Goal: Task Accomplishment & Management: Manage account settings

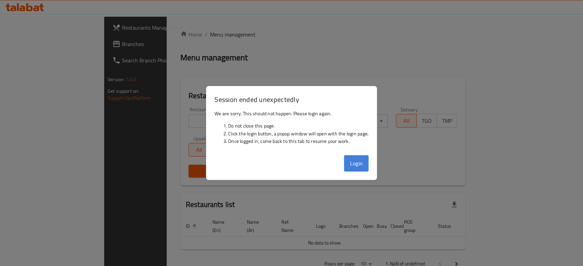
click at [359, 167] on button "Login" at bounding box center [356, 163] width 25 height 16
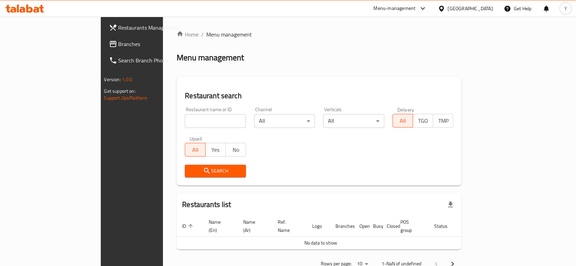
click at [118, 40] on span "Branches" at bounding box center [154, 44] width 73 height 8
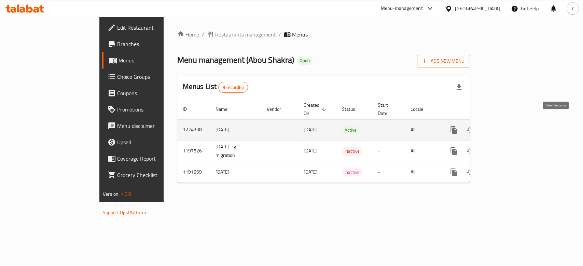
click at [507, 126] on icon "enhanced table" at bounding box center [503, 130] width 8 height 8
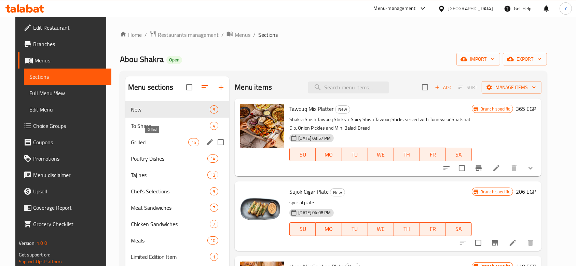
click at [162, 142] on span "Grilled" at bounding box center [159, 142] width 57 height 8
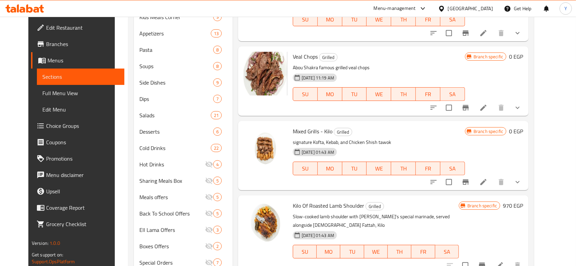
scroll to position [299, 0]
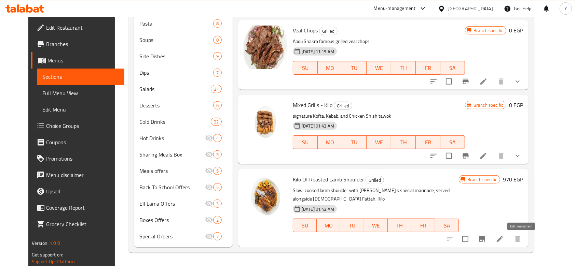
click at [503, 239] on icon at bounding box center [500, 239] width 6 height 6
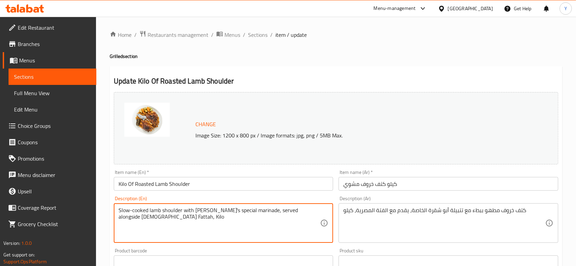
drag, startPoint x: 170, startPoint y: 217, endPoint x: 267, endPoint y: 214, distance: 97.4
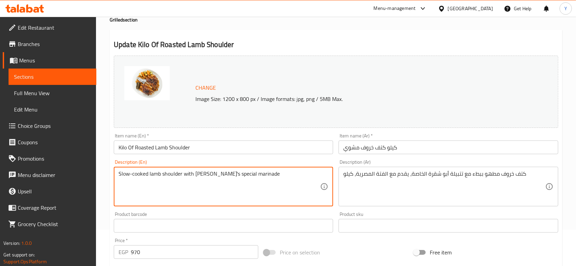
scroll to position [9, 0]
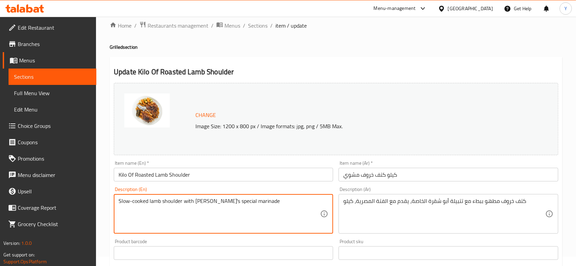
type textarea "Slow-cooked lamb shoulder with Abou Shakra's special marinade"
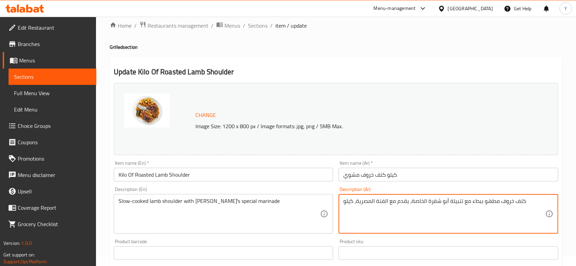
click at [363, 204] on textarea "كتف خروف مطهو ببطء مع تتبيلة أبو شقرة الخاصة، يقدم مع الفتة المصرية، كيلو" at bounding box center [443, 214] width 201 height 32
click at [345, 201] on textarea "كتف خروف مطهو ببطء مع تتبيلة أبو شقرة الخاصة، يقدم مع الفتة المصرية، كيلو" at bounding box center [443, 214] width 201 height 32
drag, startPoint x: 345, startPoint y: 201, endPoint x: 411, endPoint y: 202, distance: 66.6
click at [411, 202] on textarea "كتف خروف مطهو ببطء مع تتبيلة أبو شقرة الخاصة، يقدم مع الفتة المصرية، كيلو" at bounding box center [443, 214] width 201 height 32
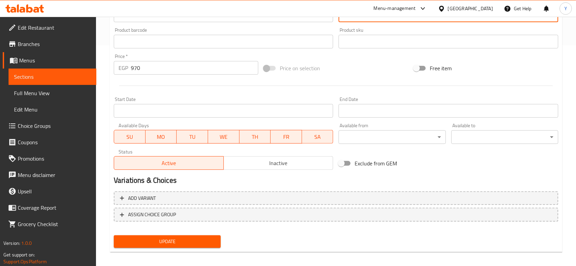
scroll to position [226, 0]
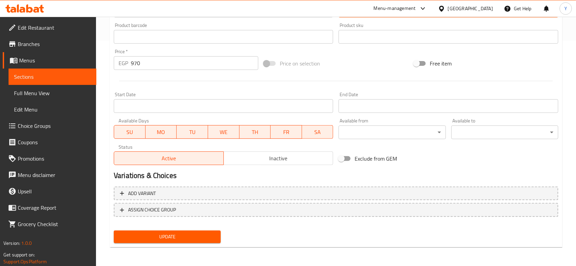
type textarea "كتف خروف مطهو ببطء مع تتبيلة أبو شقرة الخاصة"
click at [163, 234] on span "Update" at bounding box center [167, 237] width 96 height 9
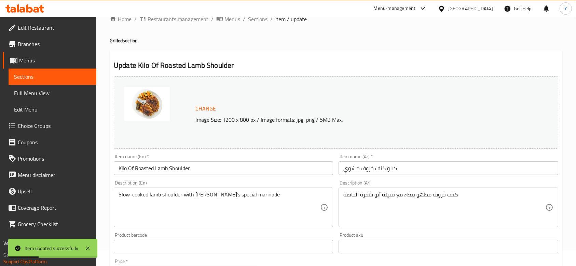
scroll to position [0, 0]
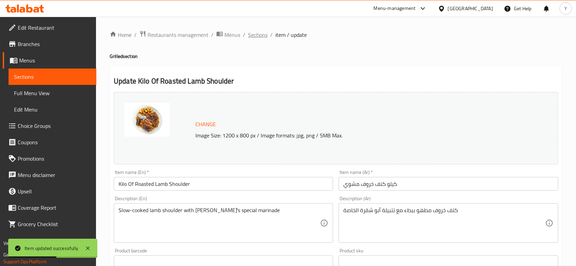
click at [261, 35] on span "Sections" at bounding box center [257, 35] width 19 height 8
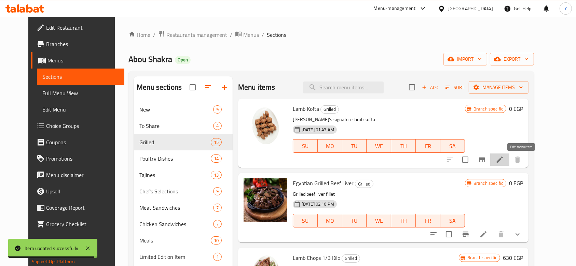
click at [503, 160] on icon at bounding box center [500, 160] width 6 height 6
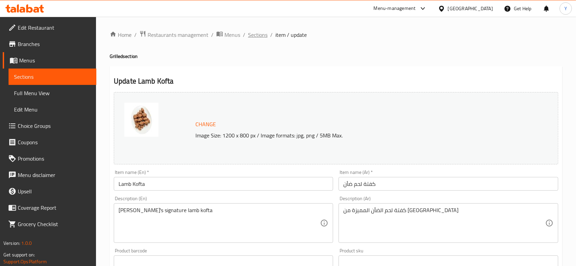
click at [256, 34] on span "Sections" at bounding box center [257, 35] width 19 height 8
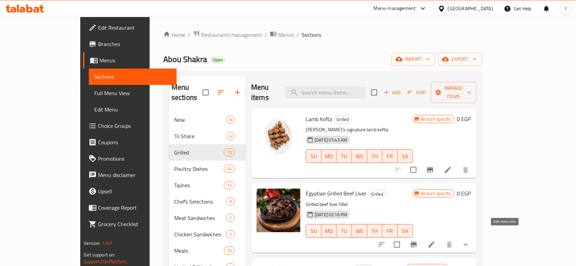
click at [434, 242] on icon at bounding box center [431, 245] width 6 height 6
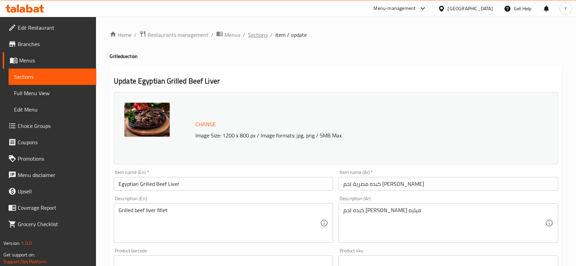
click at [261, 32] on span "Sections" at bounding box center [257, 35] width 19 height 8
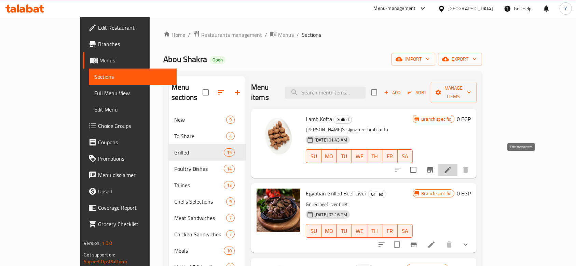
click at [452, 166] on icon at bounding box center [448, 170] width 8 height 8
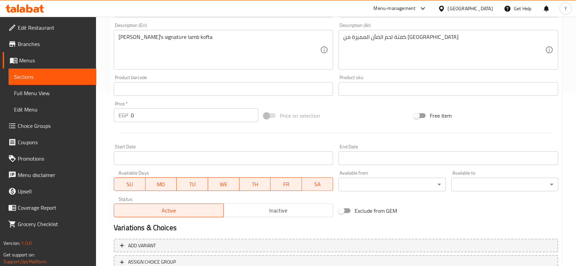
scroll to position [226, 0]
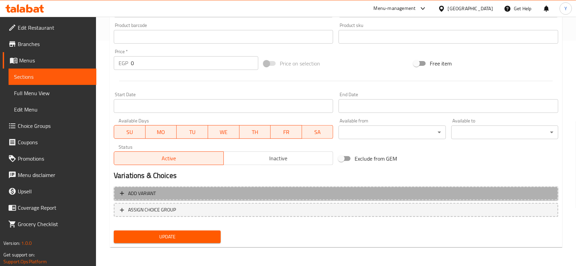
click at [147, 193] on span "Add variant" at bounding box center [142, 194] width 28 height 9
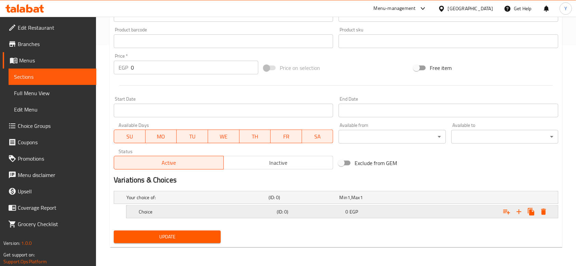
click at [197, 201] on h5 "Choice" at bounding box center [195, 197] width 139 height 7
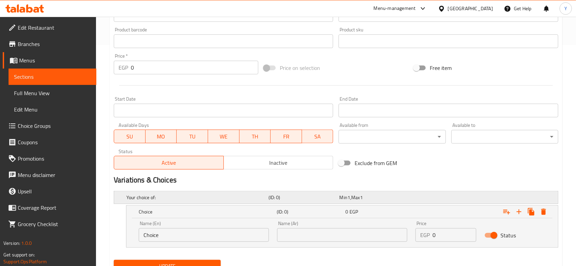
click at [211, 196] on h5 "Your choice of:" at bounding box center [195, 197] width 139 height 7
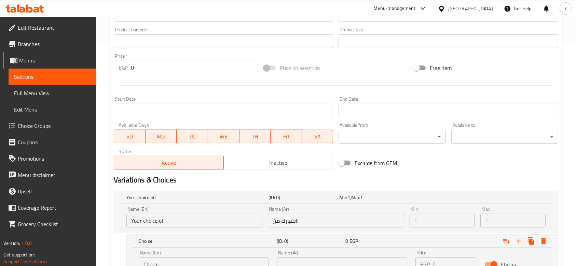
click at [162, 222] on input "Your choice of:" at bounding box center [194, 221] width 136 height 14
click at [164, 222] on input "Your choice of:" at bounding box center [194, 221] width 136 height 14
click at [309, 222] on input "اختيارك من:" at bounding box center [336, 221] width 136 height 14
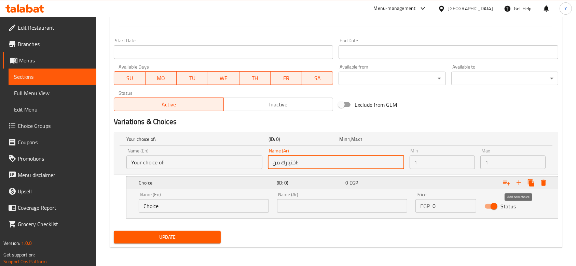
click at [519, 182] on icon "Expand" at bounding box center [518, 183] width 5 height 5
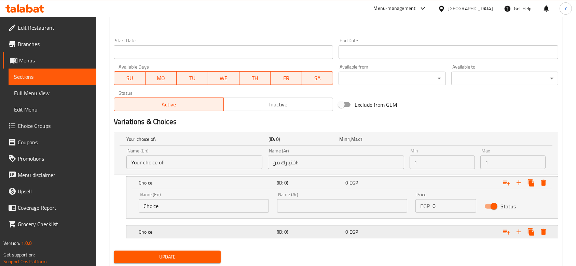
click at [358, 143] on div "0 EGP" at bounding box center [373, 139] width 68 height 7
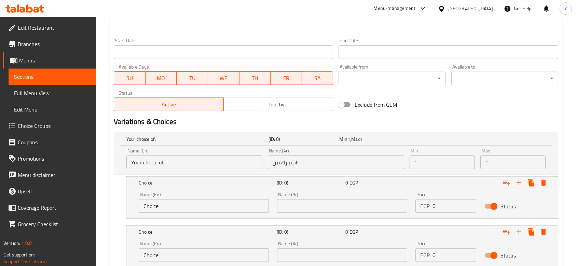
scroll to position [329, 0]
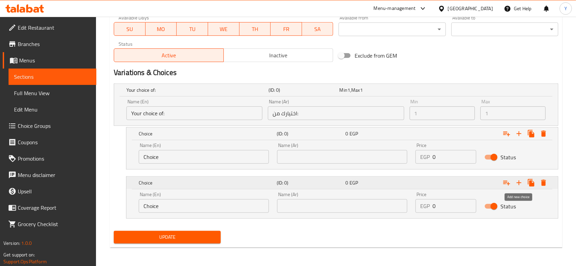
click at [518, 182] on icon "Expand" at bounding box center [519, 183] width 8 height 8
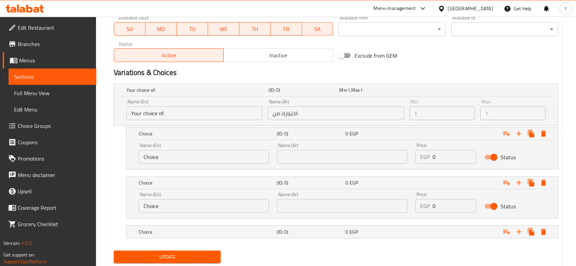
scroll to position [349, 0]
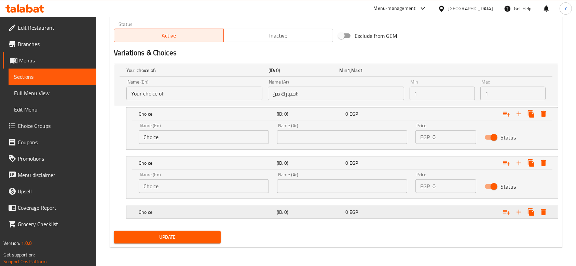
click at [519, 116] on icon "Expand" at bounding box center [518, 114] width 5 height 5
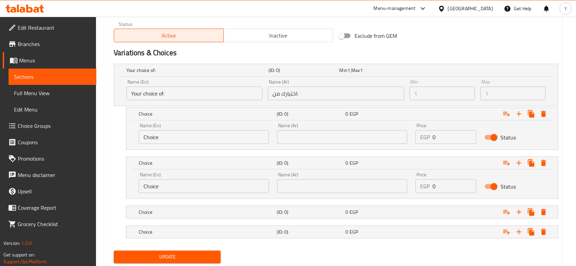
scroll to position [368, 0]
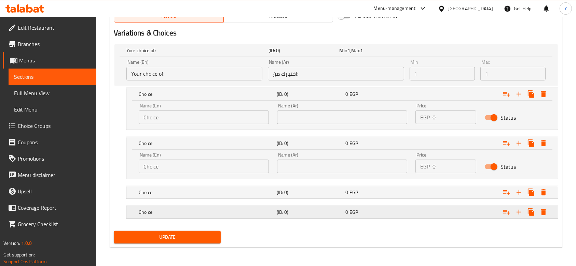
click at [292, 55] on div "(ID: 0)" at bounding box center [302, 51] width 71 height 10
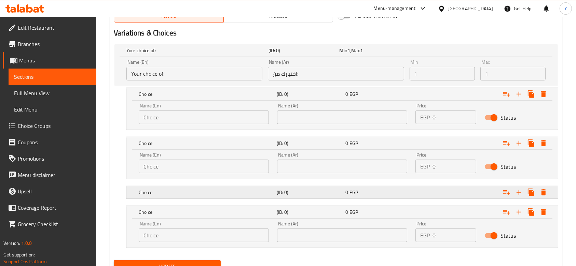
click at [288, 54] on h5 "(ID: 0)" at bounding box center [302, 50] width 68 height 7
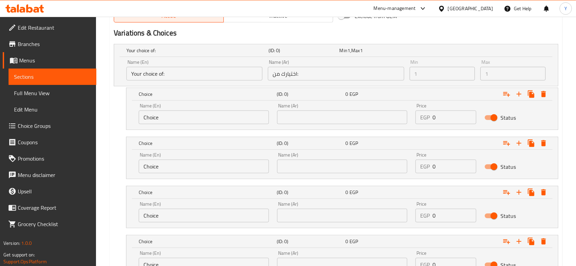
click at [153, 121] on input "Choice" at bounding box center [204, 118] width 130 height 14
type input "1/2 kilo"
click at [164, 170] on input "Choice" at bounding box center [204, 167] width 130 height 14
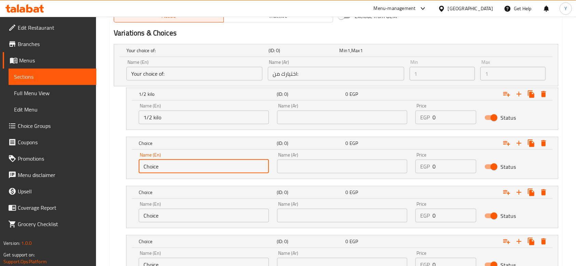
click at [164, 170] on input "Choice" at bounding box center [204, 167] width 130 height 14
type input "1/3 kilo"
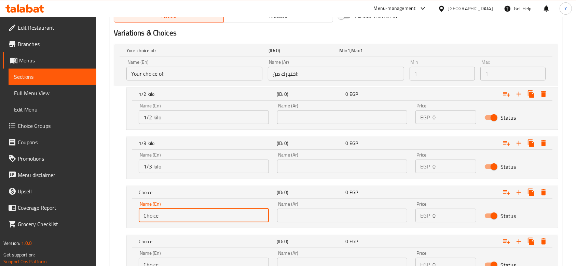
click at [169, 221] on input "Choice" at bounding box center [204, 216] width 130 height 14
type input "1/4 kilo"
click at [172, 263] on input "Choice" at bounding box center [204, 265] width 130 height 14
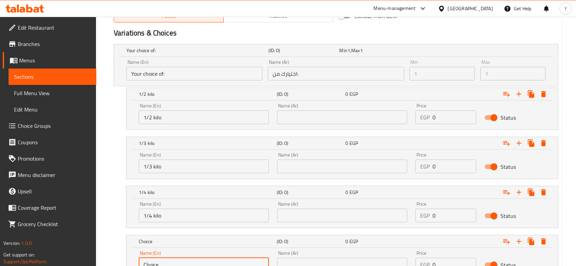
click at [172, 263] on input "Choice" at bounding box center [204, 265] width 130 height 14
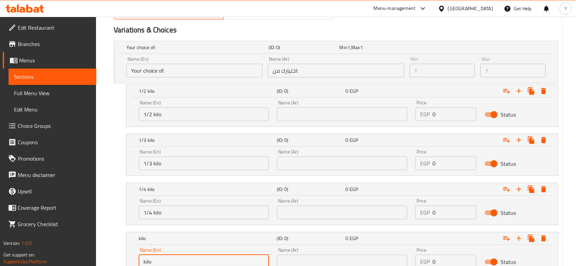
type input "kilo"
click at [305, 263] on input "text" at bounding box center [342, 262] width 130 height 14
type input "كيلو"
click at [314, 210] on input "text" at bounding box center [342, 213] width 130 height 14
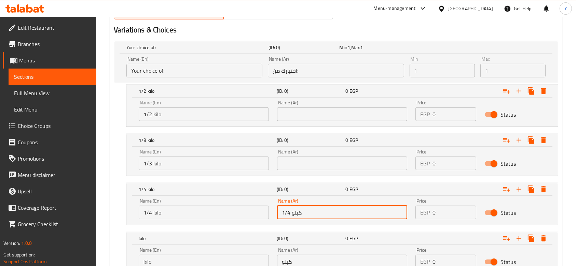
type input "1/4 كيلو"
click at [318, 163] on input "text" at bounding box center [342, 164] width 130 height 14
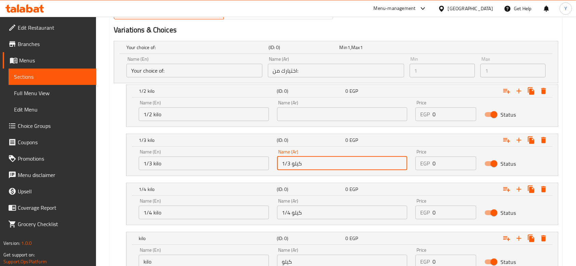
type input "1/3 كيلو"
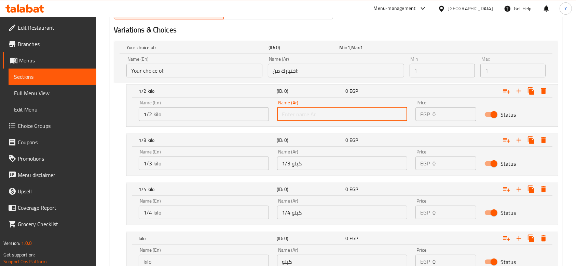
click at [325, 113] on input "text" at bounding box center [342, 115] width 130 height 14
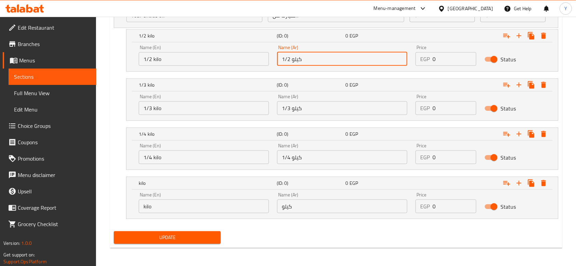
type input "1/2 كيلو"
click at [439, 62] on input "0" at bounding box center [454, 59] width 44 height 14
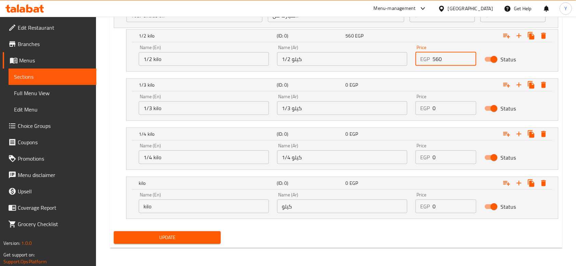
type input "560"
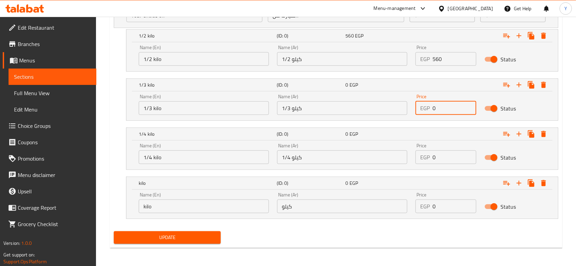
click at [441, 111] on input "0" at bounding box center [454, 108] width 44 height 14
type input "373"
click at [443, 158] on input "0" at bounding box center [454, 158] width 44 height 14
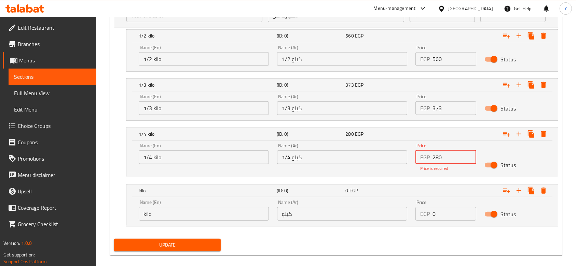
type input "280"
click at [450, 215] on div "Price EGP 0 Price" at bounding box center [445, 210] width 69 height 29
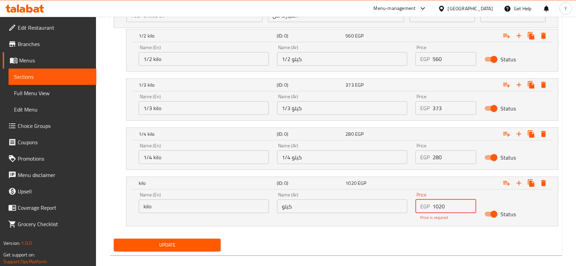
type input "1020"
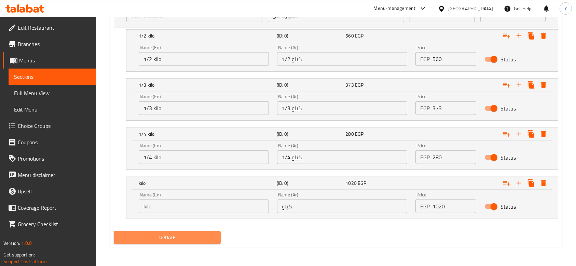
click at [197, 239] on button "Update" at bounding box center [167, 238] width 107 height 13
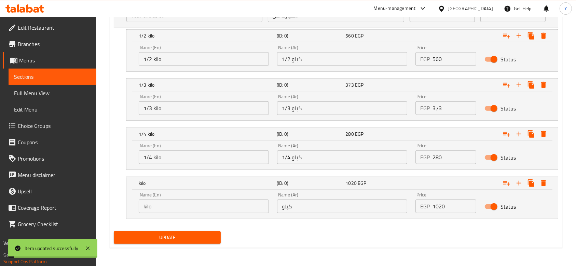
click at [183, 241] on button "Update" at bounding box center [167, 238] width 107 height 13
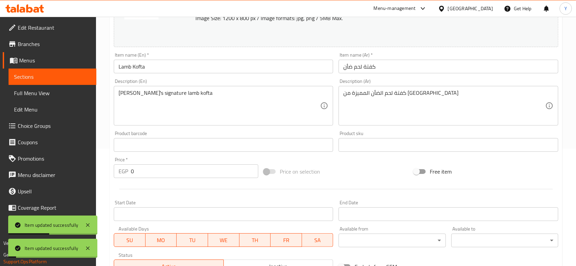
scroll to position [0, 0]
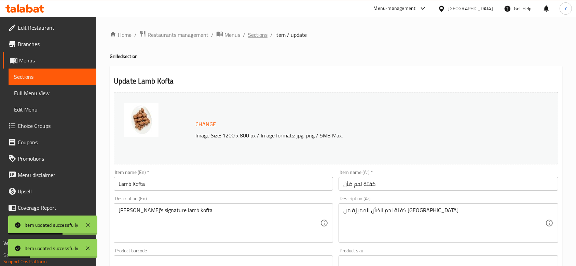
click at [260, 36] on span "Sections" at bounding box center [257, 35] width 19 height 8
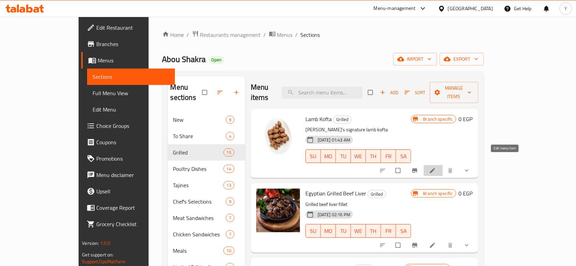
click at [436, 167] on icon at bounding box center [432, 170] width 7 height 7
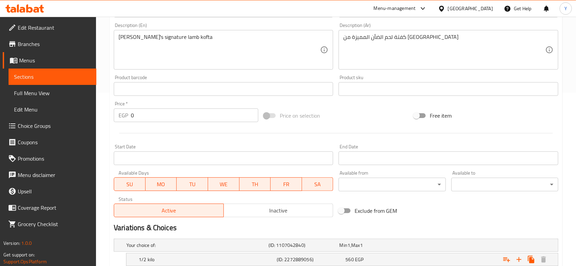
scroll to position [280, 0]
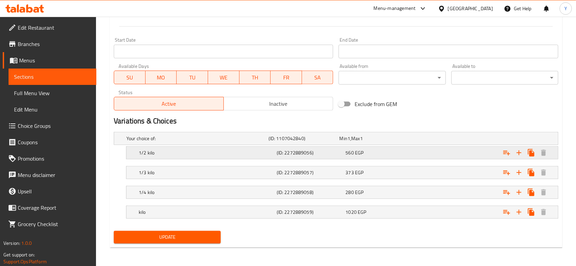
drag, startPoint x: 233, startPoint y: 187, endPoint x: 231, endPoint y: 146, distance: 40.3
click at [231, 146] on div "Your choice of: (ID: 1107042840) Min 1 , Max 1 Name (En) Your choice of: Name (…" at bounding box center [336, 178] width 450 height 99
drag, startPoint x: 225, startPoint y: 191, endPoint x: 223, endPoint y: 166, distance: 24.3
click at [223, 166] on div "Your choice of: (ID: 1107042840) Min 1 , Max 1 Name (En) Your choice of: Name (…" at bounding box center [336, 178] width 450 height 99
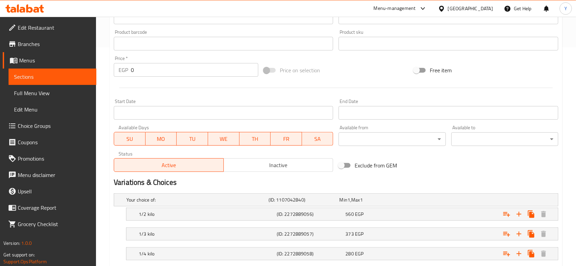
scroll to position [0, 0]
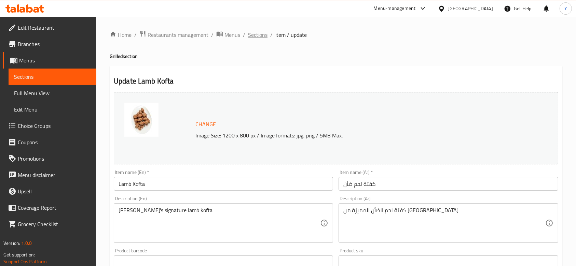
click at [258, 35] on span "Sections" at bounding box center [257, 35] width 19 height 8
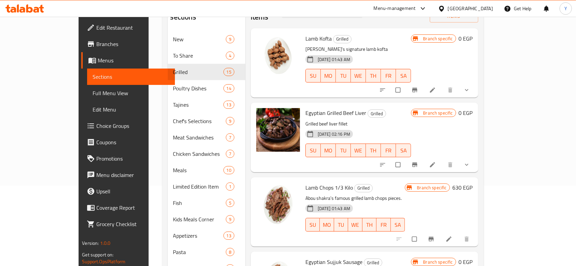
scroll to position [83, 0]
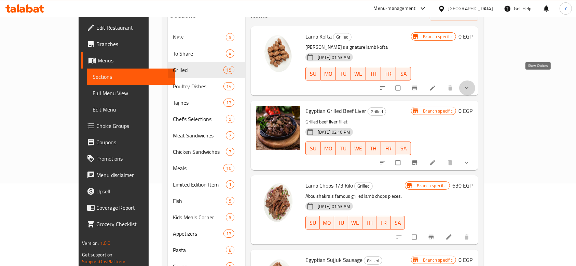
click at [470, 85] on icon "show more" at bounding box center [466, 88] width 7 height 7
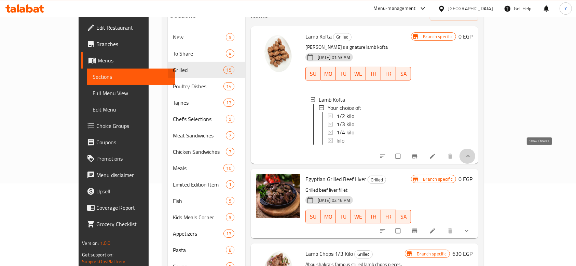
click at [471, 153] on icon "show more" at bounding box center [467, 156] width 7 height 7
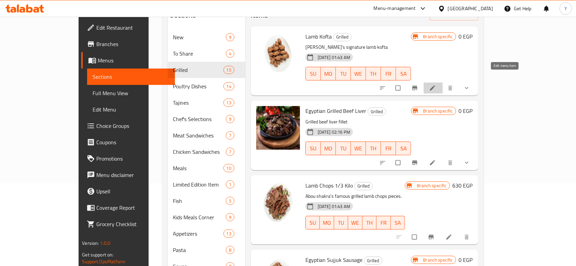
click at [436, 85] on icon at bounding box center [432, 88] width 7 height 7
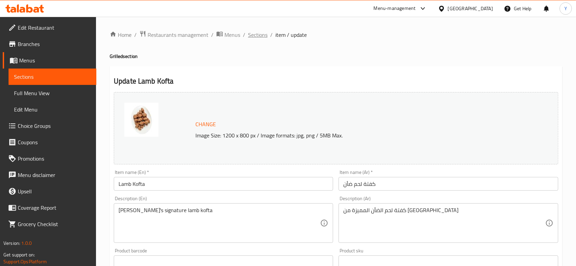
click at [260, 34] on span "Sections" at bounding box center [257, 35] width 19 height 8
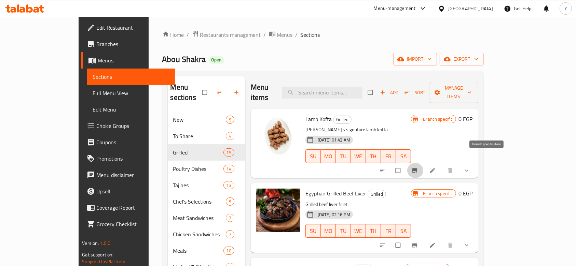
click at [417, 169] on icon "Branch-specific-item" at bounding box center [414, 171] width 5 height 4
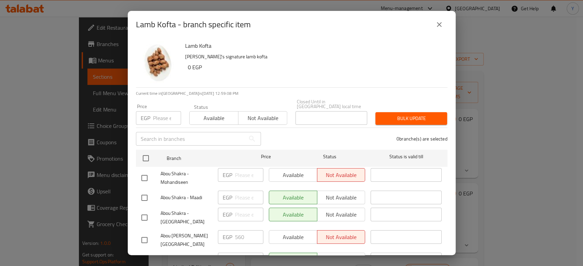
click at [440, 23] on icon "close" at bounding box center [439, 24] width 5 height 5
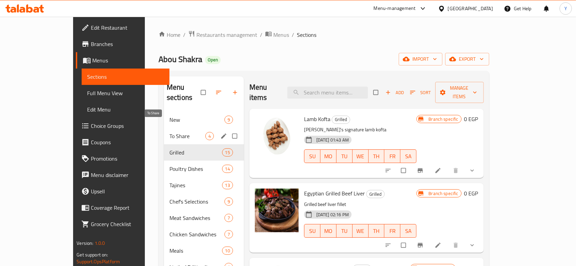
click at [169, 132] on span "To Share" at bounding box center [187, 136] width 36 height 8
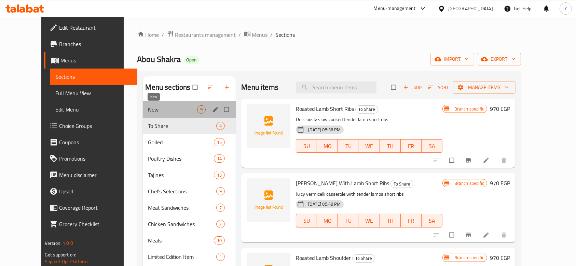
click at [159, 110] on span "New" at bounding box center [172, 110] width 49 height 8
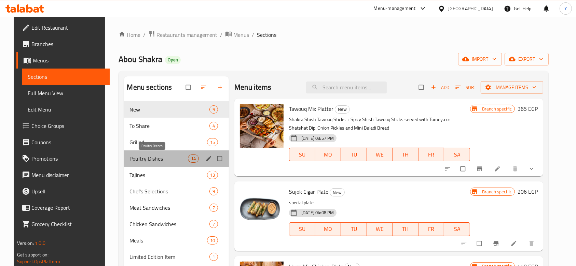
click at [140, 159] on span "Poultry Dishes" at bounding box center [158, 159] width 58 height 8
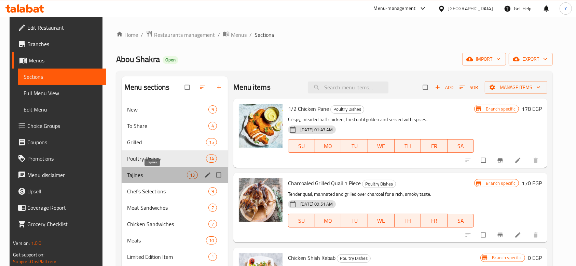
click at [143, 173] on span "Tajines" at bounding box center [157, 175] width 60 height 8
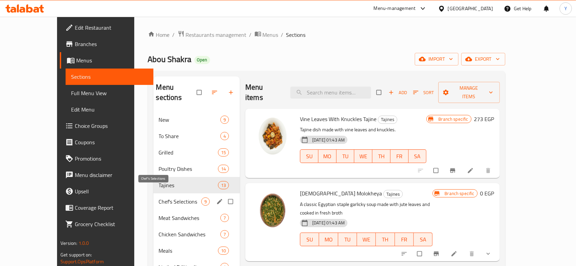
click at [159, 198] on span "Chef's Selections" at bounding box center [180, 202] width 42 height 8
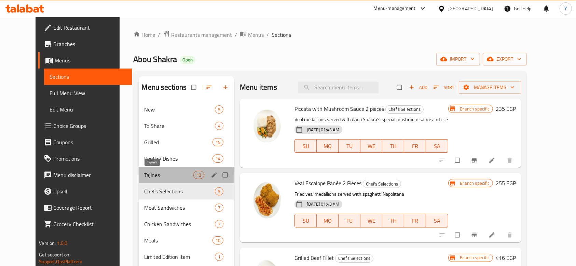
click at [157, 176] on span "Tajines" at bounding box center [168, 175] width 49 height 8
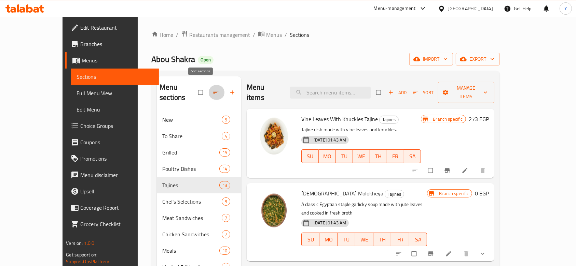
click at [212, 89] on icon "button" at bounding box center [215, 92] width 7 height 7
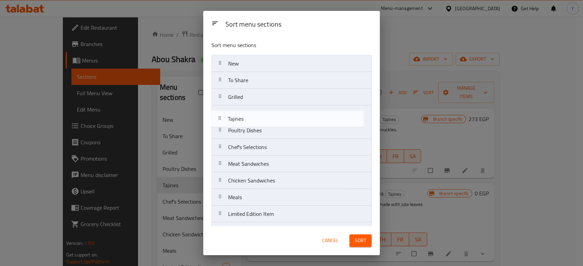
drag, startPoint x: 258, startPoint y: 131, endPoint x: 257, endPoint y: 113, distance: 17.8
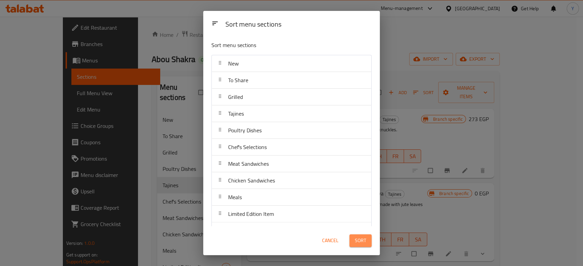
click at [360, 244] on span "Sort" at bounding box center [360, 241] width 11 height 9
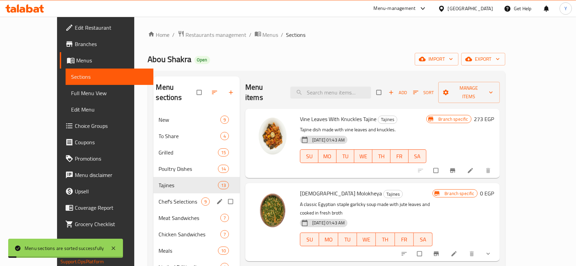
click at [161, 198] on span "Chef's Selections" at bounding box center [180, 202] width 42 height 8
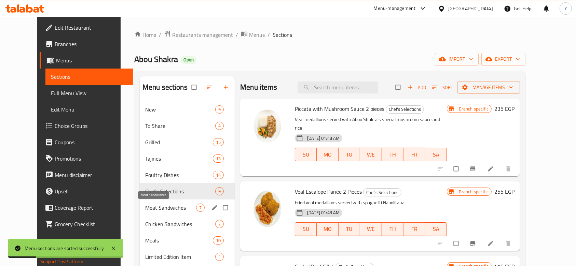
click at [161, 207] on span "Meat Sandwiches" at bounding box center [170, 208] width 51 height 8
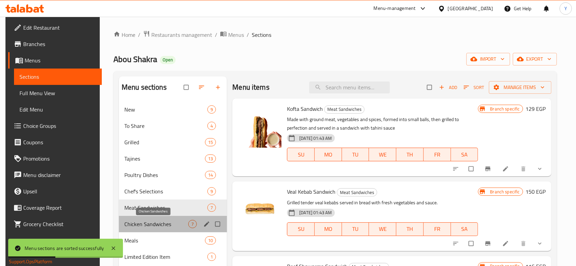
click at [158, 223] on span "Chicken Sandwiches" at bounding box center [156, 224] width 64 height 8
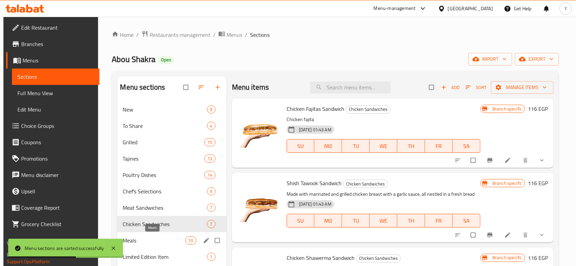
click at [155, 242] on span "Meals" at bounding box center [154, 241] width 62 height 8
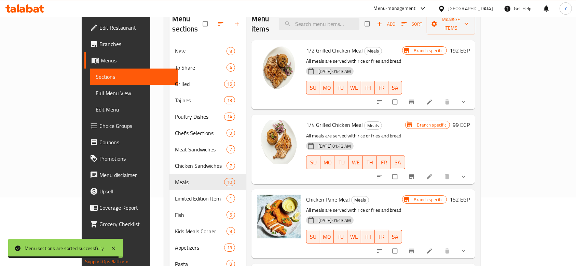
scroll to position [70, 0]
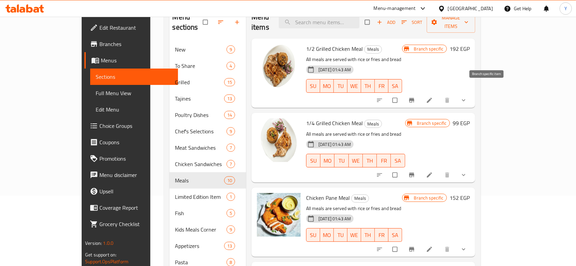
click at [415, 97] on icon "Branch-specific-item" at bounding box center [411, 100] width 7 height 7
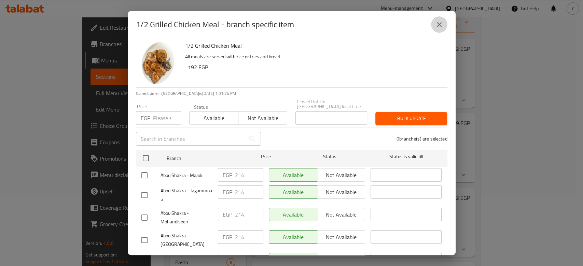
click at [438, 24] on icon "close" at bounding box center [439, 24] width 5 height 5
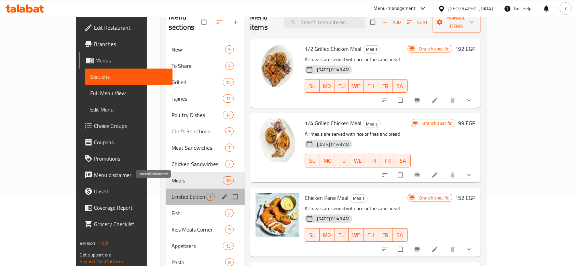
click at [171, 193] on span "Limited Edition Item" at bounding box center [188, 197] width 34 height 8
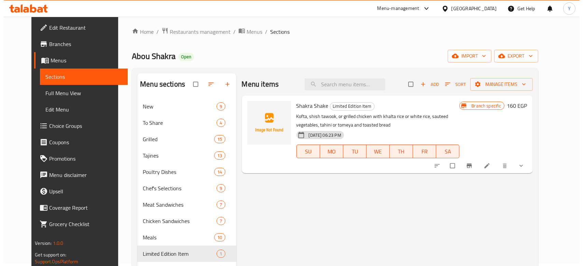
scroll to position [4, 0]
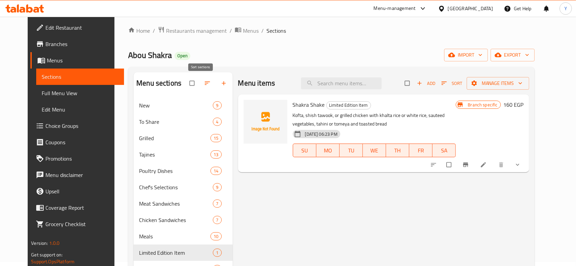
click at [204, 82] on icon "button" at bounding box center [207, 83] width 7 height 7
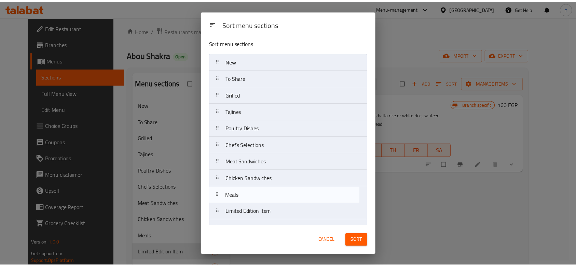
scroll to position [3, 0]
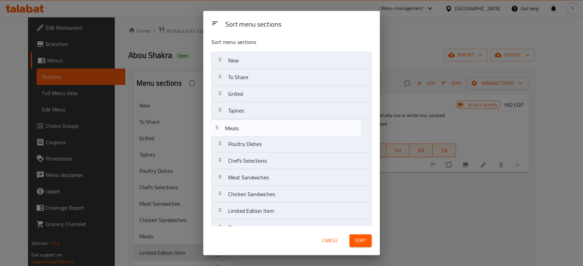
drag, startPoint x: 250, startPoint y: 198, endPoint x: 247, endPoint y: 129, distance: 69.8
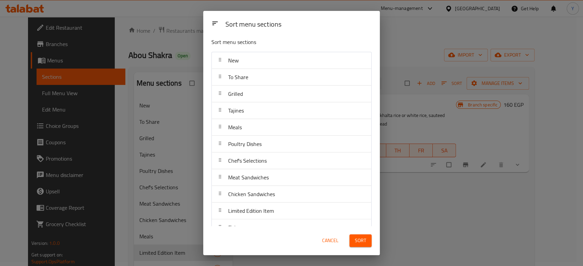
click at [358, 239] on span "Sort" at bounding box center [360, 241] width 11 height 9
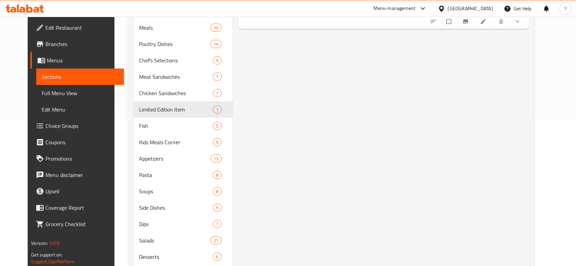
scroll to position [149, 0]
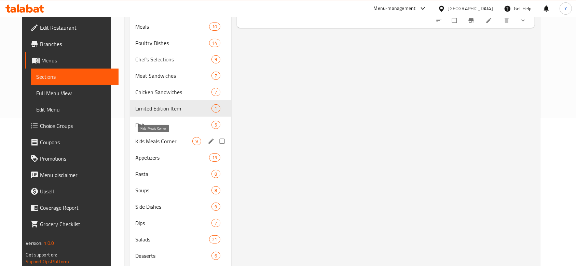
click at [150, 141] on span "Kids Meals Corner" at bounding box center [164, 141] width 57 height 8
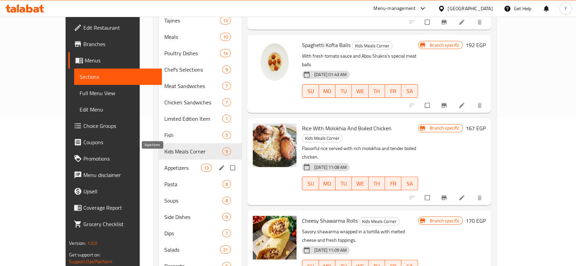
click at [164, 164] on span "Appetizers" at bounding box center [182, 168] width 37 height 8
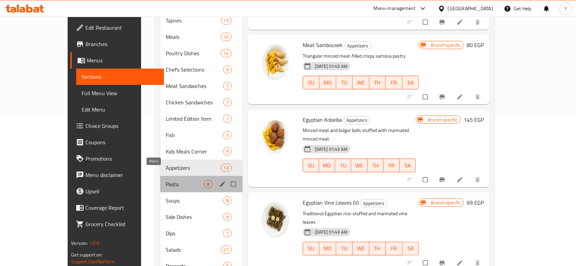
click at [166, 180] on span "Pasta" at bounding box center [185, 184] width 38 height 8
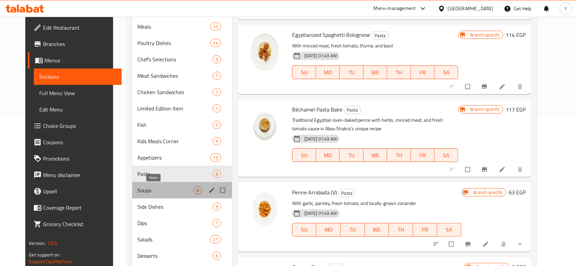
click at [150, 188] on span "Soups" at bounding box center [166, 190] width 56 height 8
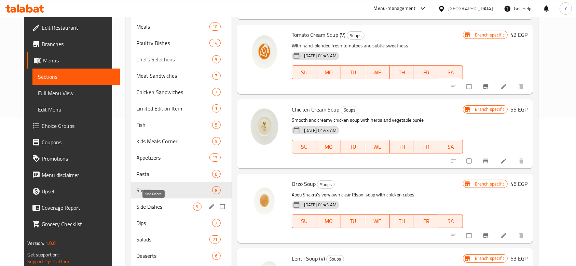
click at [150, 205] on span "Side Dishes" at bounding box center [165, 207] width 56 height 8
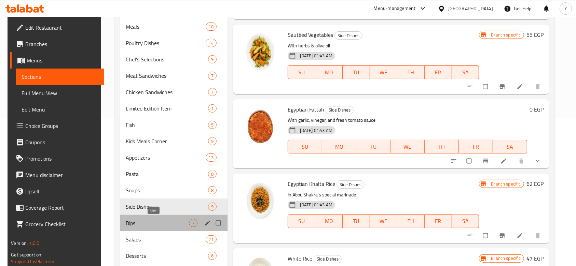
click at [149, 220] on span "Dips" at bounding box center [157, 223] width 63 height 8
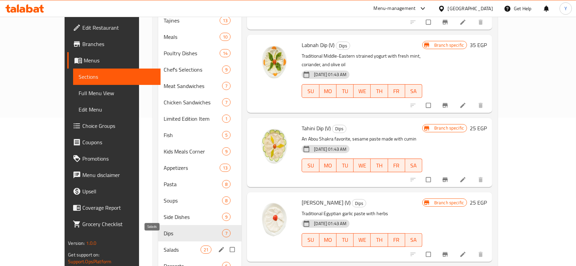
click at [164, 246] on span "Salads" at bounding box center [182, 250] width 37 height 8
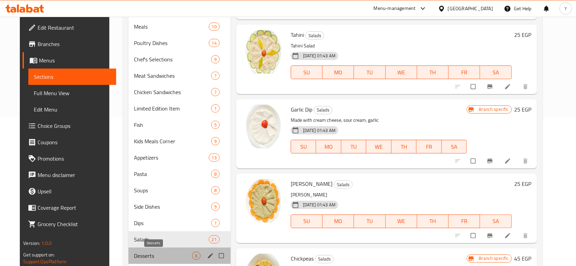
click at [146, 252] on span "Desserts" at bounding box center [163, 256] width 58 height 8
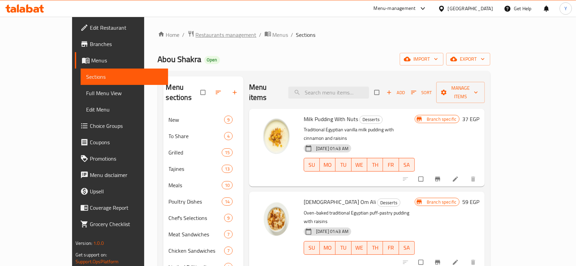
click at [196, 33] on span "Restaurants management" at bounding box center [226, 35] width 61 height 8
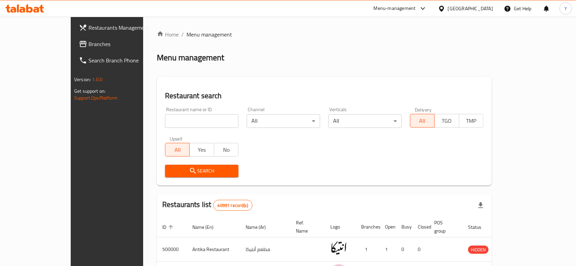
click at [88, 45] on span "Branches" at bounding box center [124, 44] width 73 height 8
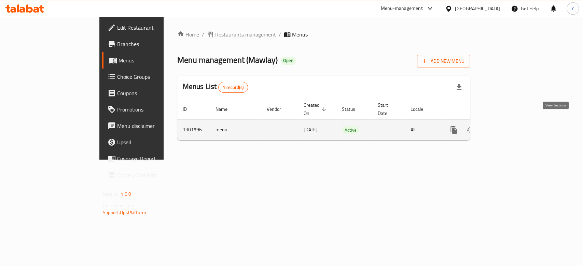
click at [507, 126] on icon "enhanced table" at bounding box center [503, 130] width 8 height 8
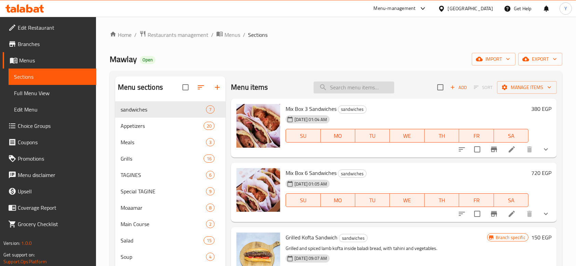
click at [351, 92] on input "search" at bounding box center [353, 88] width 81 height 12
paste input "كباب ضاني"
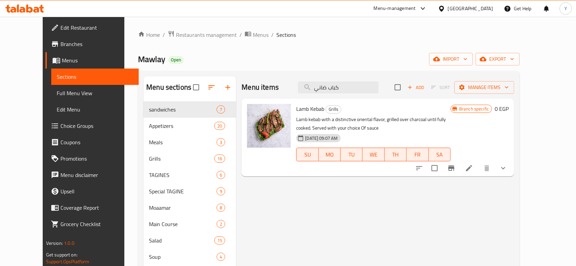
type input "كباب ضاني"
click at [511, 166] on button "show more" at bounding box center [503, 168] width 16 height 16
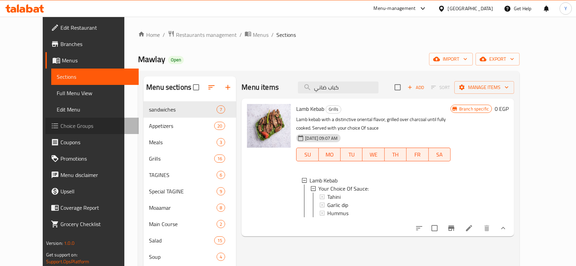
click at [60, 127] on span "Choice Groups" at bounding box center [96, 126] width 73 height 8
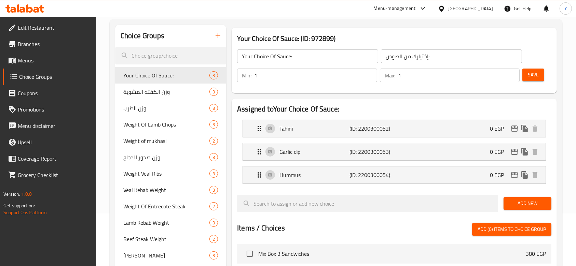
scroll to position [53, 0]
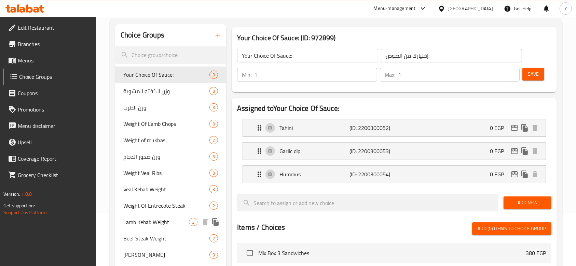
click at [164, 224] on span "Lamb Kebab Weight" at bounding box center [156, 222] width 66 height 8
type input "Lamb Kebab Weight"
type input "وزن الكباب الضاني"
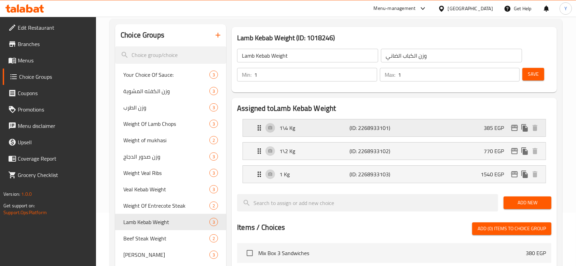
click at [322, 130] on p "1\4 Kg" at bounding box center [314, 128] width 70 height 8
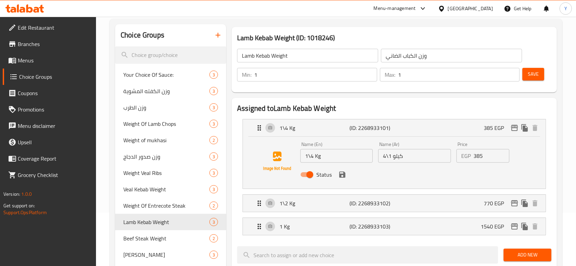
click at [486, 156] on input "385" at bounding box center [491, 156] width 36 height 14
click at [420, 207] on div "1\2 Kg (ID: 2268933102) 770 EGP" at bounding box center [396, 203] width 282 height 17
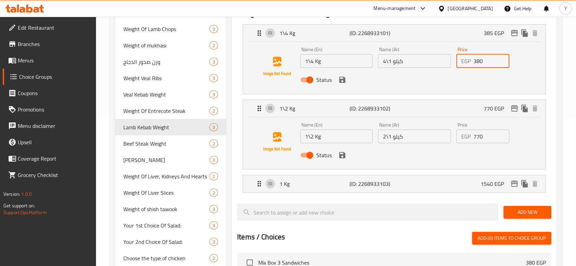
scroll to position [152, 0]
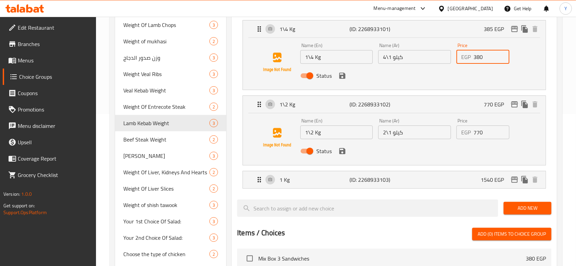
type input "380"
click at [485, 132] on input "770" at bounding box center [491, 133] width 36 height 14
click at [433, 183] on div "1 Kg (ID: 2268933103) 1540 EGP" at bounding box center [396, 179] width 282 height 17
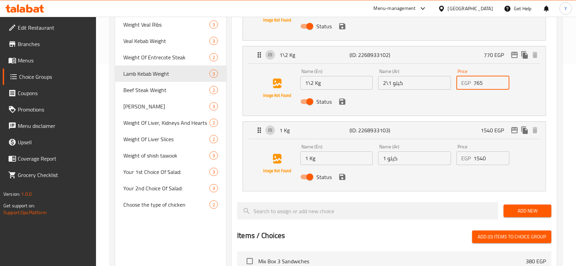
scroll to position [209, 0]
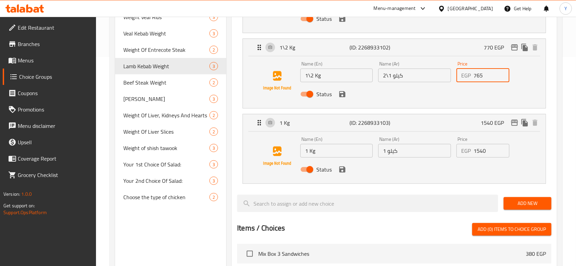
type input "765"
click at [487, 149] on input "1540" at bounding box center [491, 151] width 36 height 14
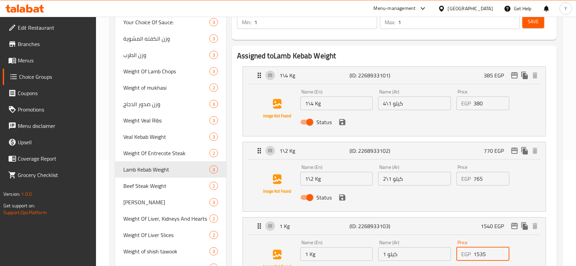
scroll to position [104, 0]
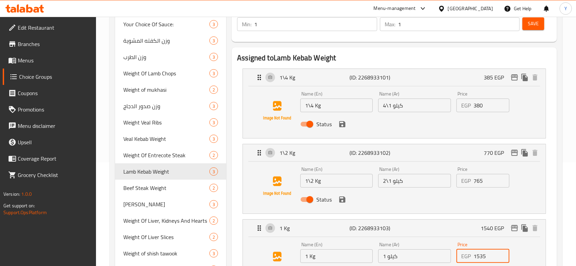
type input "1535"
click at [534, 23] on span "Save" at bounding box center [533, 23] width 11 height 9
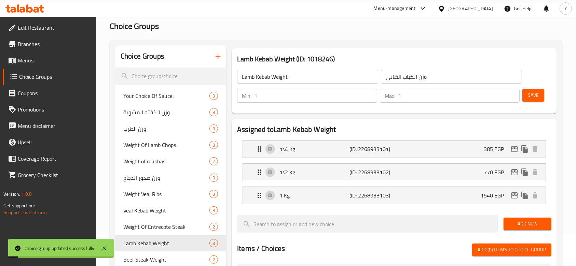
scroll to position [31, 0]
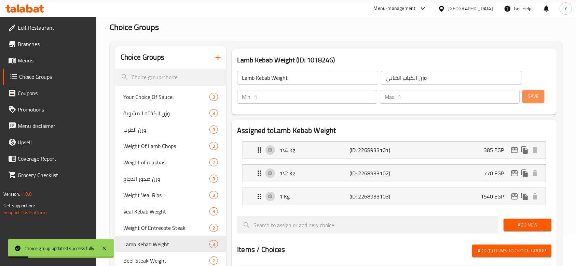
click at [535, 95] on span "Save" at bounding box center [533, 96] width 11 height 9
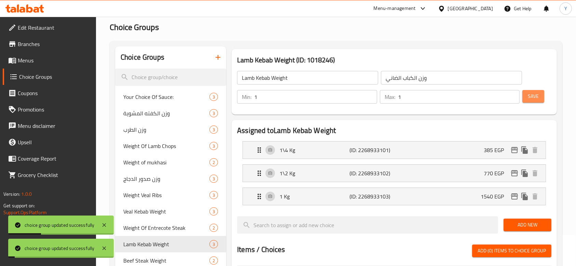
click at [535, 95] on span "Save" at bounding box center [533, 96] width 11 height 9
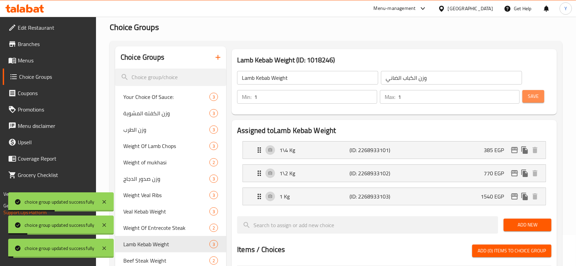
click at [535, 95] on span "Save" at bounding box center [533, 96] width 11 height 9
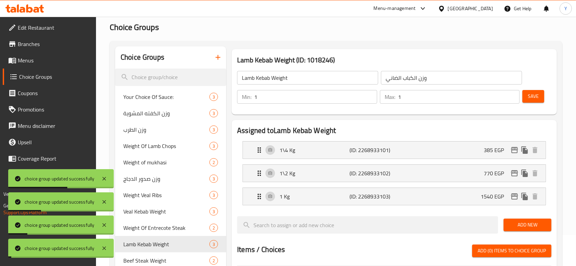
click at [535, 95] on span "Save" at bounding box center [533, 96] width 11 height 9
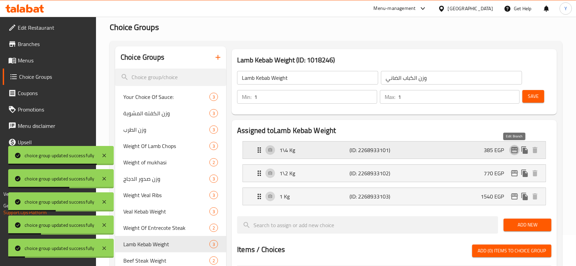
click at [514, 149] on icon "edit" at bounding box center [514, 150] width 8 height 8
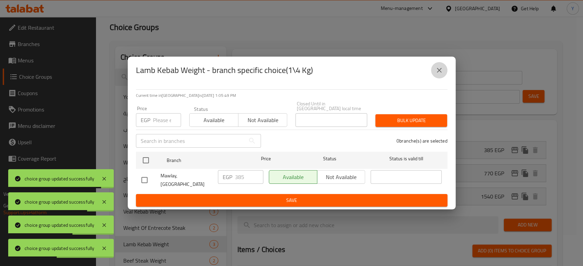
click at [441, 74] on icon "close" at bounding box center [439, 70] width 8 height 8
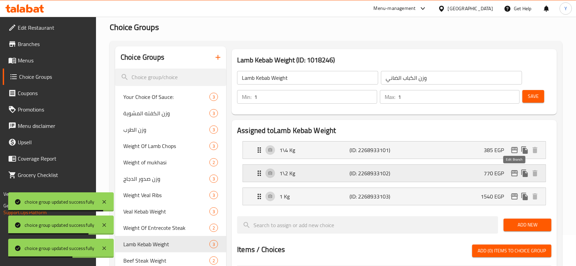
click at [516, 173] on icon "edit" at bounding box center [514, 173] width 8 height 8
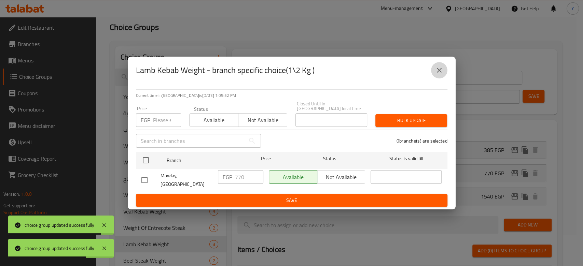
click at [438, 73] on icon "close" at bounding box center [439, 70] width 5 height 5
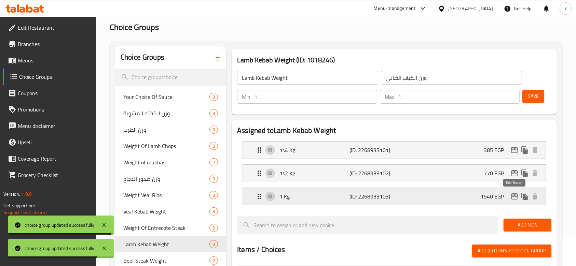
click at [514, 197] on icon "edit" at bounding box center [514, 197] width 8 height 8
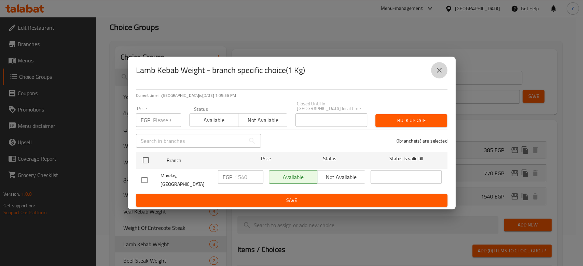
click at [438, 74] on icon "close" at bounding box center [439, 70] width 8 height 8
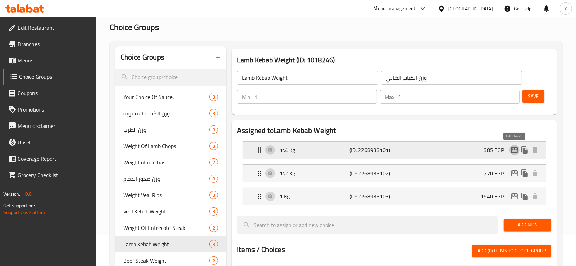
click at [515, 149] on icon "edit" at bounding box center [514, 150] width 8 height 8
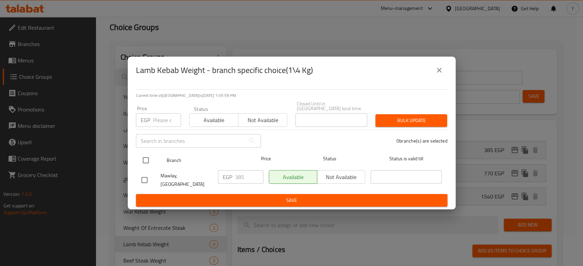
click at [142, 161] on input "checkbox" at bounding box center [146, 160] width 14 height 14
checkbox input "true"
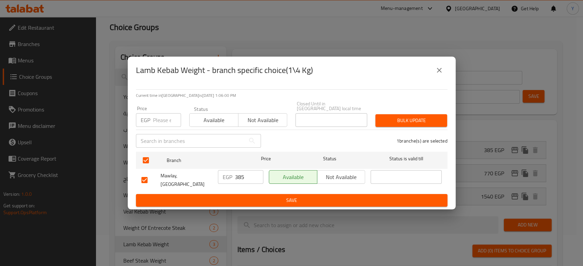
click at [258, 196] on span "Save" at bounding box center [291, 200] width 300 height 9
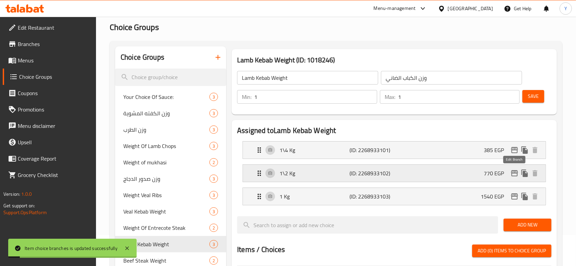
click at [515, 171] on icon "edit" at bounding box center [514, 173] width 8 height 8
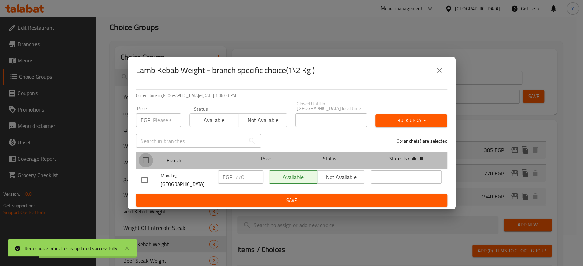
click at [146, 159] on input "checkbox" at bounding box center [146, 160] width 14 height 14
checkbox input "true"
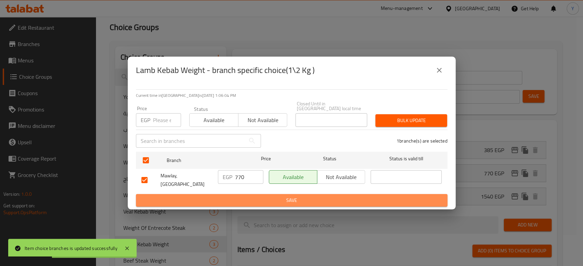
click at [299, 197] on span "Save" at bounding box center [291, 200] width 300 height 9
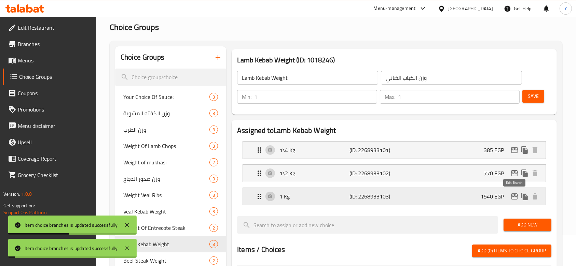
click at [514, 196] on icon "edit" at bounding box center [514, 197] width 7 height 6
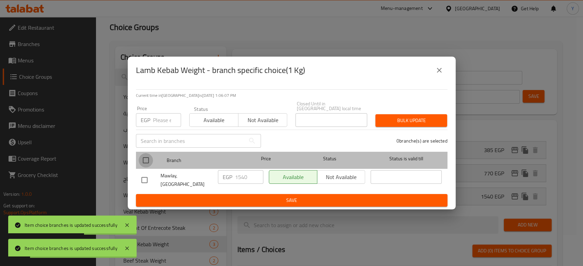
click at [144, 159] on input "checkbox" at bounding box center [146, 160] width 14 height 14
checkbox input "true"
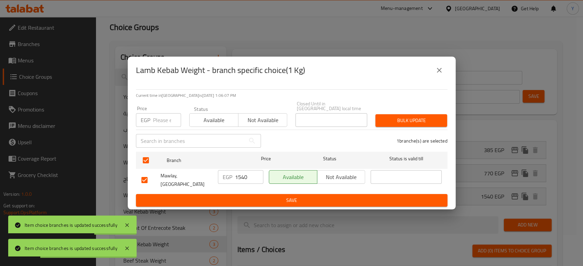
click at [246, 178] on input "1540" at bounding box center [249, 177] width 28 height 14
type input "1535"
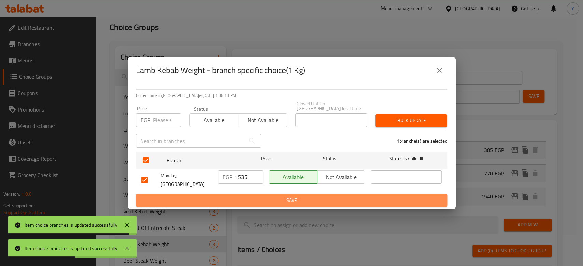
click at [282, 196] on span "Save" at bounding box center [291, 200] width 300 height 9
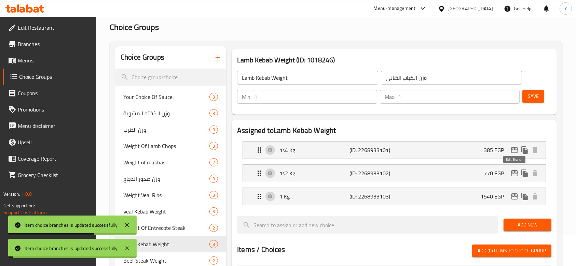
click at [515, 172] on icon "edit" at bounding box center [514, 173] width 8 height 8
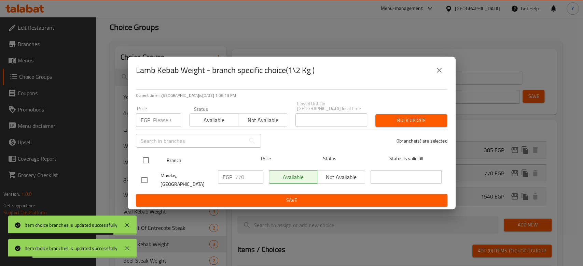
click at [145, 159] on input "checkbox" at bounding box center [146, 160] width 14 height 14
checkbox input "true"
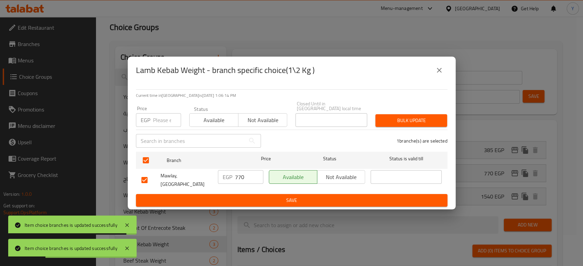
click at [248, 179] on input "770" at bounding box center [249, 177] width 28 height 14
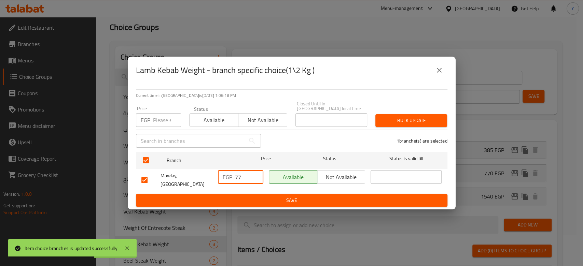
type input "770"
click at [310, 197] on span "Save" at bounding box center [291, 200] width 300 height 9
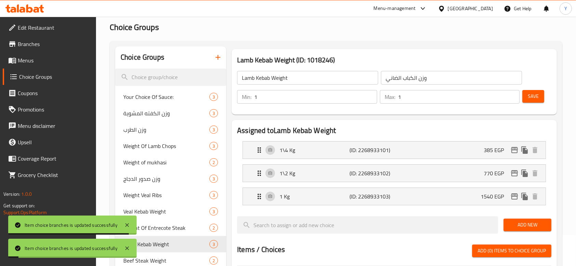
click at [477, 164] on li "1\2 Kg (ID: 2268933102) 770 EGP Name (En) 1\2 Kg Name (En) Name (Ar) 2\1 كيلو N…" at bounding box center [394, 173] width 314 height 23
click at [470, 173] on div "1\2 Kg (ID: 2268933102) 770 EGP" at bounding box center [396, 173] width 282 height 17
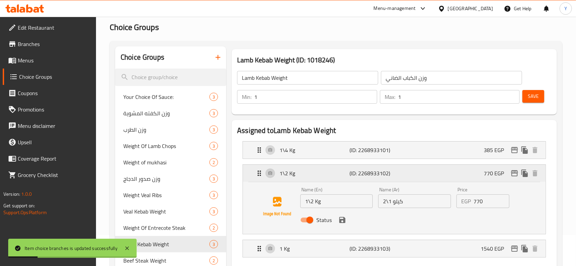
click at [470, 173] on div "1\2 Kg (ID: 2268933102) 770 EGP" at bounding box center [396, 173] width 282 height 17
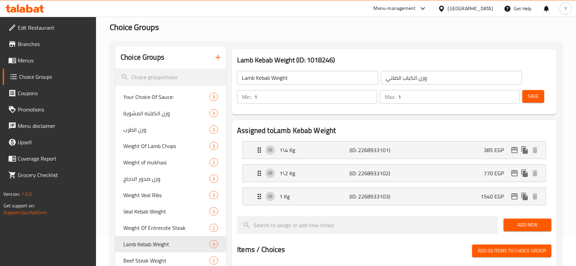
click at [27, 59] on span "Menus" at bounding box center [54, 60] width 73 height 8
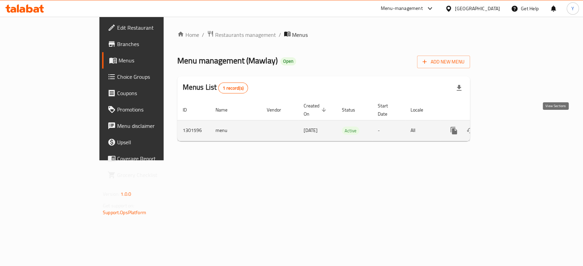
click at [507, 127] on icon "enhanced table" at bounding box center [503, 131] width 8 height 8
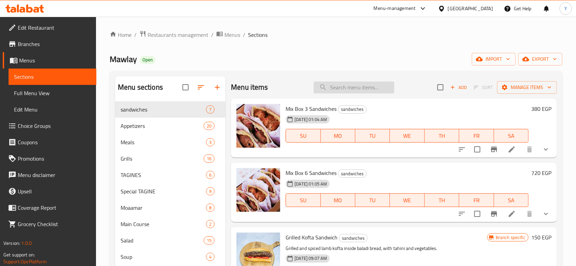
click at [334, 88] on input "search" at bounding box center [353, 88] width 81 height 12
paste input "كباب ضاني"
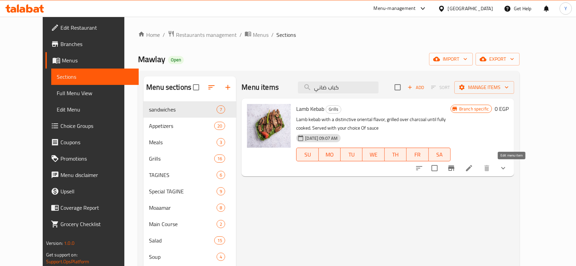
type input "كباب ضاني"
click at [472, 168] on icon at bounding box center [469, 168] width 6 height 6
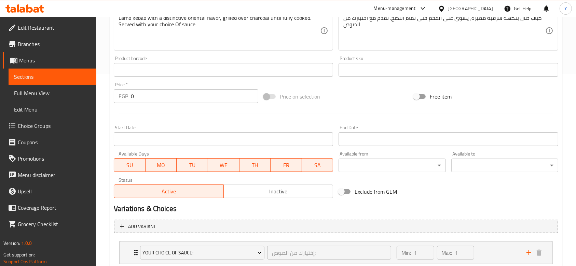
scroll to position [237, 0]
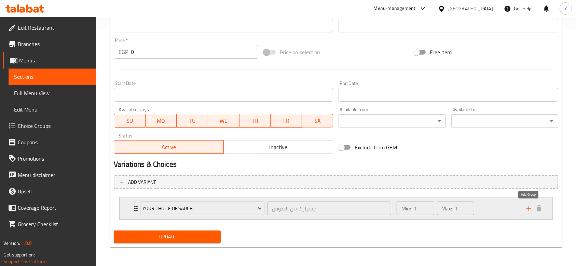
click at [531, 207] on icon "add" at bounding box center [529, 209] width 8 height 8
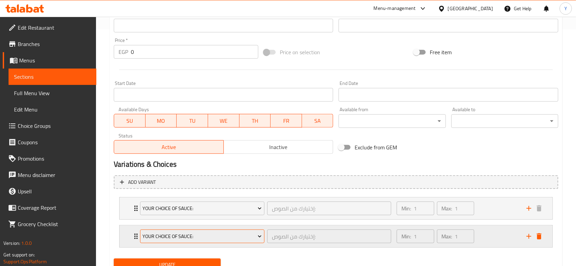
click at [200, 235] on span "Your Choice Of Sauce:" at bounding box center [201, 237] width 119 height 9
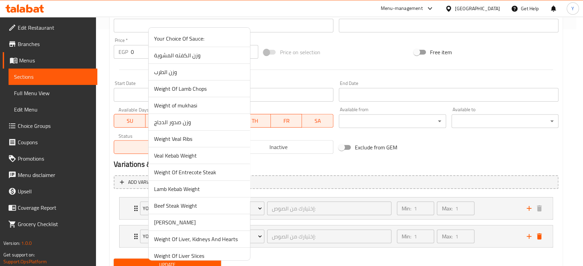
click at [192, 189] on span "Lamb Kebab Weight" at bounding box center [199, 189] width 90 height 8
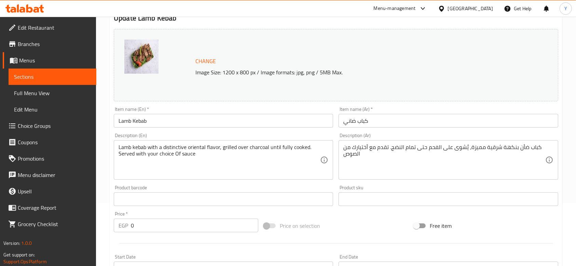
scroll to position [265, 0]
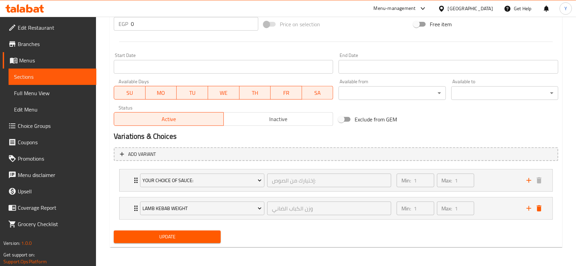
click at [183, 239] on span "Update" at bounding box center [167, 237] width 96 height 9
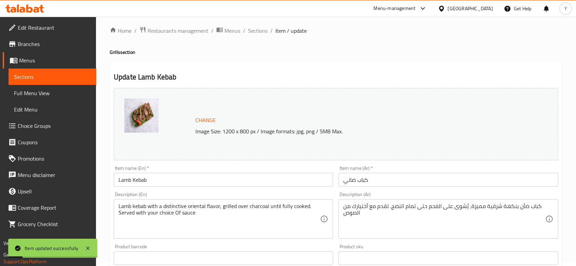
scroll to position [0, 0]
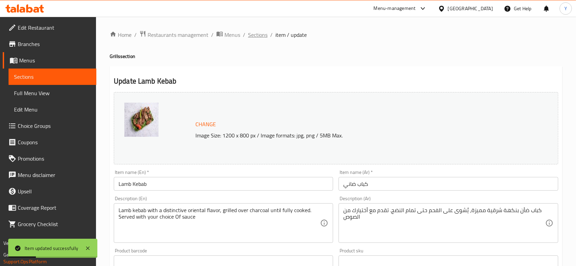
click at [259, 35] on span "Sections" at bounding box center [257, 35] width 19 height 8
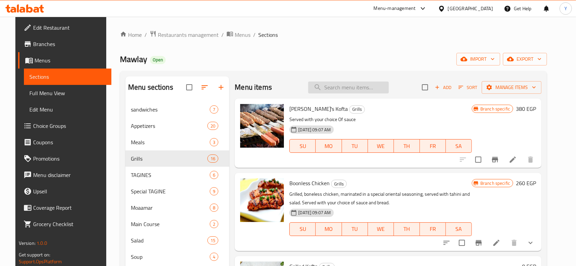
click at [341, 86] on input "search" at bounding box center [348, 88] width 81 height 12
paste input "كباب ضاني"
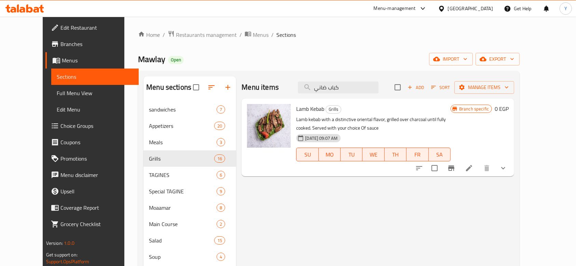
type input "كباب ضاني"
click at [473, 167] on icon at bounding box center [469, 168] width 8 height 8
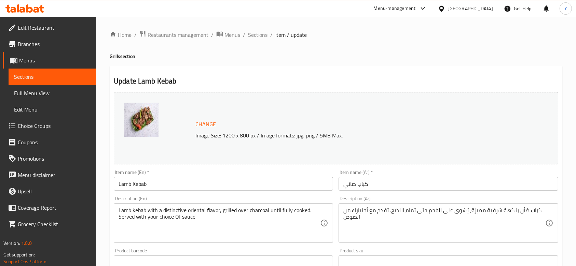
scroll to position [265, 0]
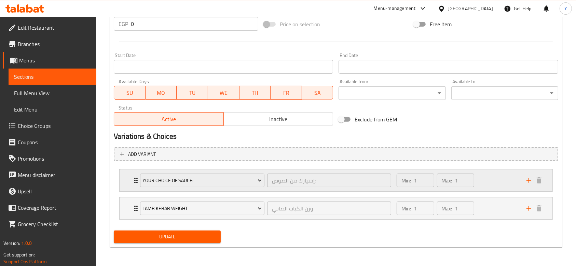
click at [502, 183] on div "Min: 1 ​ Max: 1 ​" at bounding box center [457, 181] width 130 height 22
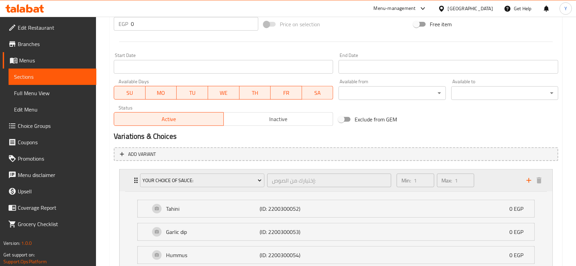
click at [502, 183] on div "Min: 1 ​ Max: 1 ​" at bounding box center [457, 181] width 130 height 22
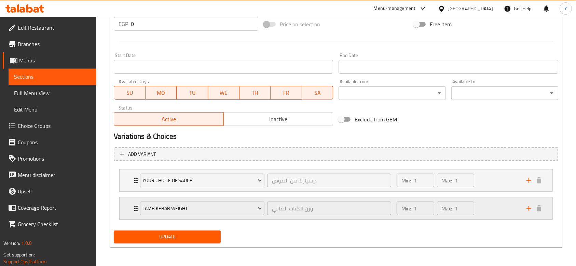
click at [487, 207] on div "Min: 1 ​ Max: 1 ​" at bounding box center [457, 209] width 130 height 22
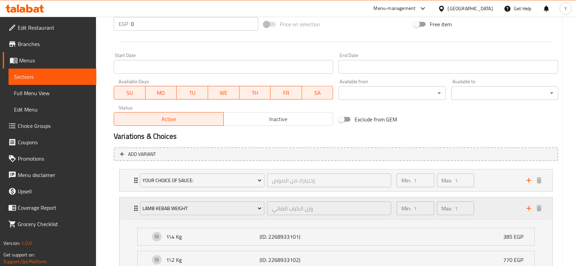
click at [487, 207] on div "Min: 1 ​ Max: 1 ​" at bounding box center [457, 209] width 130 height 22
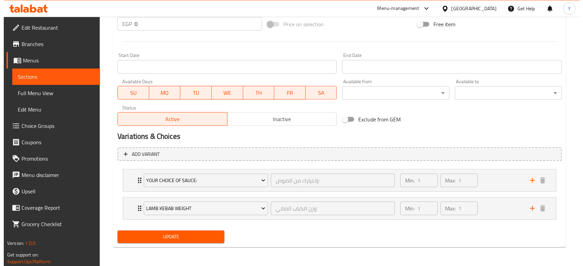
scroll to position [0, 0]
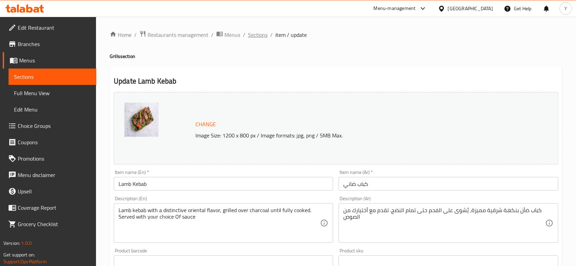
click at [258, 34] on span "Sections" at bounding box center [257, 35] width 19 height 8
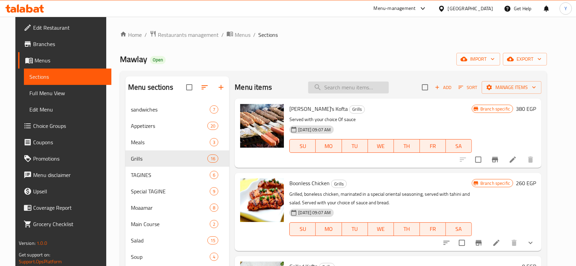
click at [361, 85] on input "search" at bounding box center [348, 88] width 81 height 12
paste input "كباب ضاني"
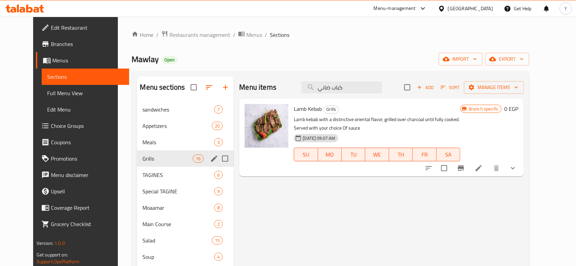
type input "كباب ضاني"
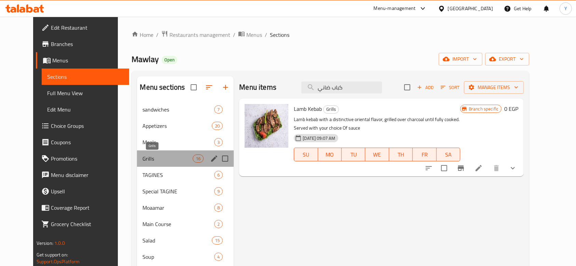
click at [148, 157] on span "Grills" at bounding box center [167, 159] width 50 height 8
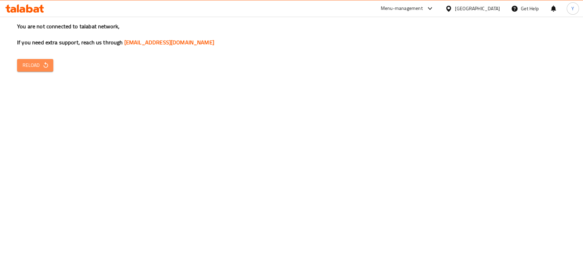
click at [38, 66] on span "Reload" at bounding box center [35, 65] width 25 height 9
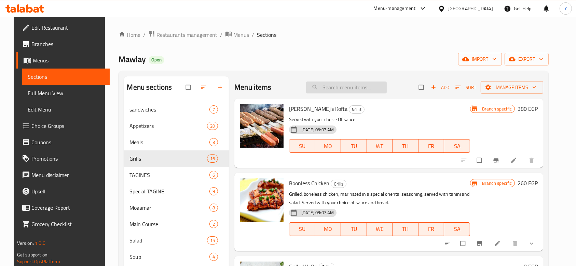
click at [350, 87] on input "search" at bounding box center [346, 88] width 81 height 12
paste input "كباب ضاني"
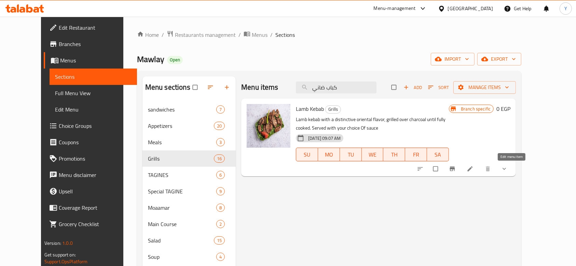
type input "كباب ضاني"
click at [473, 166] on icon at bounding box center [469, 169] width 7 height 7
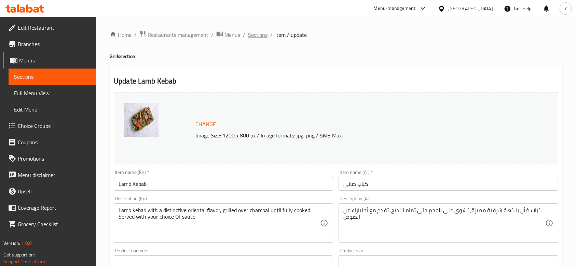
click at [251, 35] on span "Sections" at bounding box center [257, 35] width 19 height 8
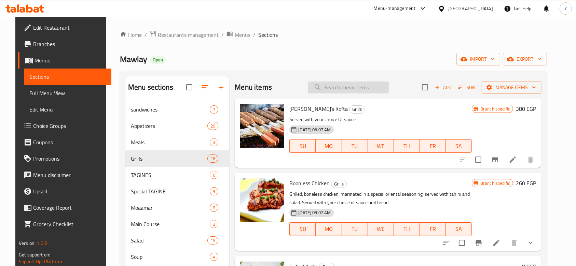
click at [341, 85] on input "search" at bounding box center [348, 88] width 81 height 12
paste input "كباب ضاني"
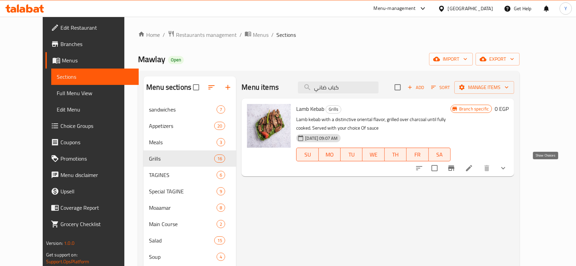
type input "كباب ضاني"
click at [505, 168] on icon "show more" at bounding box center [503, 168] width 4 height 2
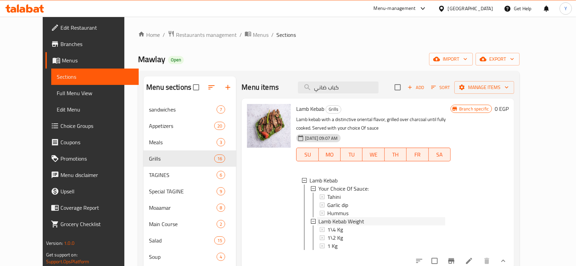
click at [335, 220] on span "Lamb Kebab Weight" at bounding box center [341, 222] width 46 height 8
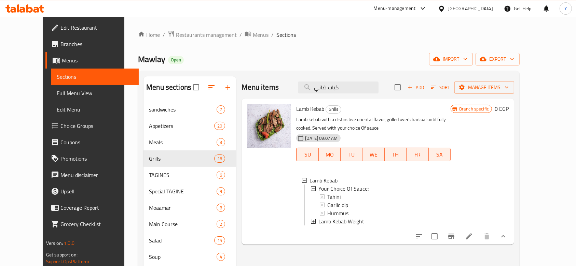
click at [358, 220] on div "Lamb Kebab Weight" at bounding box center [381, 222] width 127 height 8
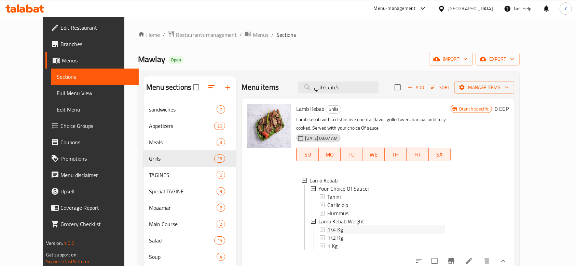
click at [334, 230] on div "1\4 Kg" at bounding box center [386, 230] width 118 height 8
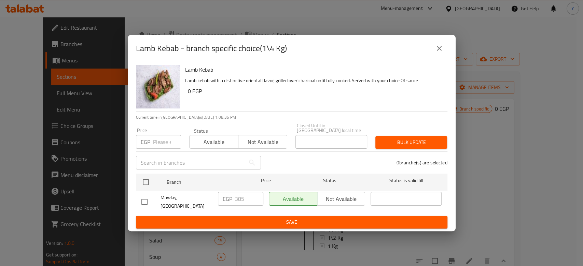
click at [436, 53] on icon "close" at bounding box center [439, 48] width 8 height 8
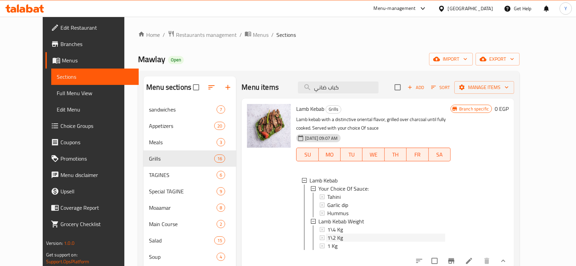
click at [340, 241] on div "1\2 Kg" at bounding box center [386, 238] width 118 height 8
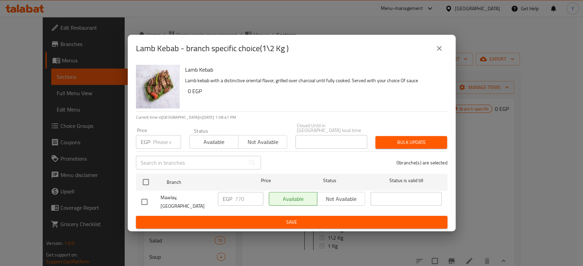
click at [441, 52] on icon "close" at bounding box center [439, 48] width 8 height 8
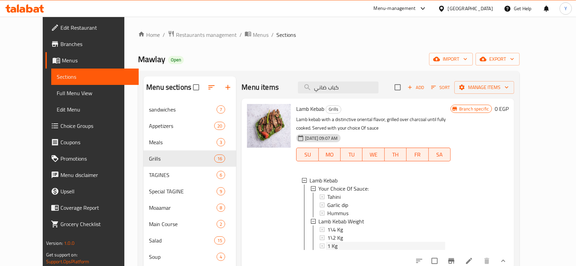
click at [364, 247] on div "1 Kg" at bounding box center [386, 246] width 118 height 8
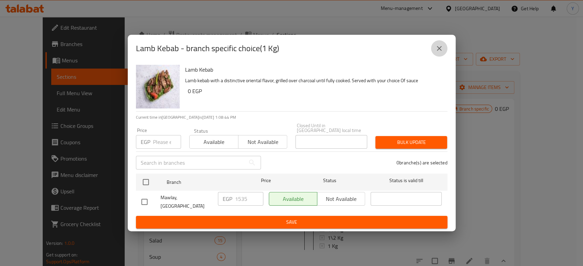
click at [440, 53] on icon "close" at bounding box center [439, 48] width 8 height 8
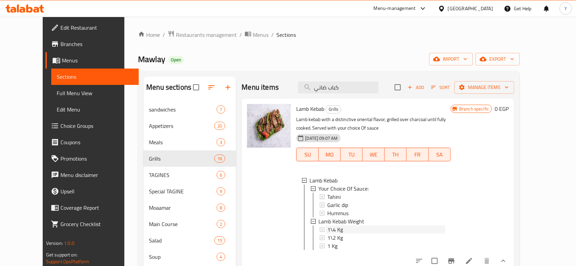
click at [352, 230] on div "1\4 Kg" at bounding box center [386, 230] width 118 height 8
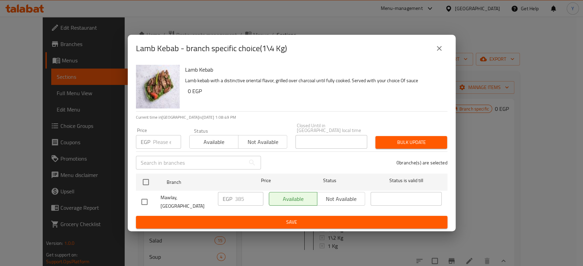
click at [440, 51] on icon "close" at bounding box center [439, 48] width 5 height 5
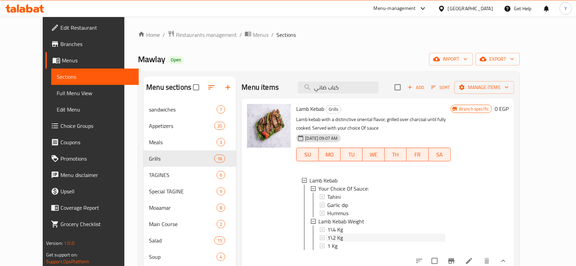
click at [350, 239] on div "1\2 Kg" at bounding box center [386, 238] width 118 height 8
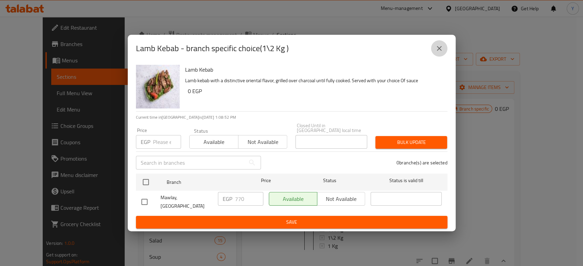
click at [440, 51] on icon "close" at bounding box center [439, 48] width 5 height 5
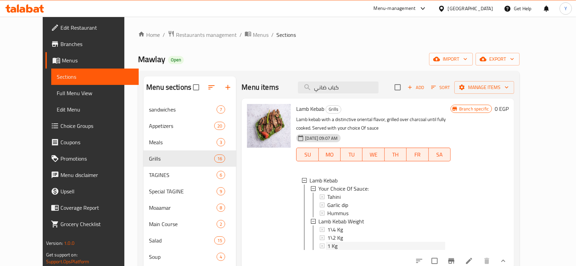
click at [345, 246] on div "1 Kg" at bounding box center [386, 246] width 118 height 8
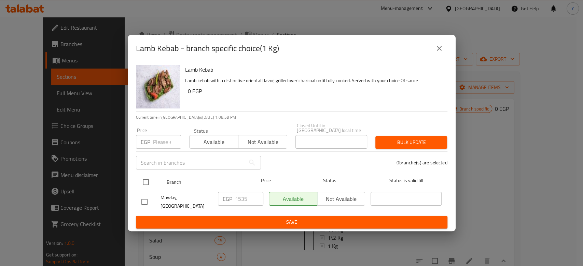
click at [142, 180] on input "checkbox" at bounding box center [146, 182] width 14 height 14
checkbox input "true"
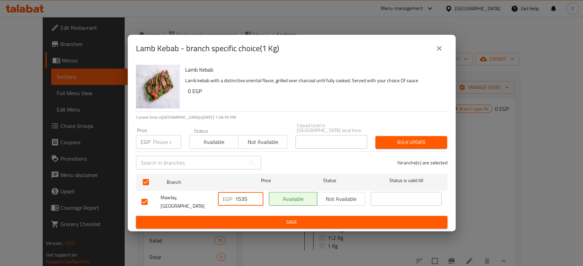
click at [247, 199] on input "1535" at bounding box center [249, 199] width 28 height 14
type input "1540"
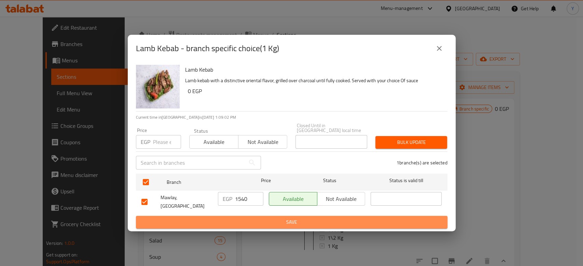
click at [291, 218] on span "Save" at bounding box center [291, 222] width 300 height 9
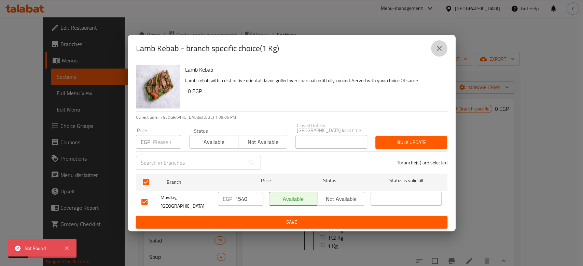
click at [440, 53] on icon "close" at bounding box center [439, 48] width 8 height 8
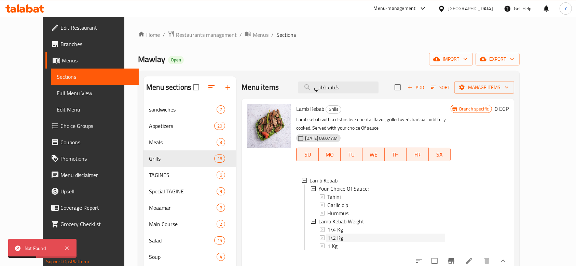
click at [342, 234] on div "1\2 Kg" at bounding box center [386, 238] width 118 height 8
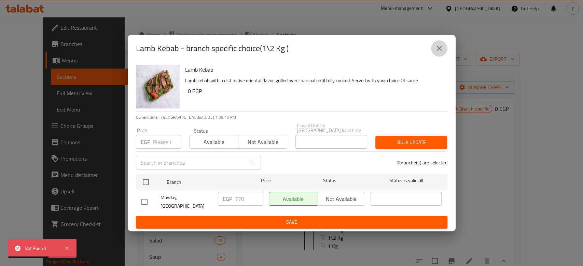
click at [438, 51] on icon "close" at bounding box center [439, 48] width 5 height 5
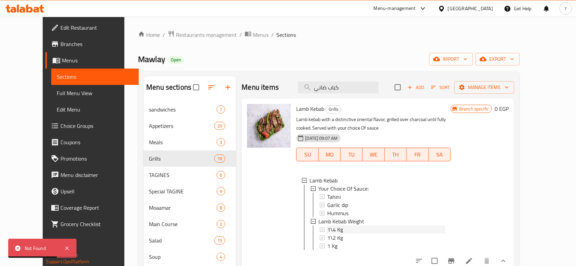
click at [343, 230] on div "1\4 Kg" at bounding box center [386, 230] width 118 height 8
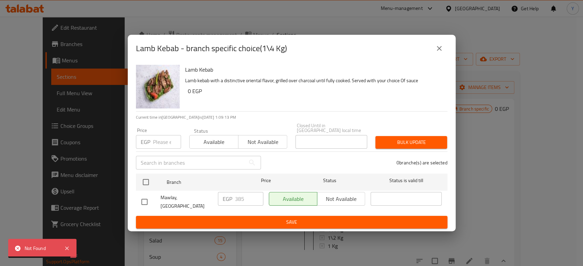
click at [40, 111] on div "Lamb Kebab - branch specific choice(1\4 Kg) Lamb Kebab Lamb kebab with a distin…" at bounding box center [291, 133] width 583 height 266
click at [440, 51] on icon "close" at bounding box center [439, 48] width 5 height 5
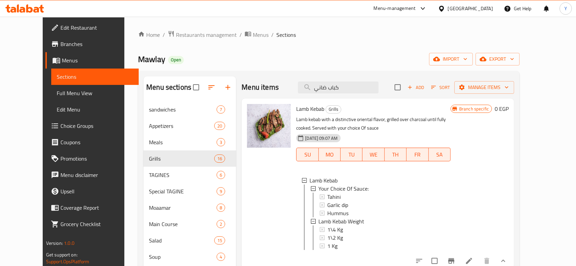
click at [60, 130] on span "Choice Groups" at bounding box center [96, 126] width 73 height 8
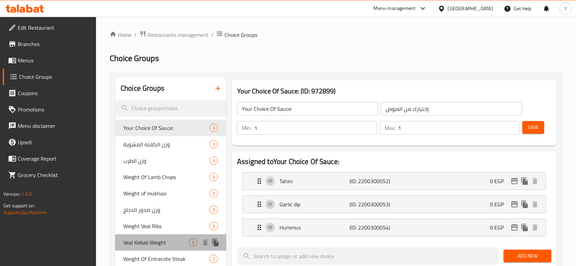
click at [152, 242] on span "Veal Kebab Weight" at bounding box center [156, 243] width 66 height 8
type input "Veal Kebab Weight"
type input "وزن الكباب البتلو"
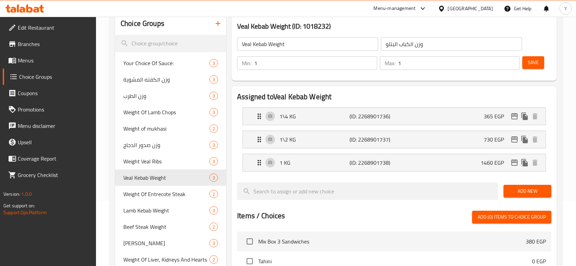
scroll to position [66, 0]
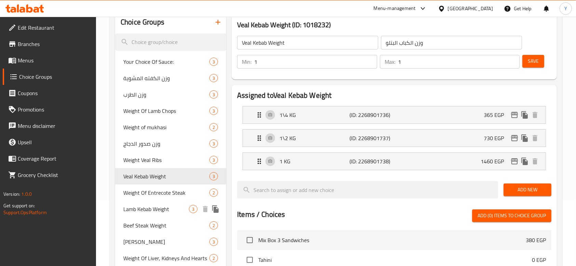
click at [147, 212] on span "Lamb Kebab Weight" at bounding box center [156, 209] width 66 height 8
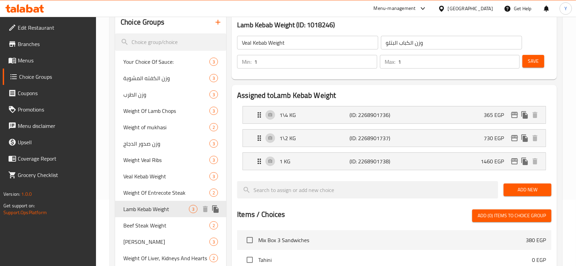
type input "Lamb Kebab Weight"
type input "وزن الكباب الضاني"
click at [513, 158] on icon "edit" at bounding box center [514, 161] width 7 height 6
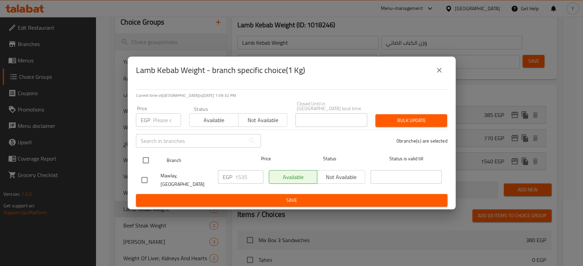
click at [145, 161] on input "checkbox" at bounding box center [146, 160] width 14 height 14
checkbox input "true"
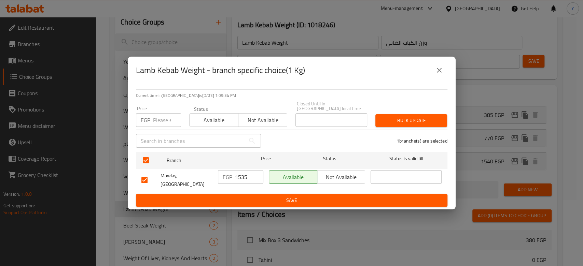
click at [246, 179] on input "1535" at bounding box center [249, 177] width 28 height 14
type input "1540"
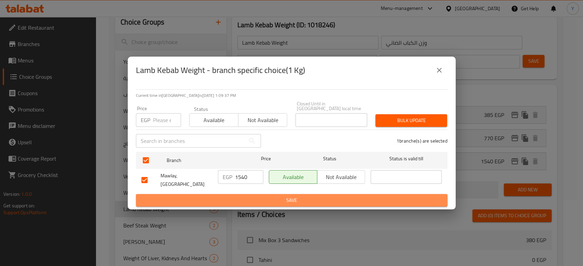
click at [278, 196] on span "Save" at bounding box center [291, 200] width 300 height 9
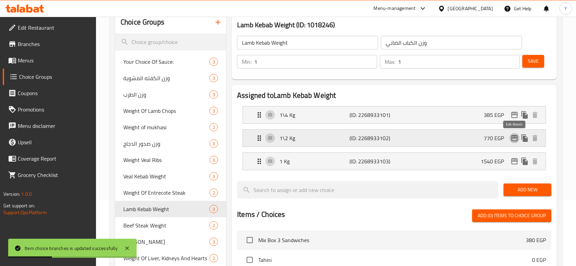
click at [515, 138] on icon "edit" at bounding box center [514, 138] width 7 height 6
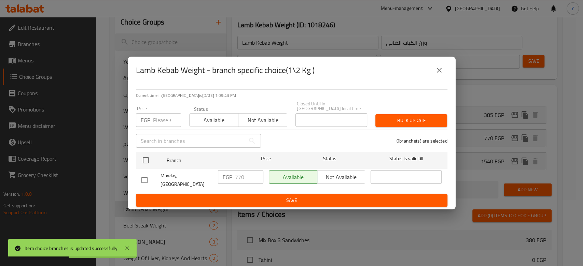
click at [435, 74] on icon "close" at bounding box center [439, 70] width 8 height 8
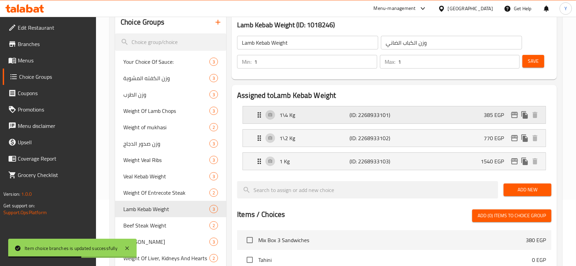
click at [513, 116] on icon "edit" at bounding box center [514, 115] width 8 height 8
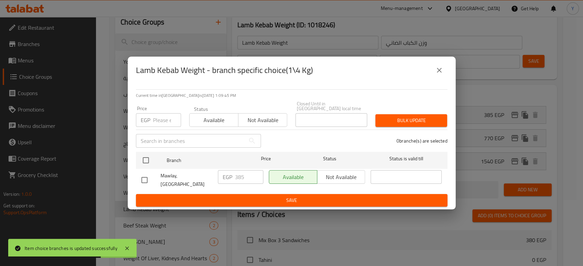
click at [440, 73] on icon "close" at bounding box center [439, 70] width 5 height 5
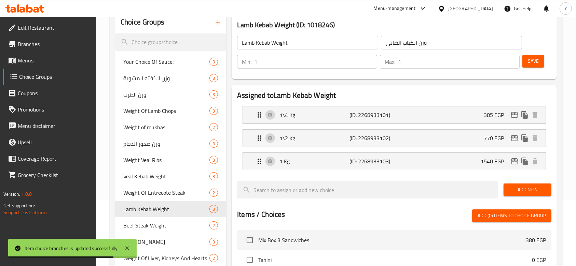
scroll to position [0, 0]
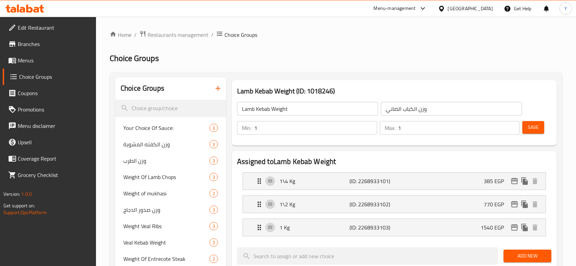
click at [534, 126] on span "Save" at bounding box center [533, 127] width 11 height 9
click at [39, 61] on span "Menus" at bounding box center [54, 60] width 73 height 8
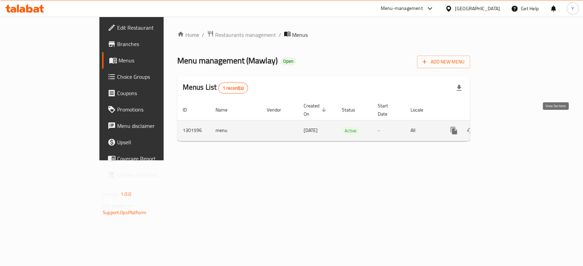
click at [507, 127] on icon "enhanced table" at bounding box center [503, 131] width 8 height 8
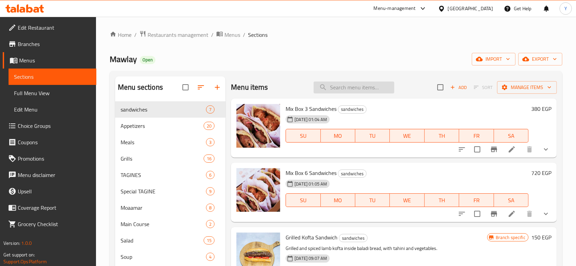
click at [348, 88] on input "search" at bounding box center [353, 88] width 81 height 12
paste input "كباب بتلو"
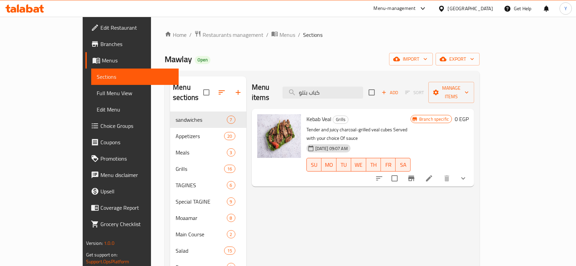
type input "كباب بتلو"
click at [467, 174] on icon "show more" at bounding box center [463, 178] width 8 height 8
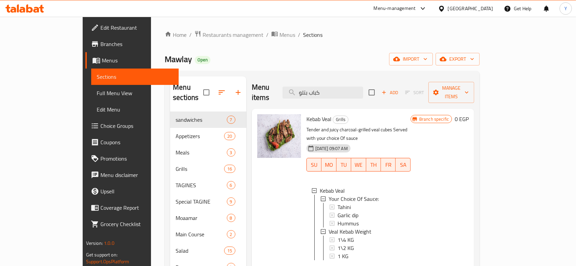
click at [100, 124] on span "Choice Groups" at bounding box center [136, 126] width 73 height 8
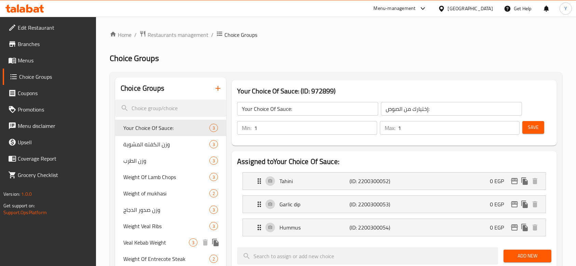
click at [164, 240] on span "Veal Kebab Weight" at bounding box center [156, 243] width 66 height 8
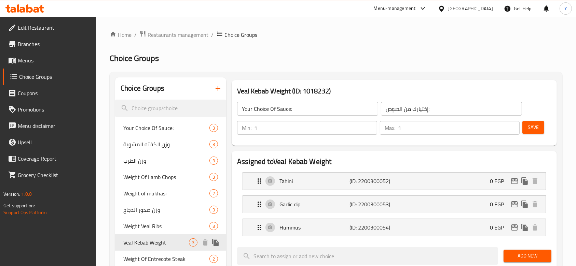
type input "Veal Kebab Weight"
type input "وزن الكباب البتلو"
click at [372, 234] on div "1 KG (ID: 2268901738) 1460 EGP" at bounding box center [396, 227] width 282 height 17
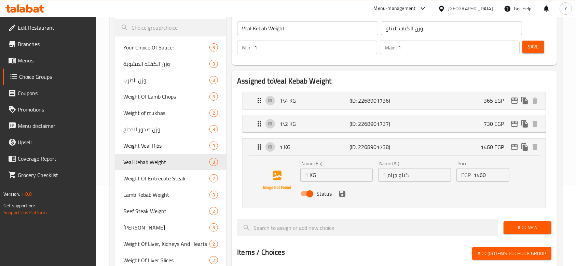
scroll to position [96, 0]
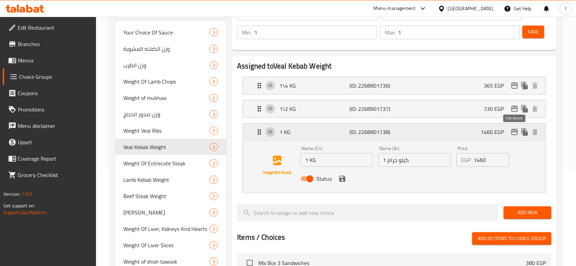
click at [515, 133] on icon "edit" at bounding box center [514, 132] width 8 height 8
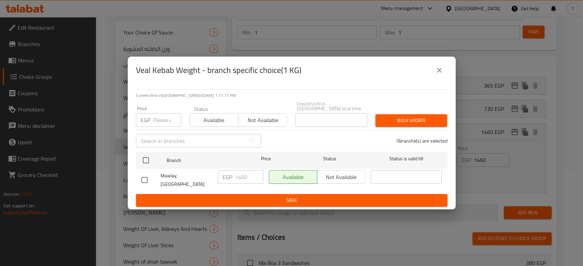
click at [440, 72] on icon "close" at bounding box center [439, 70] width 8 height 8
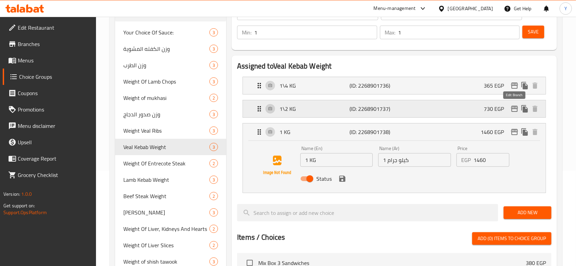
click at [512, 108] on icon "edit" at bounding box center [514, 109] width 8 height 8
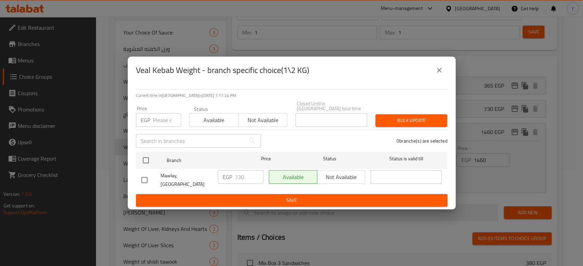
click at [438, 74] on icon "close" at bounding box center [439, 70] width 8 height 8
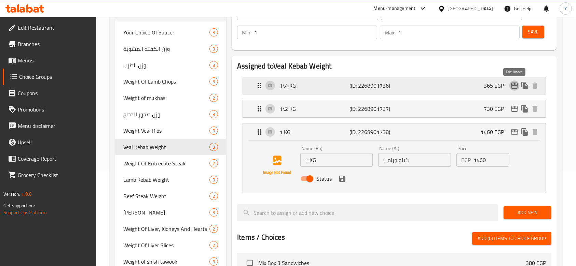
click at [513, 85] on icon "edit" at bounding box center [514, 86] width 7 height 6
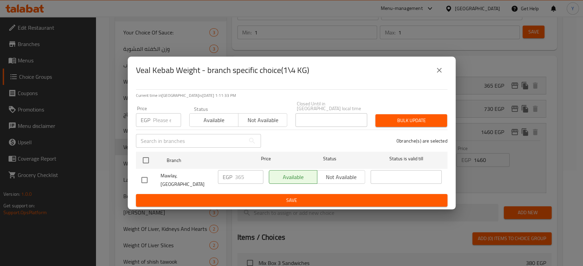
click at [441, 74] on icon "close" at bounding box center [439, 70] width 8 height 8
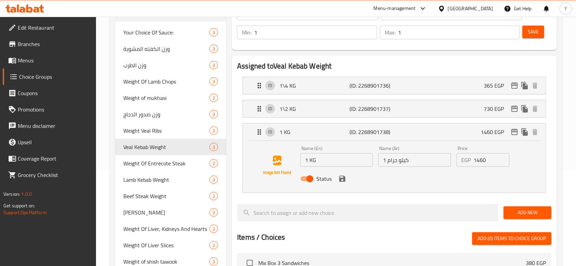
click at [539, 32] on button "Save" at bounding box center [533, 32] width 22 height 13
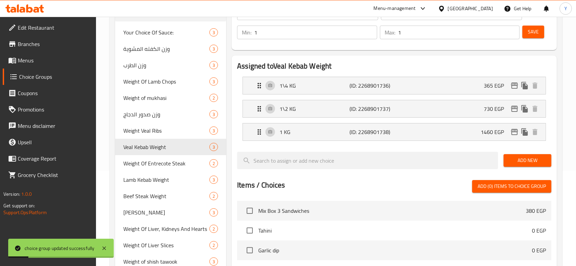
click at [532, 33] on span "Save" at bounding box center [533, 32] width 11 height 9
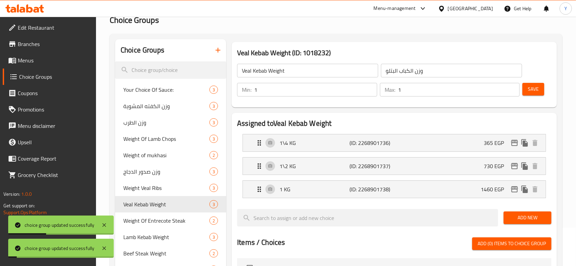
scroll to position [28, 0]
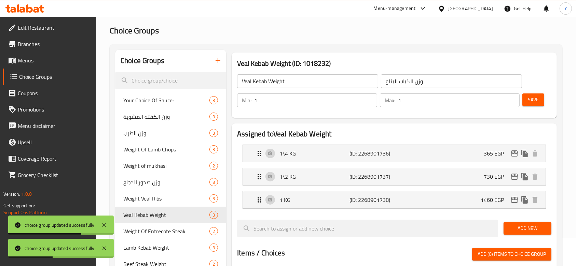
click at [44, 60] on span "Menus" at bounding box center [54, 60] width 73 height 8
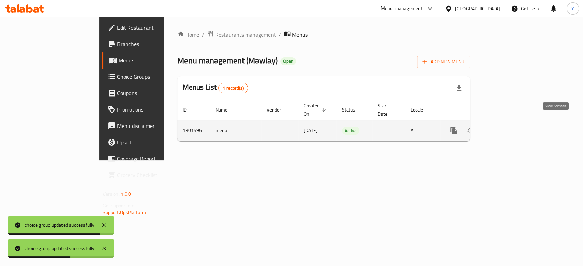
click at [506, 128] on icon "enhanced table" at bounding box center [503, 131] width 6 height 6
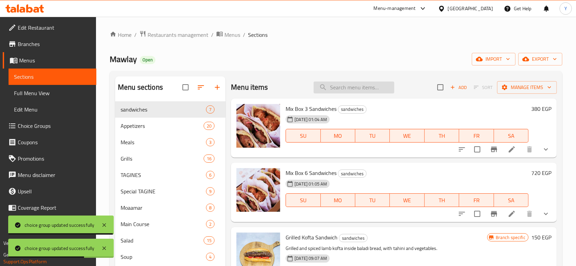
click at [337, 87] on input "search" at bounding box center [353, 88] width 81 height 12
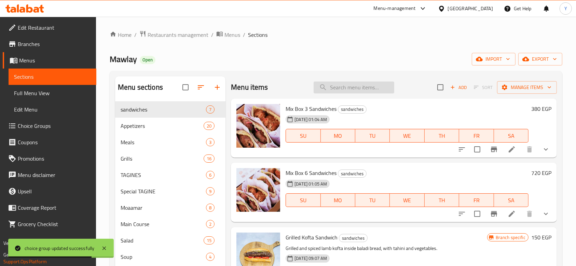
paste input "كباب بتلو"
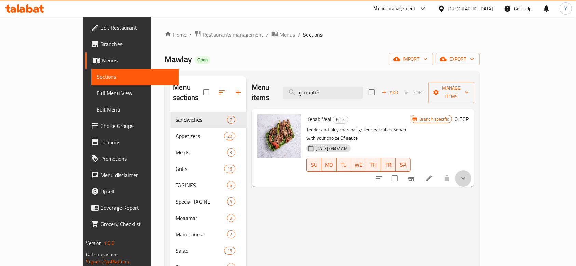
click at [471, 170] on button "show more" at bounding box center [463, 178] width 16 height 16
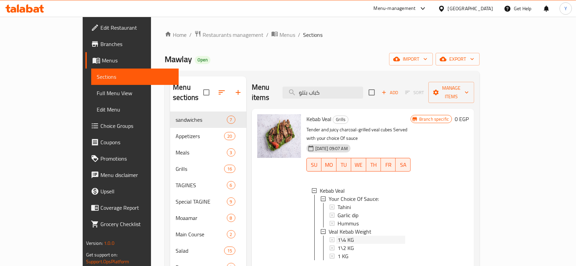
click at [359, 236] on div "1\4 KG" at bounding box center [371, 240] width 68 height 8
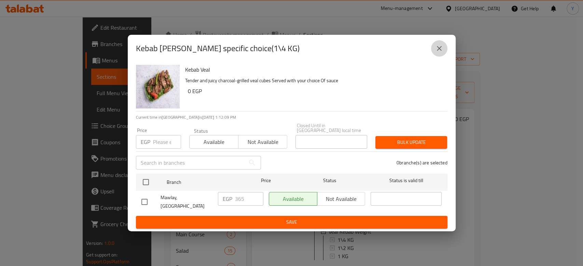
click at [443, 51] on button "close" at bounding box center [439, 48] width 16 height 16
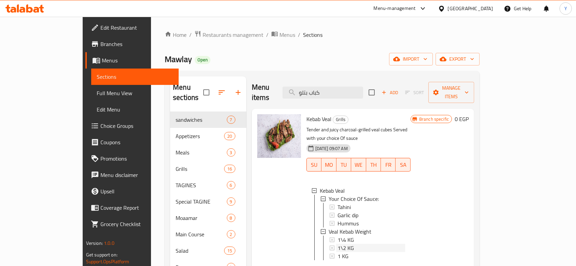
click at [337, 244] on span "1\2 KG" at bounding box center [345, 248] width 16 height 8
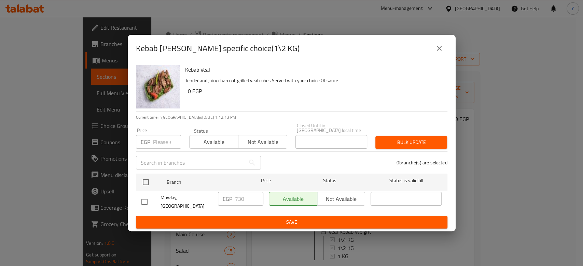
click at [439, 51] on icon "close" at bounding box center [439, 48] width 5 height 5
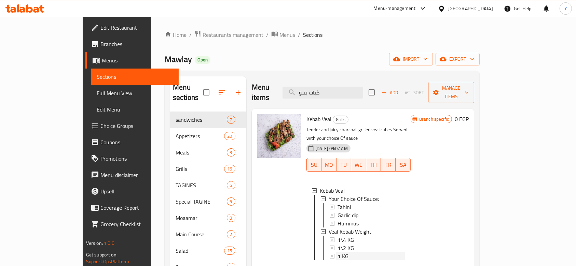
click at [363, 252] on div "1 KG" at bounding box center [371, 256] width 68 height 8
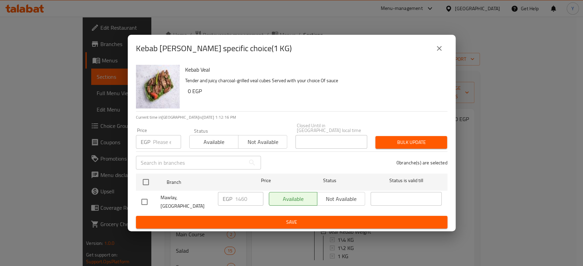
click at [441, 51] on icon "close" at bounding box center [439, 48] width 8 height 8
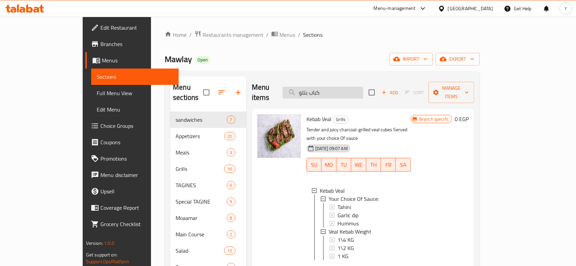
click at [351, 87] on input "كباب بتلو" at bounding box center [322, 93] width 81 height 12
paste input "ريش"
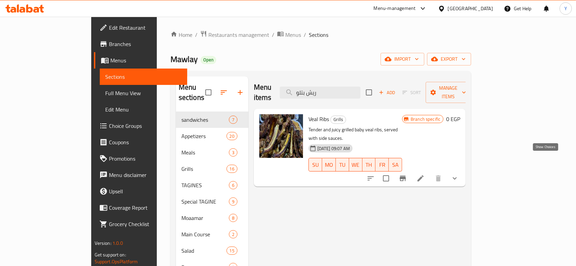
type input "ريش بتلو"
click at [459, 174] on icon "show more" at bounding box center [454, 178] width 8 height 8
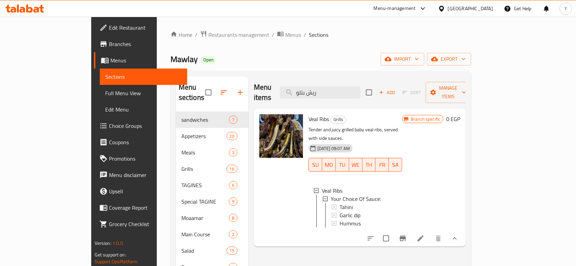
scroll to position [1, 0]
click at [109, 124] on span "Choice Groups" at bounding box center [145, 126] width 73 height 8
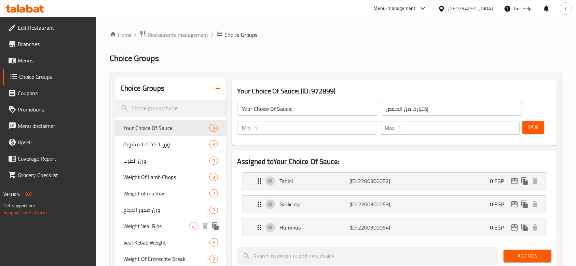
click at [155, 229] on span "Weight Veal Ribs" at bounding box center [156, 226] width 66 height 8
type input "Weight Veal Ribs"
type input "وزن الريش البتلو"
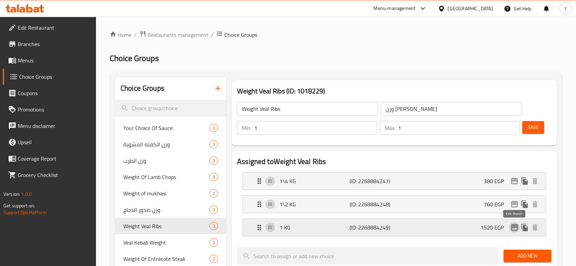
click at [515, 229] on icon "edit" at bounding box center [514, 228] width 8 height 8
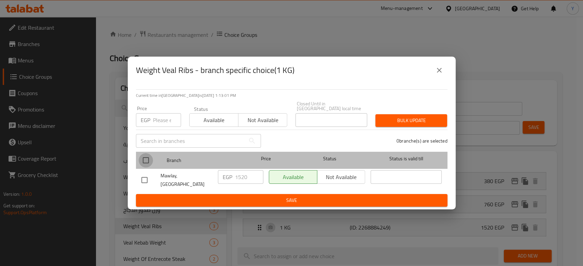
click at [149, 162] on input "checkbox" at bounding box center [146, 160] width 14 height 14
checkbox input "true"
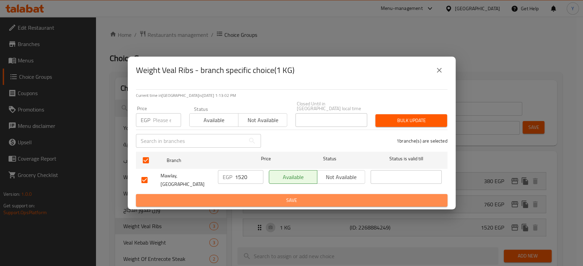
click at [294, 196] on span "Save" at bounding box center [291, 200] width 300 height 9
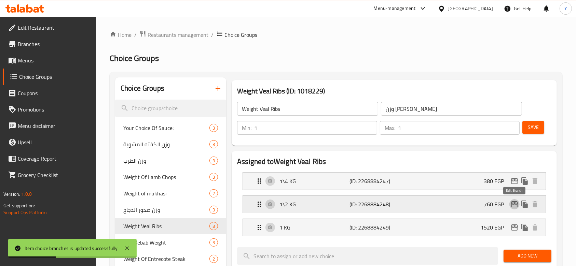
click at [513, 205] on icon "edit" at bounding box center [514, 204] width 8 height 8
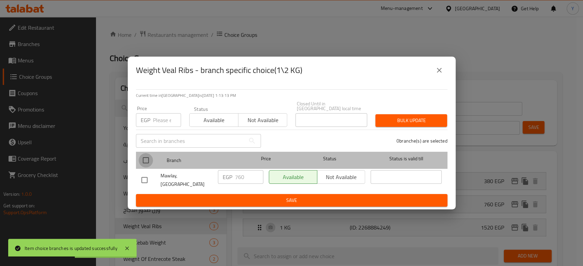
click at [143, 160] on input "checkbox" at bounding box center [146, 160] width 14 height 14
checkbox input "true"
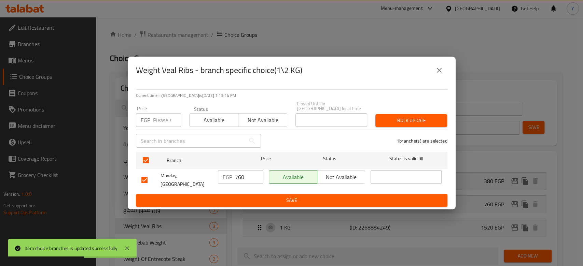
click at [261, 196] on span "Save" at bounding box center [291, 200] width 300 height 9
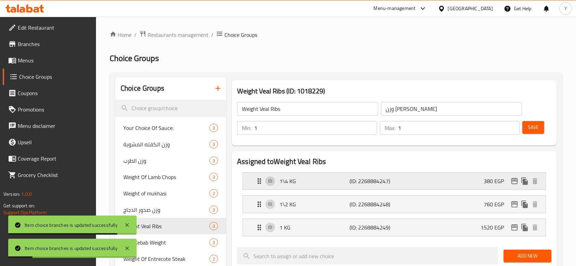
click at [515, 179] on icon "edit" at bounding box center [514, 181] width 8 height 8
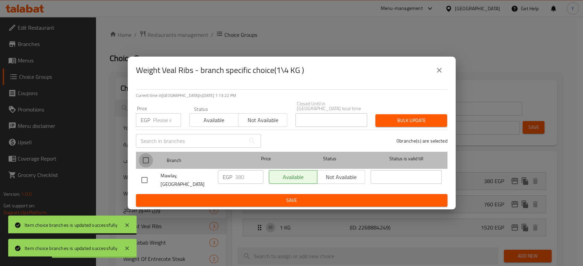
click at [145, 161] on input "checkbox" at bounding box center [146, 160] width 14 height 14
checkbox input "true"
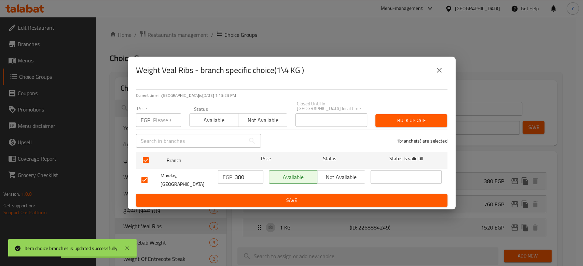
click at [295, 196] on span "Save" at bounding box center [291, 200] width 300 height 9
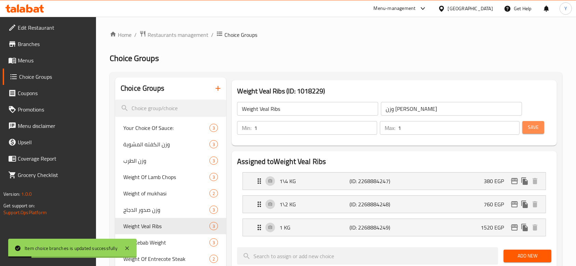
click at [536, 125] on span "Save" at bounding box center [533, 127] width 11 height 9
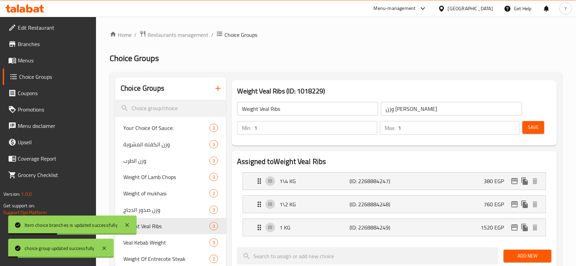
click at [35, 59] on span "Menus" at bounding box center [54, 60] width 73 height 8
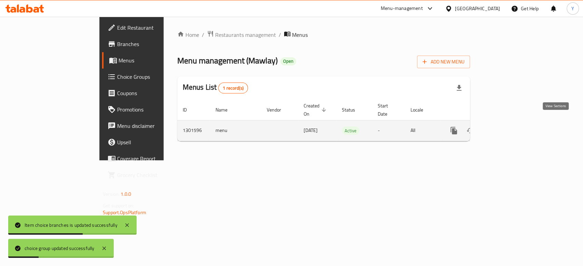
click at [507, 127] on icon "enhanced table" at bounding box center [503, 131] width 8 height 8
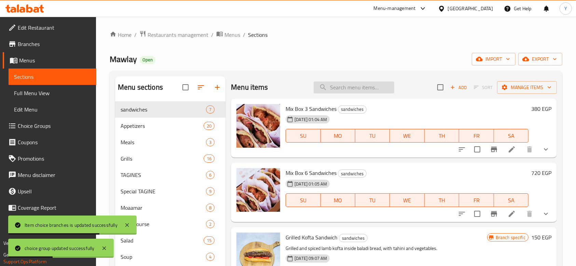
click at [352, 88] on input "search" at bounding box center [353, 88] width 81 height 12
paste input "ريش بتلو"
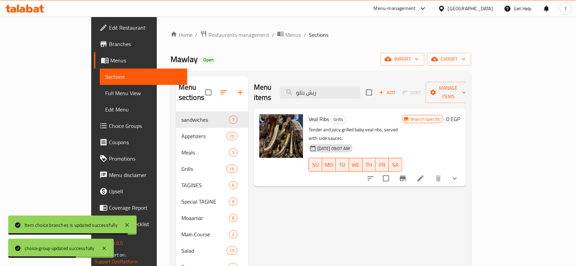
type input "ريش بتلو"
click at [424, 174] on icon at bounding box center [420, 178] width 8 height 8
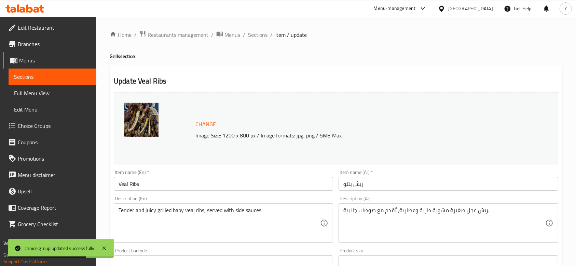
scroll to position [237, 0]
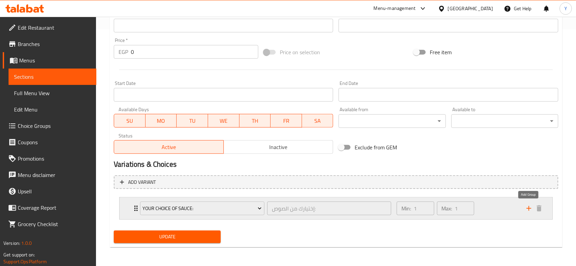
click at [528, 209] on icon "add" at bounding box center [528, 208] width 5 height 5
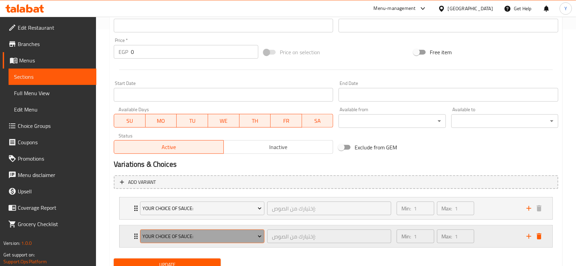
click at [212, 235] on span "Your Choice Of Sauce:" at bounding box center [201, 237] width 119 height 9
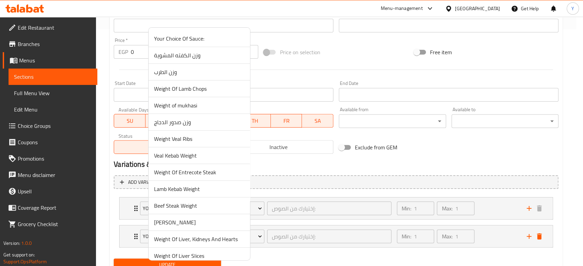
click at [182, 140] on span "Weight Veal Ribs" at bounding box center [199, 139] width 90 height 8
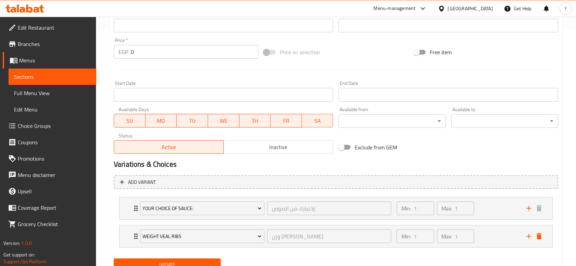
click at [180, 262] on span "Update" at bounding box center [167, 265] width 96 height 9
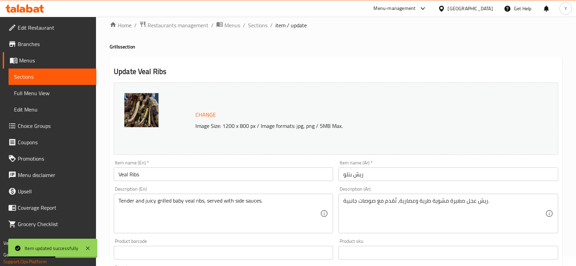
scroll to position [0, 0]
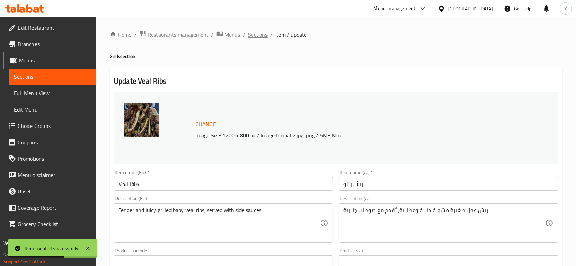
click at [261, 34] on span "Sections" at bounding box center [257, 35] width 19 height 8
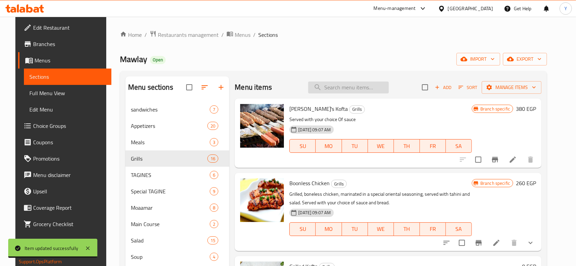
click at [352, 89] on input "search" at bounding box center [348, 88] width 81 height 12
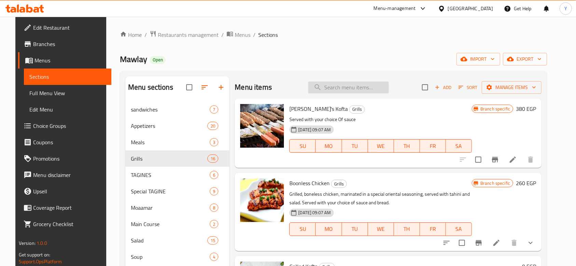
paste input "ستيك بقري"
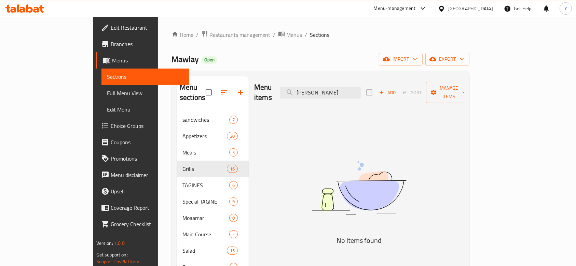
type input "ستيك بقري"
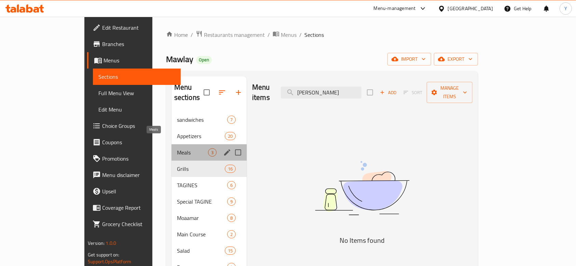
click at [177, 149] on span "Meals" at bounding box center [192, 153] width 31 height 8
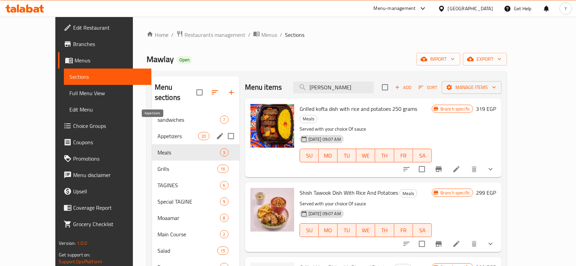
click at [157, 132] on span "Appetizers" at bounding box center [177, 136] width 41 height 8
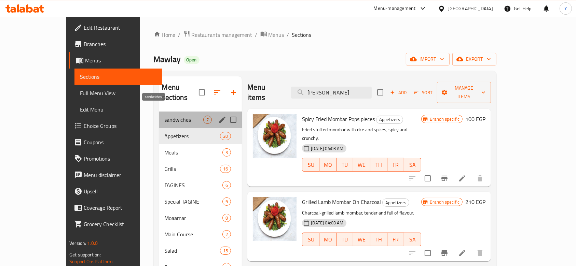
click at [165, 116] on span "sandwiches" at bounding box center [184, 120] width 39 height 8
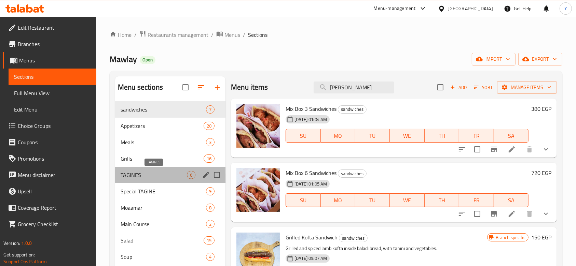
click at [153, 173] on span "TAGINES" at bounding box center [154, 175] width 66 height 8
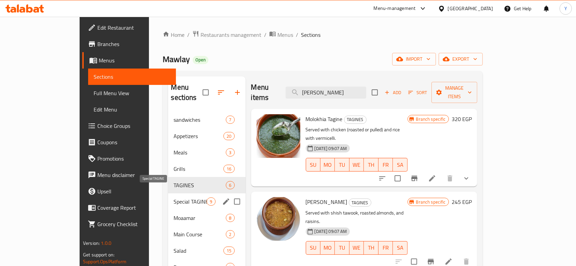
click at [173, 198] on span "Special TAGINE" at bounding box center [189, 202] width 33 height 8
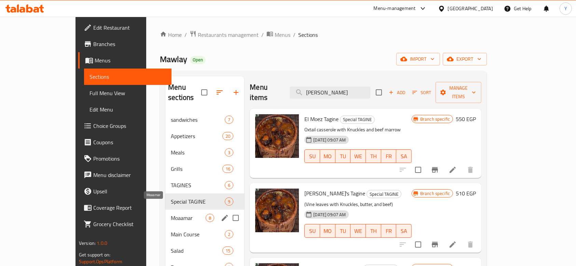
click at [171, 214] on span "Moaamar" at bounding box center [188, 218] width 35 height 8
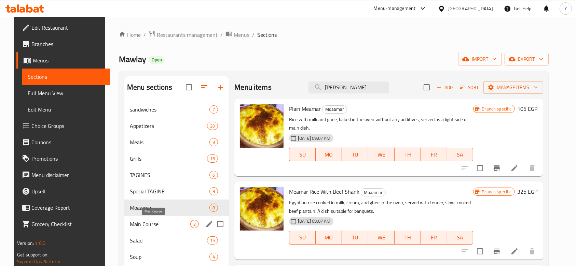
click at [153, 226] on span "Main Course" at bounding box center [160, 224] width 60 height 8
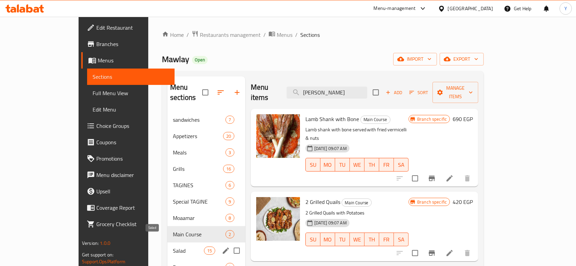
click at [173, 247] on span "Salad" at bounding box center [188, 251] width 31 height 8
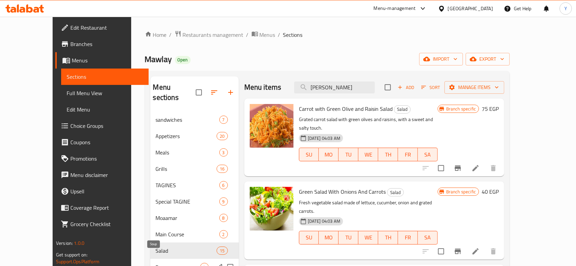
click at [156, 263] on span "Soup" at bounding box center [178, 267] width 44 height 8
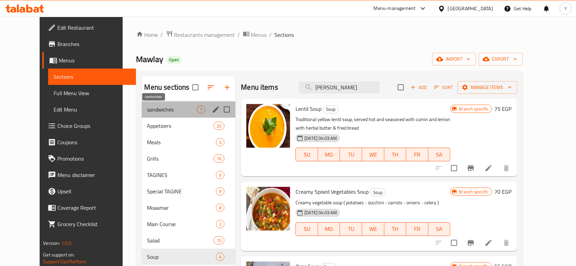
click at [147, 113] on span "sandwiches" at bounding box center [172, 110] width 50 height 8
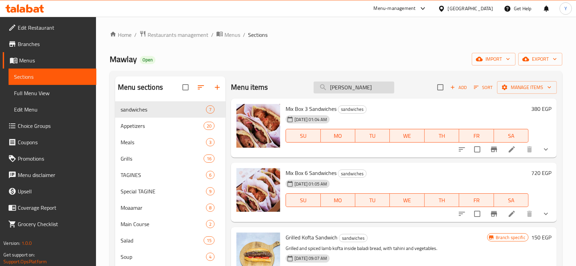
click at [346, 89] on input "ستيك بقري" at bounding box center [353, 88] width 81 height 12
paste input "ستيك بقري"
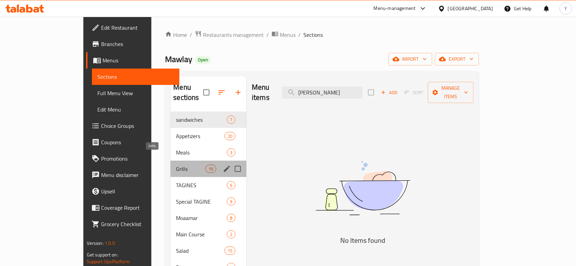
click at [176, 165] on span "Grills" at bounding box center [190, 169] width 29 height 8
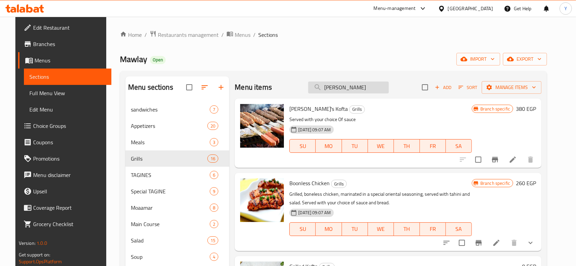
click at [333, 87] on input "ستيك بقري" at bounding box center [348, 88] width 81 height 12
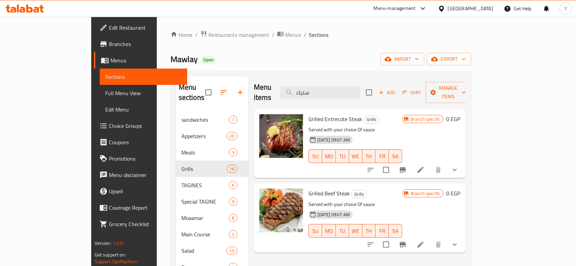
type input "ستيك"
click at [463, 237] on button "show more" at bounding box center [454, 245] width 16 height 16
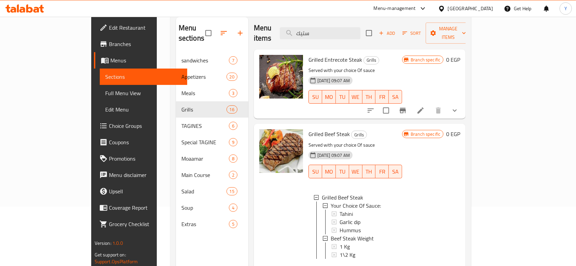
scroll to position [68, 0]
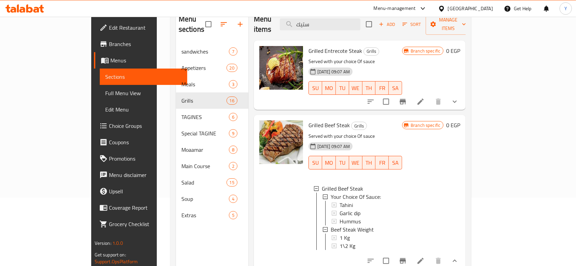
click at [109, 125] on span "Choice Groups" at bounding box center [145, 126] width 73 height 8
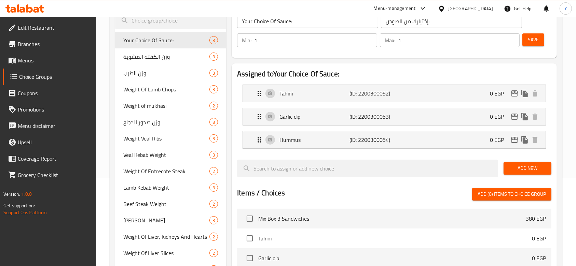
scroll to position [106, 0]
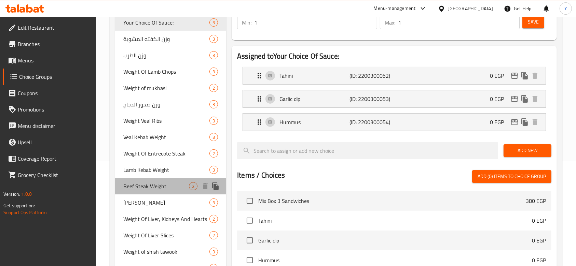
click at [169, 191] on div "Beef Steak Weight 2" at bounding box center [170, 186] width 111 height 16
type input "Beef Steak Weight"
type input "وزن بيف استيك"
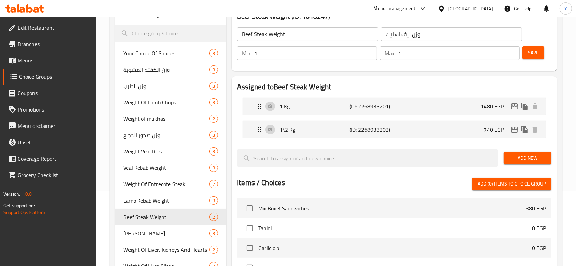
scroll to position [65, 0]
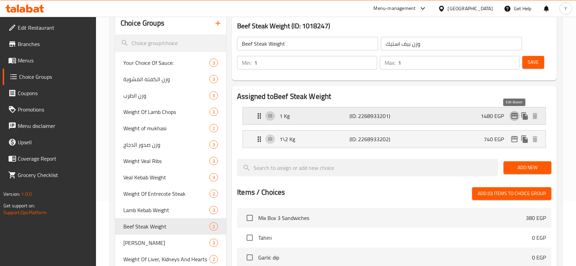
click at [516, 116] on icon "edit" at bounding box center [514, 116] width 7 height 6
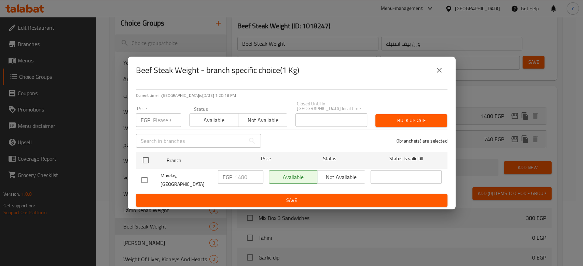
click at [431, 69] on div "Beef Steak Weight - branch specific choice(1 Kg)" at bounding box center [291, 70] width 311 height 16
click at [437, 72] on icon "close" at bounding box center [439, 70] width 8 height 8
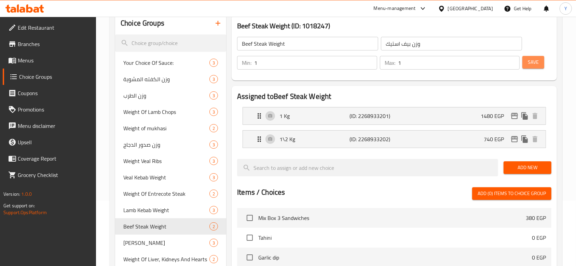
click at [535, 67] on button "Save" at bounding box center [533, 62] width 22 height 13
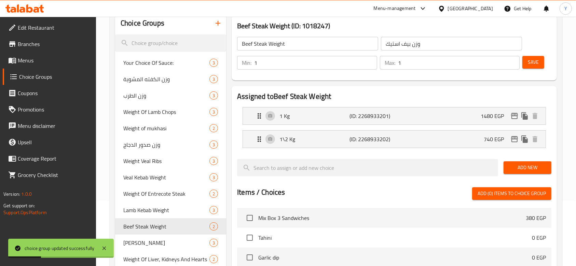
click at [25, 56] on span "Menus" at bounding box center [54, 60] width 73 height 8
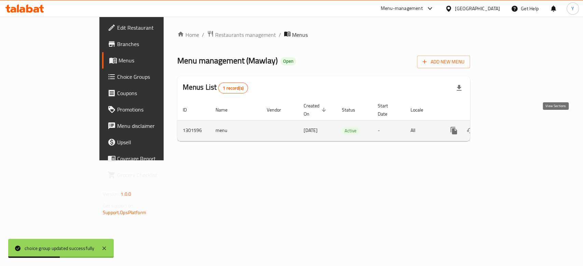
click at [506, 128] on icon "enhanced table" at bounding box center [503, 131] width 6 height 6
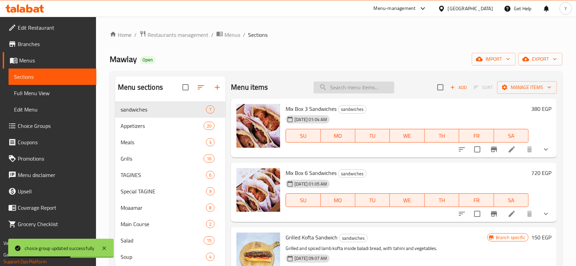
click at [339, 88] on input "search" at bounding box center [353, 88] width 81 height 12
paste input "ستيك بقري"
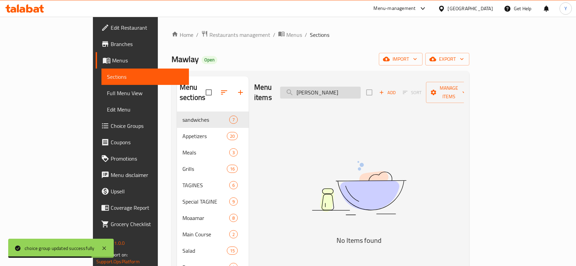
click at [336, 88] on input "ستيك بقري" at bounding box center [320, 93] width 81 height 12
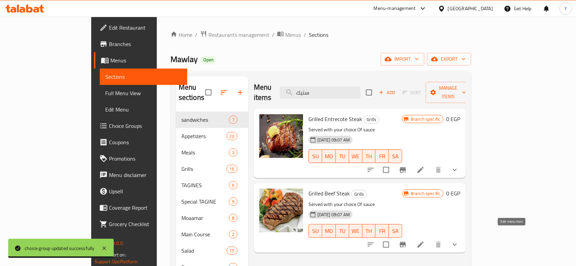
type input "ستيك"
click at [424, 241] on icon at bounding box center [420, 245] width 8 height 8
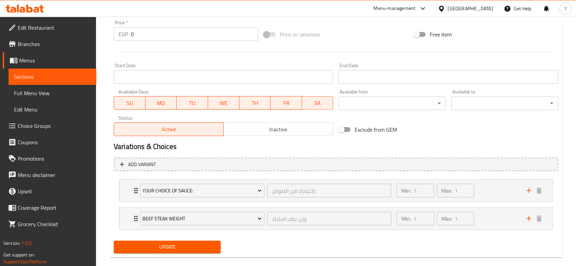
scroll to position [265, 0]
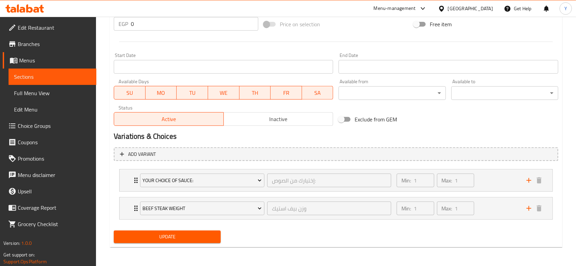
click at [167, 234] on span "Update" at bounding box center [167, 237] width 96 height 9
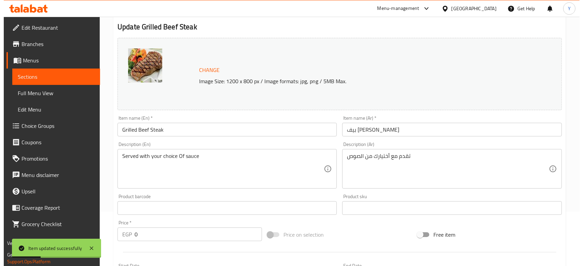
scroll to position [0, 0]
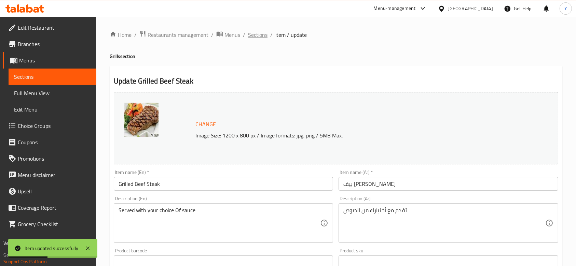
click at [260, 34] on span "Sections" at bounding box center [257, 35] width 19 height 8
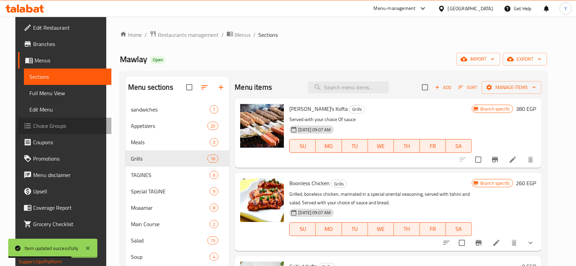
click at [36, 126] on span "Choice Groups" at bounding box center [69, 126] width 73 height 8
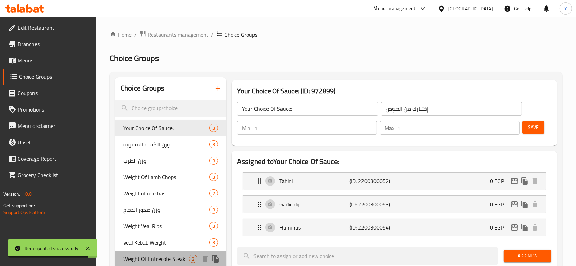
click at [167, 260] on span "Weight Of Entrecote Steak" at bounding box center [156, 259] width 66 height 8
type input "Weight Of Entrecote Steak"
type input "وزن استيك انتركوت"
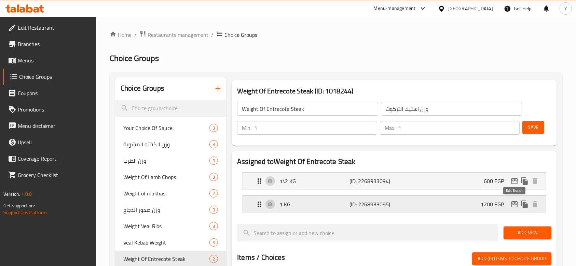
click at [512, 204] on icon "edit" at bounding box center [514, 204] width 8 height 8
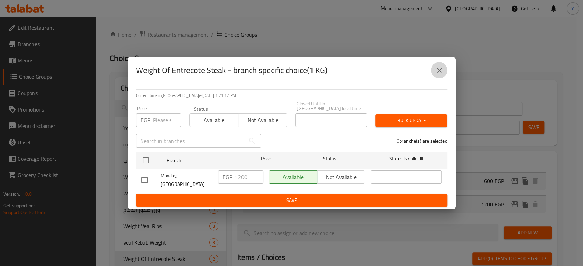
click at [437, 73] on icon "close" at bounding box center [439, 70] width 5 height 5
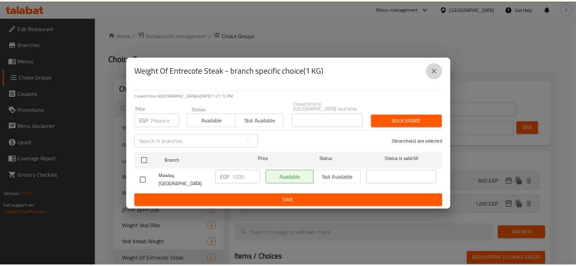
scroll to position [1, 0]
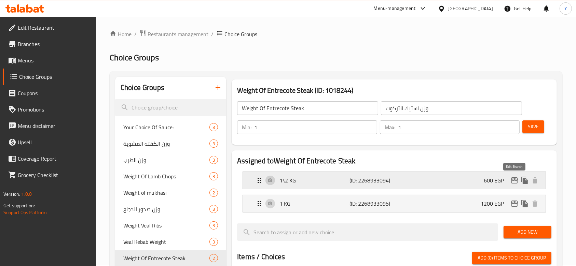
click at [512, 179] on icon "edit" at bounding box center [514, 181] width 8 height 8
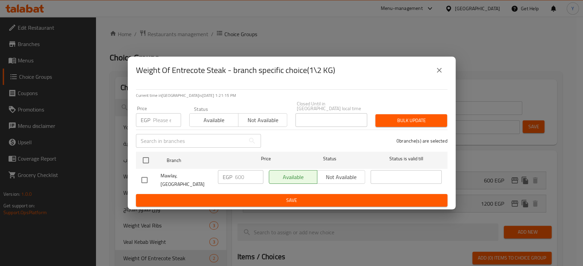
click at [443, 74] on icon "close" at bounding box center [439, 70] width 8 height 8
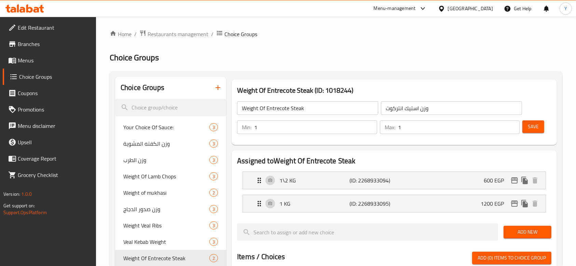
click at [536, 123] on span "Save" at bounding box center [533, 127] width 11 height 9
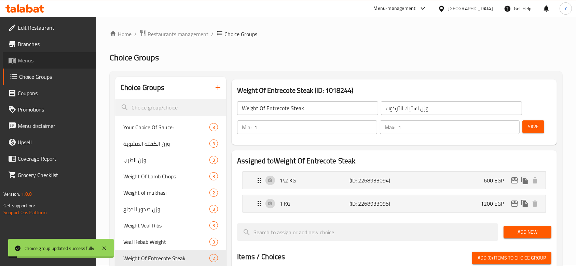
click at [24, 59] on span "Menus" at bounding box center [54, 60] width 73 height 8
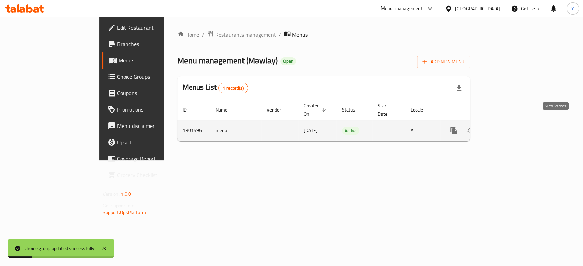
click at [507, 127] on icon "enhanced table" at bounding box center [503, 131] width 8 height 8
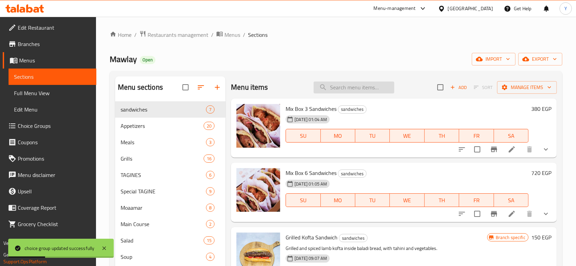
click at [343, 90] on input "search" at bounding box center [353, 88] width 81 height 12
paste input "ستيك بقري"
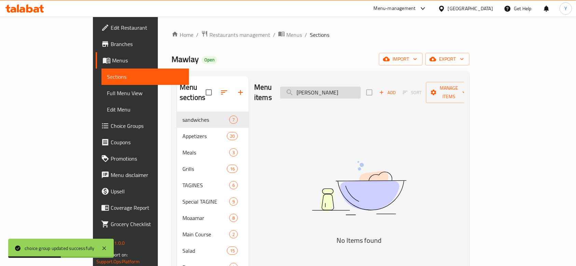
click at [326, 88] on input "ستيك بقري" at bounding box center [320, 93] width 81 height 12
click at [336, 87] on input "ستيك بقري" at bounding box center [320, 93] width 81 height 12
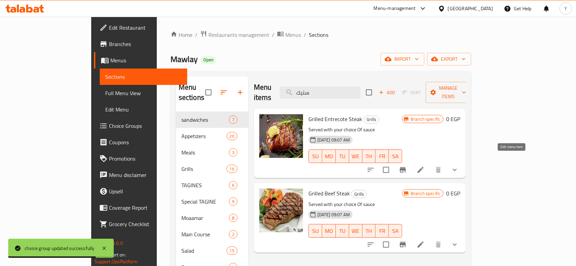
type input "ستيك"
click at [423, 167] on icon at bounding box center [420, 170] width 6 height 6
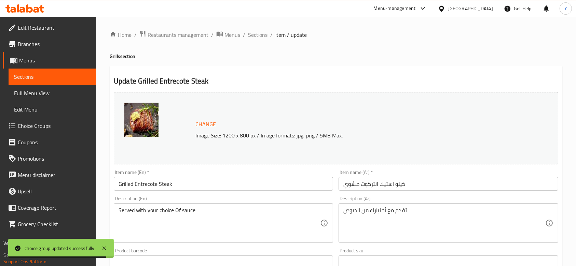
scroll to position [237, 0]
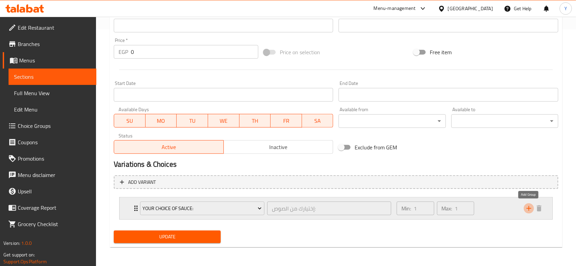
click at [527, 208] on icon "add" at bounding box center [528, 208] width 5 height 5
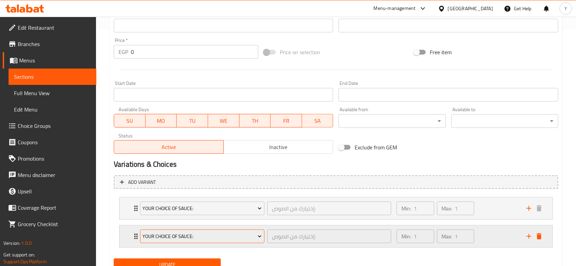
click at [216, 234] on span "Your Choice Of Sauce:" at bounding box center [201, 237] width 119 height 9
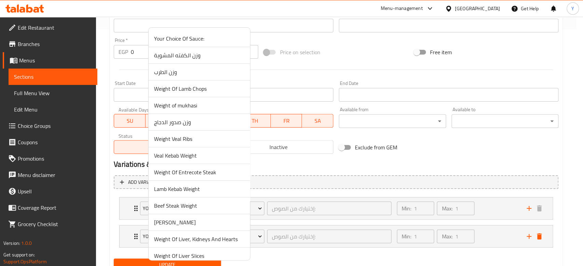
click at [186, 171] on span "Weight Of Entrecote Steak" at bounding box center [199, 172] width 90 height 8
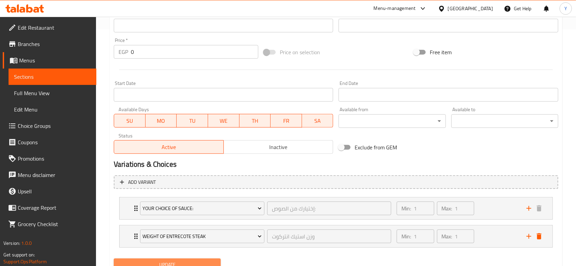
click at [178, 261] on span "Update" at bounding box center [167, 265] width 96 height 9
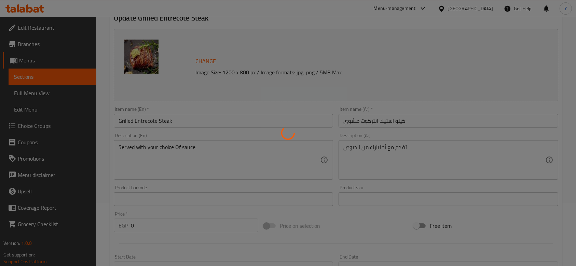
scroll to position [0, 0]
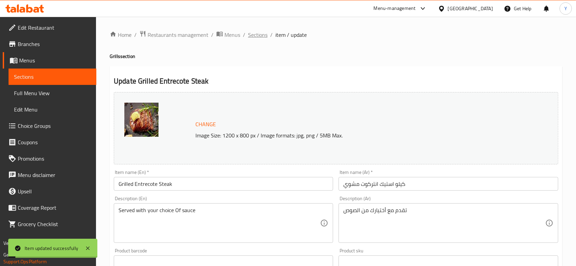
click at [253, 34] on span "Sections" at bounding box center [257, 35] width 19 height 8
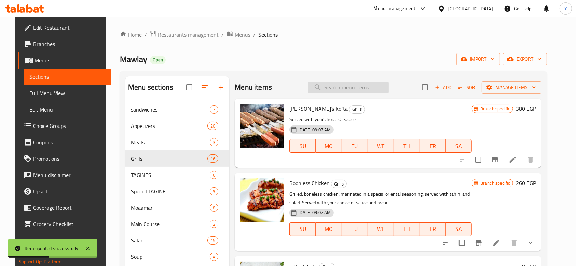
click at [360, 85] on input "search" at bounding box center [348, 88] width 81 height 12
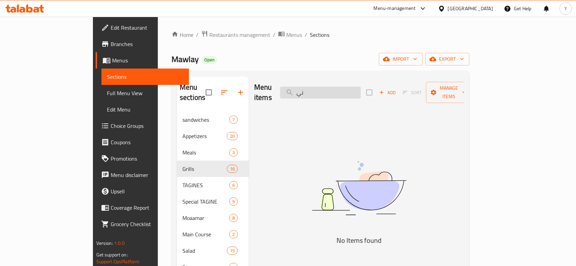
type input "ن"
type input "ا"
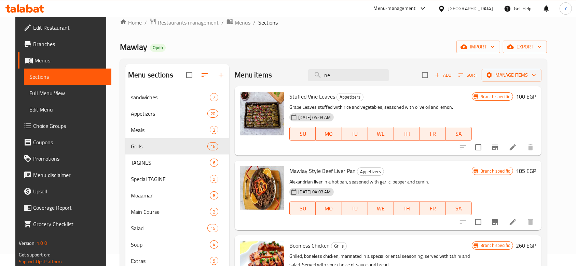
scroll to position [11, 0]
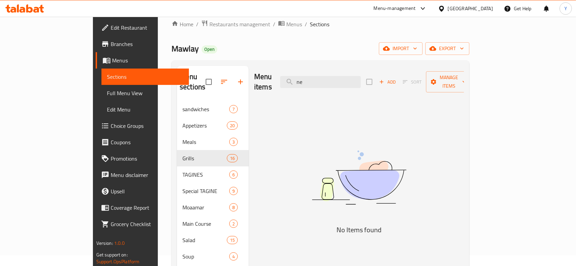
type input "n"
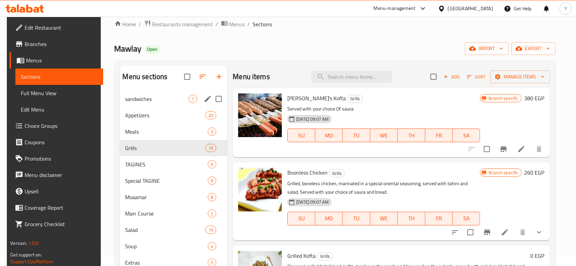
click at [170, 103] on div "sandwiches 7" at bounding box center [174, 99] width 108 height 16
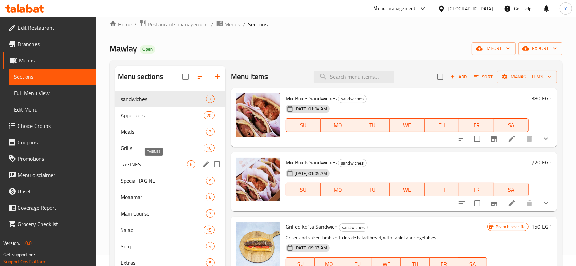
click at [145, 162] on span "TAGINES" at bounding box center [154, 164] width 66 height 8
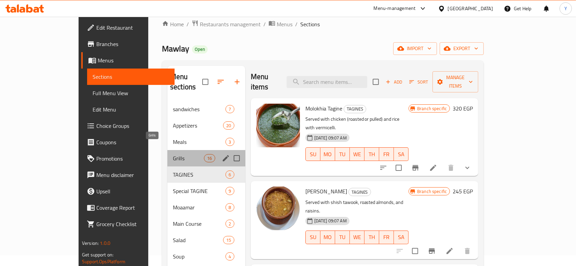
click at [173, 154] on span "Grills" at bounding box center [188, 158] width 31 height 8
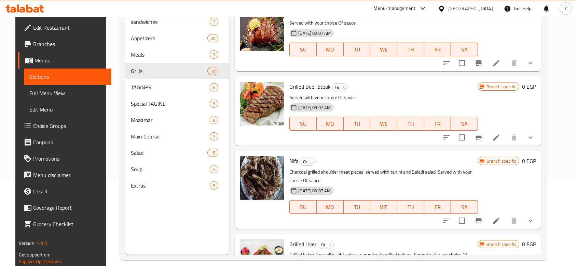
scroll to position [839, 0]
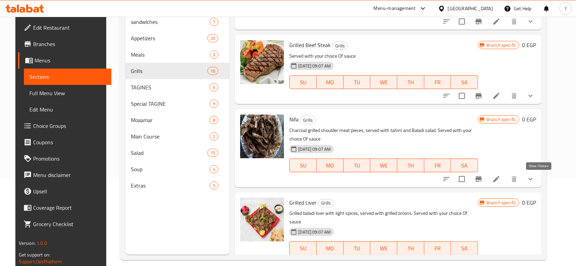
click at [534, 181] on icon "show more" at bounding box center [530, 179] width 8 height 8
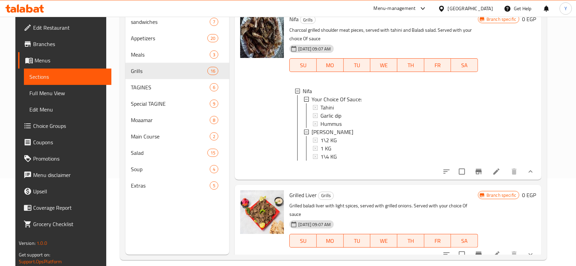
scroll to position [937, 0]
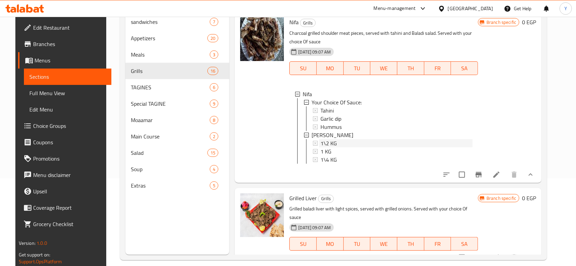
click at [324, 144] on span "1\2 KG" at bounding box center [328, 143] width 16 height 8
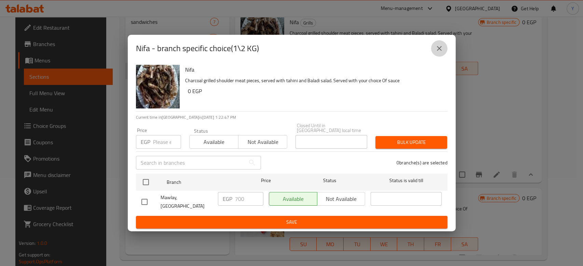
click at [437, 53] on icon "close" at bounding box center [439, 48] width 8 height 8
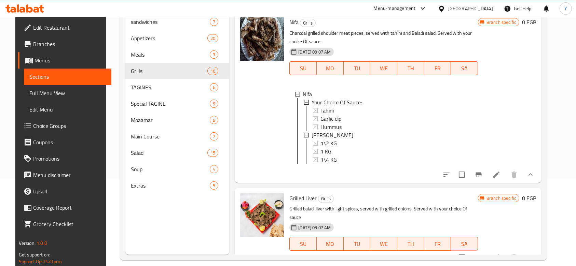
scroll to position [1, 0]
click at [338, 153] on div "1 KG" at bounding box center [396, 151] width 152 height 8
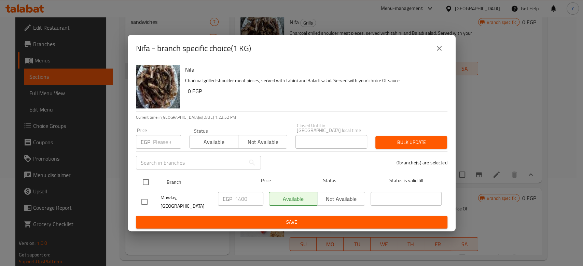
click at [144, 183] on input "checkbox" at bounding box center [146, 182] width 14 height 14
checkbox input "true"
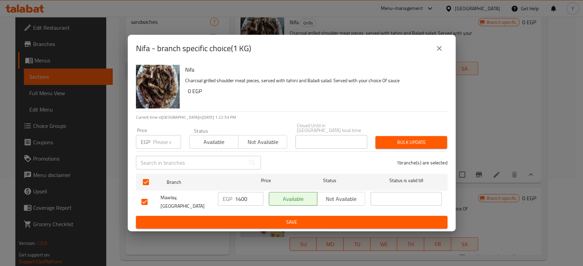
click at [265, 220] on span "Save" at bounding box center [291, 222] width 300 height 9
click at [438, 50] on icon "close" at bounding box center [439, 48] width 8 height 8
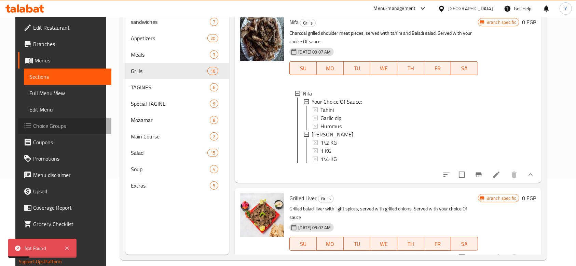
click at [33, 126] on span "Choice Groups" at bounding box center [69, 126] width 73 height 8
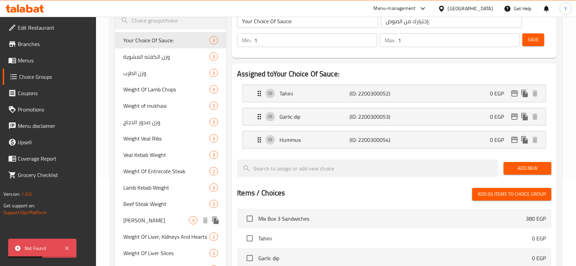
click at [154, 221] on span "Nifa Weigh" at bounding box center [156, 220] width 66 height 8
type input "Nifa Weigh"
type input "وزن نيفة"
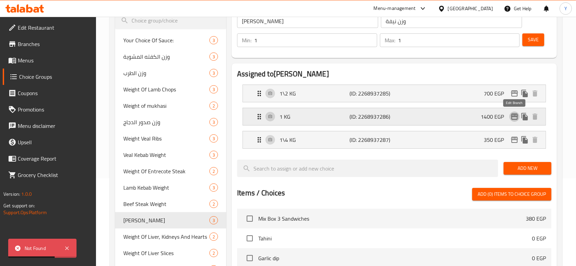
click at [516, 116] on icon "edit" at bounding box center [514, 117] width 7 height 6
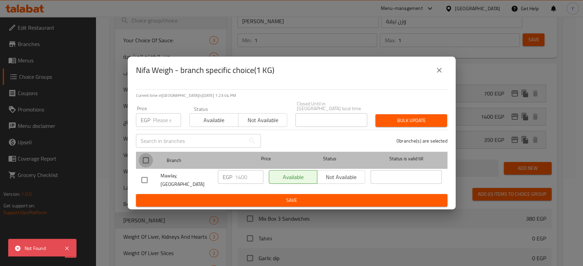
click at [145, 163] on input "checkbox" at bounding box center [146, 160] width 14 height 14
checkbox input "true"
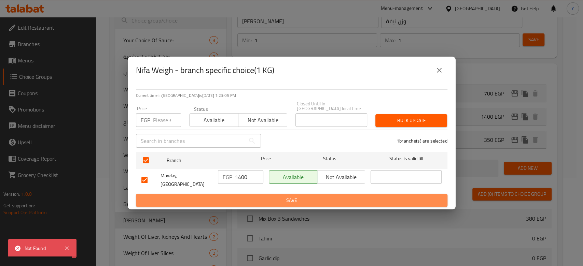
click at [263, 201] on button "Save" at bounding box center [291, 200] width 311 height 13
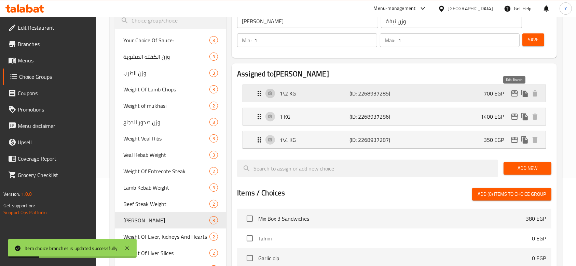
click at [514, 92] on icon "edit" at bounding box center [514, 93] width 8 height 8
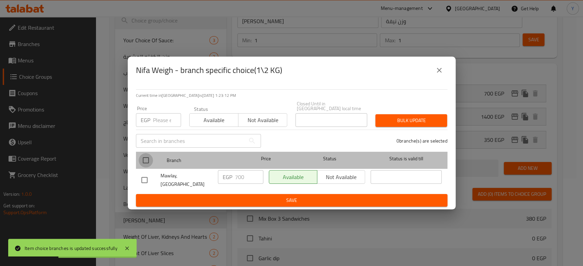
click at [142, 158] on input "checkbox" at bounding box center [146, 160] width 14 height 14
checkbox input "true"
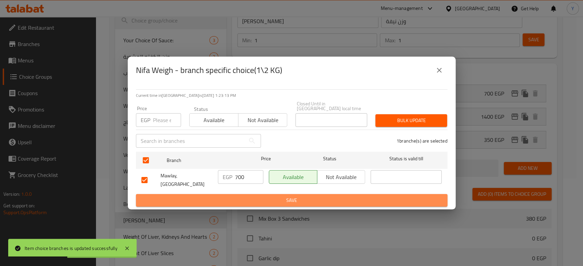
click at [239, 196] on span "Save" at bounding box center [291, 200] width 300 height 9
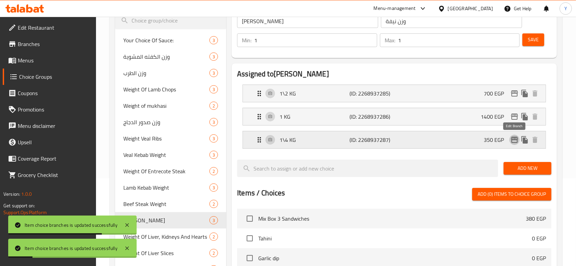
click at [515, 141] on icon "edit" at bounding box center [514, 140] width 8 height 8
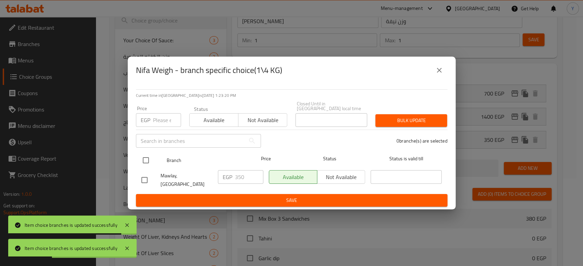
click at [148, 160] on input "checkbox" at bounding box center [146, 160] width 14 height 14
checkbox input "true"
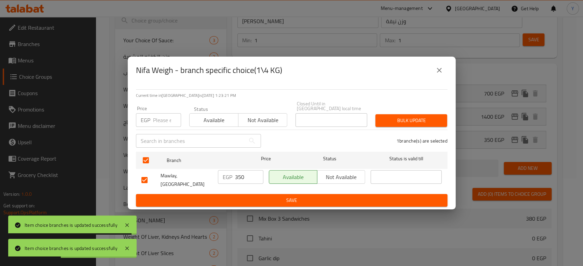
click at [260, 196] on span "Save" at bounding box center [291, 200] width 300 height 9
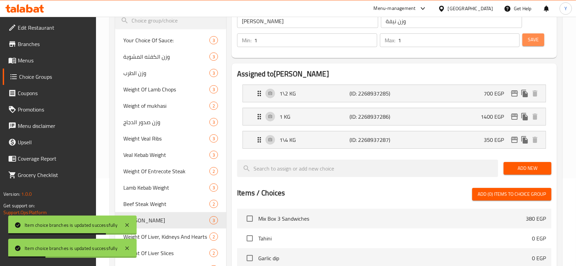
click at [536, 37] on span "Save" at bounding box center [533, 40] width 11 height 9
click at [155, 124] on span "وزن صدور الدجاج" at bounding box center [156, 122] width 66 height 8
type input "وزن صدور الدجاج"
type input "Weight of chicken breasts"
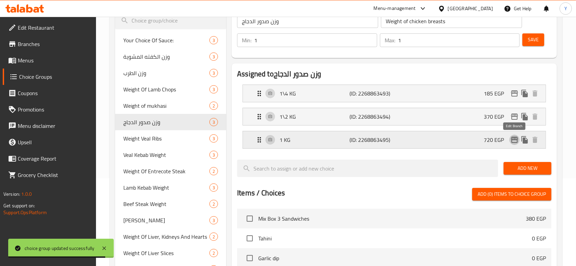
click at [514, 138] on icon "edit" at bounding box center [514, 140] width 7 height 6
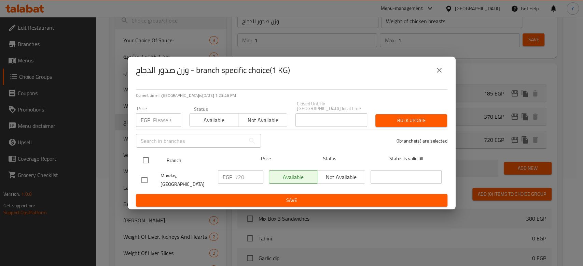
click at [142, 163] on input "checkbox" at bounding box center [146, 160] width 14 height 14
checkbox input "true"
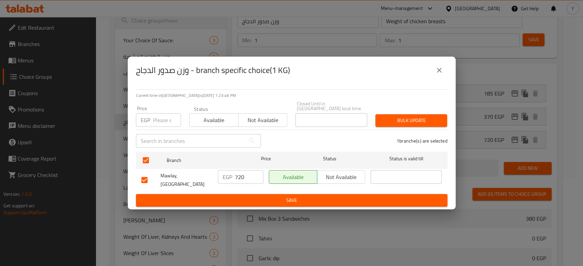
click at [215, 196] on span "Save" at bounding box center [291, 200] width 300 height 9
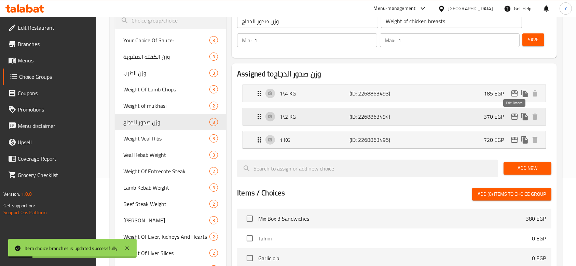
click at [515, 115] on icon "edit" at bounding box center [514, 117] width 8 height 8
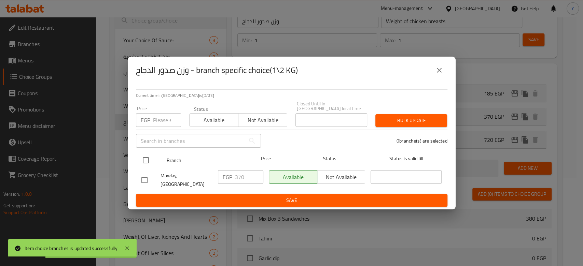
click at [145, 160] on input "checkbox" at bounding box center [146, 160] width 14 height 14
checkbox input "true"
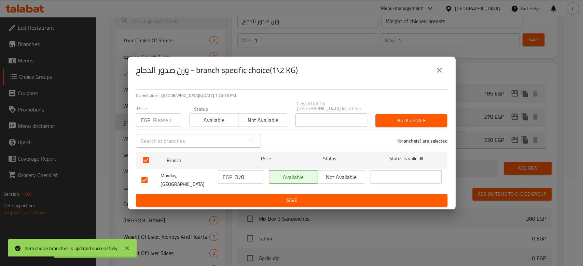
click at [247, 196] on span "Save" at bounding box center [291, 200] width 300 height 9
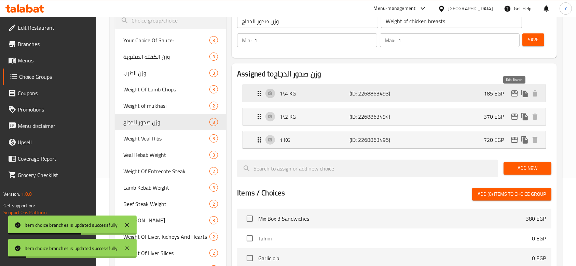
click at [514, 94] on icon "edit" at bounding box center [514, 93] width 8 height 8
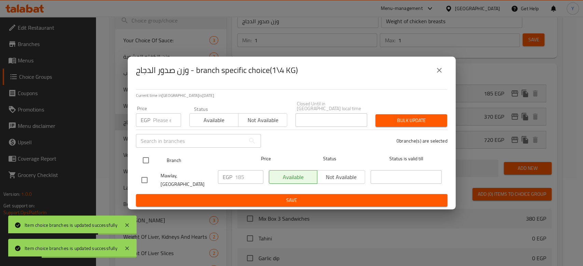
click at [140, 162] on input "checkbox" at bounding box center [146, 160] width 14 height 14
checkbox input "true"
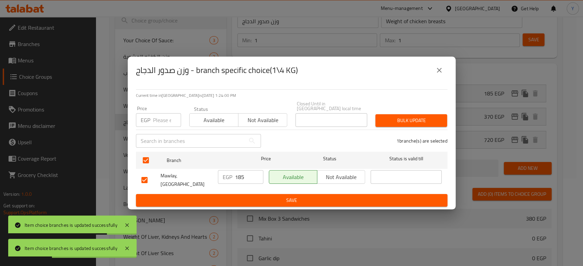
click at [220, 196] on span "Save" at bounding box center [291, 200] width 300 height 9
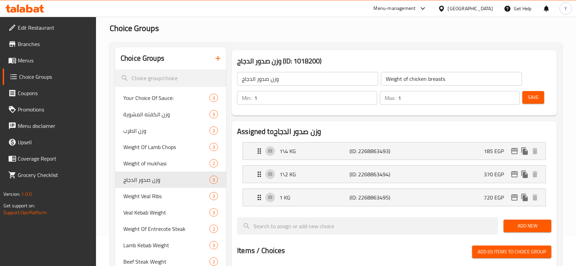
scroll to position [31, 0]
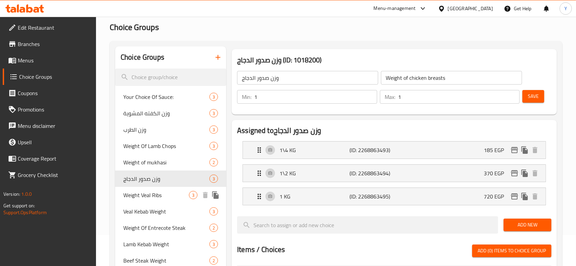
click at [157, 192] on span "Weight Veal Ribs" at bounding box center [156, 195] width 66 height 8
type input "Weight Veal Ribs"
type input "وزن الريش البتلو"
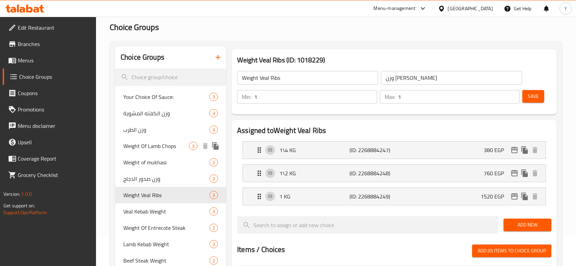
click at [153, 144] on span "Weight Of Lamb Chops" at bounding box center [156, 146] width 66 height 8
type input "Weight Of Lamb Chops"
type input "وزن الريش الضاني"
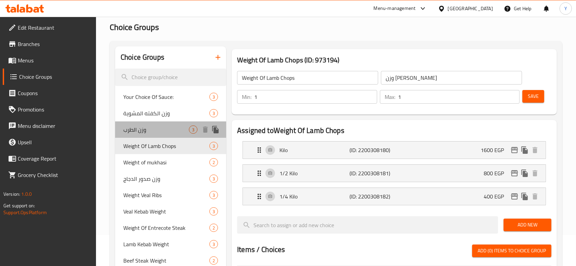
click at [147, 132] on span "وزن الطرب" at bounding box center [156, 130] width 66 height 8
type input "وزن الطرب"
type input "Weight Of Tarp"
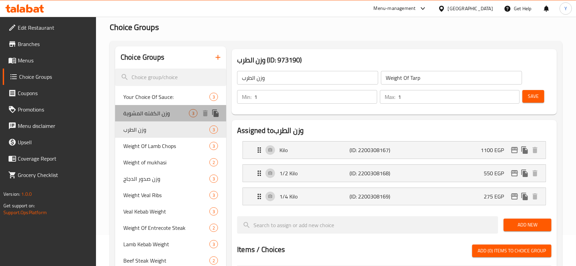
click at [146, 112] on span "وزن الكفته المشوية" at bounding box center [156, 113] width 66 height 8
type input "وزن الكفته المشوية"
type input "Weight Of Grilled Kofta"
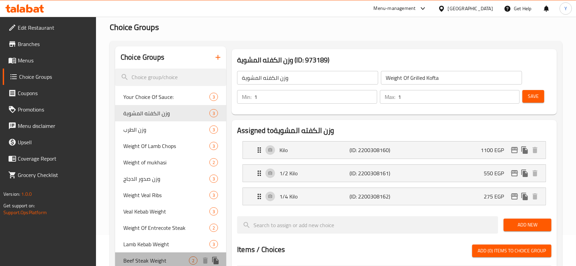
click at [153, 257] on span "Beef Steak Weight" at bounding box center [156, 261] width 66 height 8
type input "Beef Steak Weight"
type input "وزن بيف استيك"
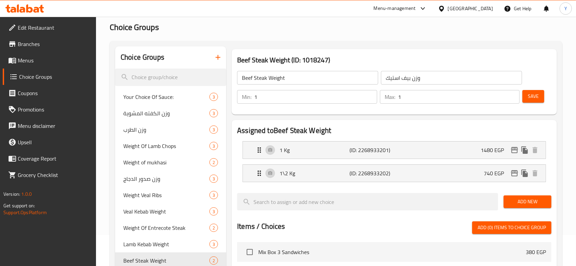
click at [536, 93] on span "Save" at bounding box center [533, 96] width 11 height 9
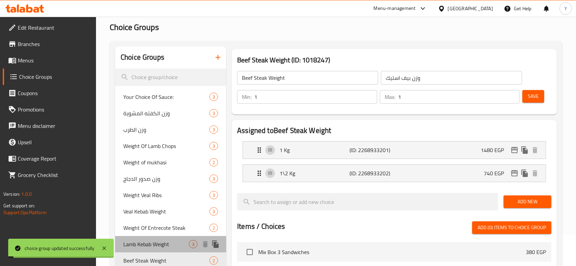
click at [143, 246] on span "Lamb Kebab Weight" at bounding box center [156, 244] width 66 height 8
type input "Lamb Kebab Weight"
type input "وزن الكباب الضاني"
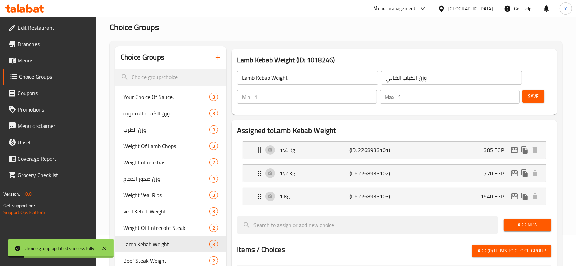
click at [528, 93] on span "Save" at bounding box center [533, 96] width 11 height 9
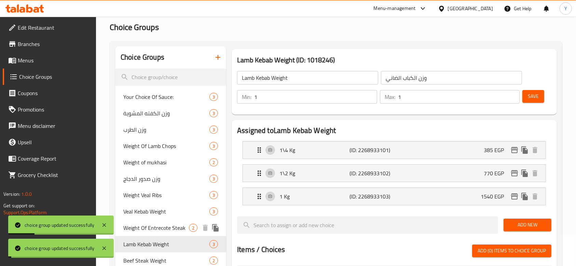
click at [162, 224] on span "Weight Of Entrecote Steak" at bounding box center [156, 228] width 66 height 8
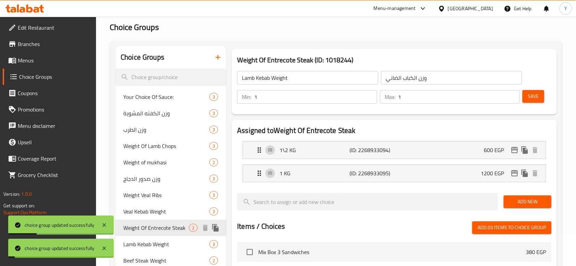
type input "Weight Of Entrecote Steak"
type input "وزن استيك انتركوت"
click at [540, 96] on button "Save" at bounding box center [533, 96] width 22 height 13
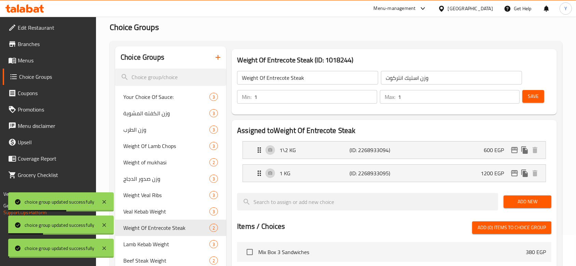
click at [156, 210] on div "Home / Restaurants management / Choice Groups Choice Groups Choice Groups Your …" at bounding box center [336, 230] width 452 height 462
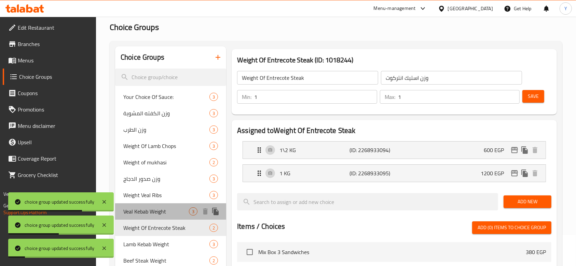
click at [156, 214] on span "Veal Kebab Weight" at bounding box center [156, 212] width 66 height 8
type input "Veal Kebab Weight"
type input "وزن الكباب البتلو"
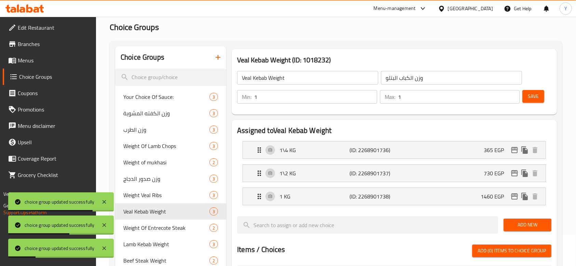
click at [531, 95] on span "Save" at bounding box center [533, 96] width 11 height 9
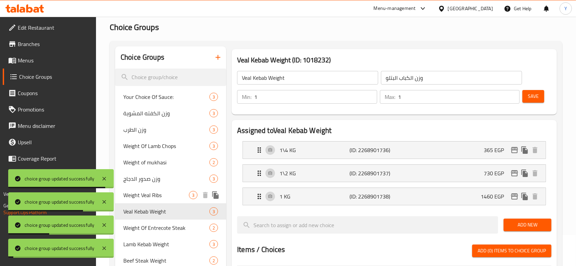
click at [149, 191] on span "Weight Veal Ribs" at bounding box center [156, 195] width 66 height 8
type input "Weight Veal Ribs"
type input "وزن الريش البتلو"
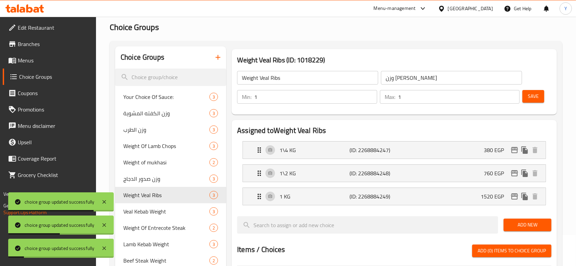
click at [531, 98] on span "Save" at bounding box center [533, 96] width 11 height 9
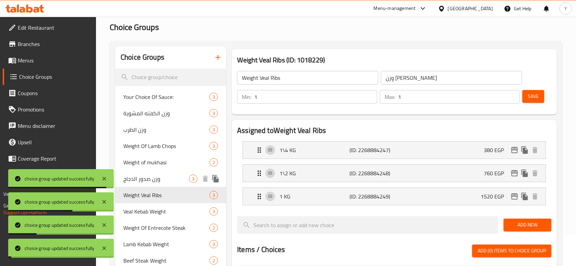
click at [157, 179] on span "وزن صدور الدجاج" at bounding box center [156, 179] width 66 height 8
type input "وزن صدور الدجاج"
type input "Weight of chicken breasts"
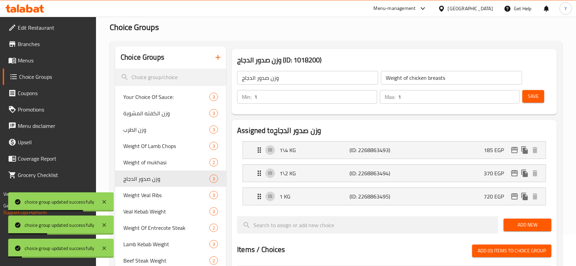
click at [528, 98] on span "Save" at bounding box center [533, 96] width 11 height 9
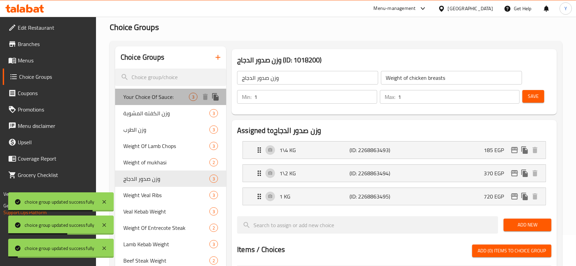
click at [154, 104] on div "Your Choice Of Sauce: 3" at bounding box center [170, 97] width 111 height 16
type input "Your Choice Of Sauce:"
type input "إختيارك من الصوص:"
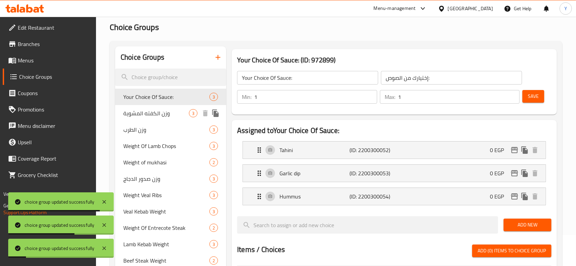
click at [153, 113] on span "وزن الكفته المشوية" at bounding box center [156, 113] width 66 height 8
type input "وزن الكفته المشوية"
type input "Weight Of Grilled Kofta"
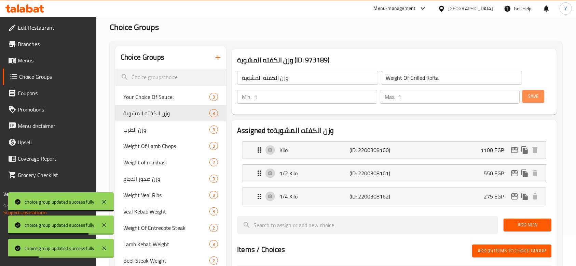
click at [536, 93] on span "Save" at bounding box center [533, 96] width 11 height 9
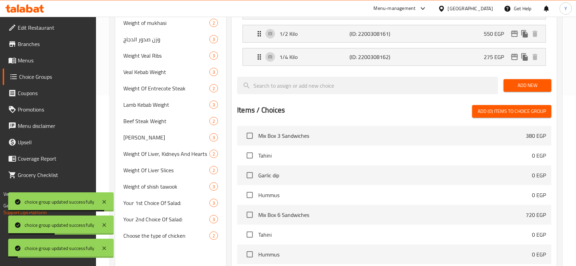
scroll to position [173, 0]
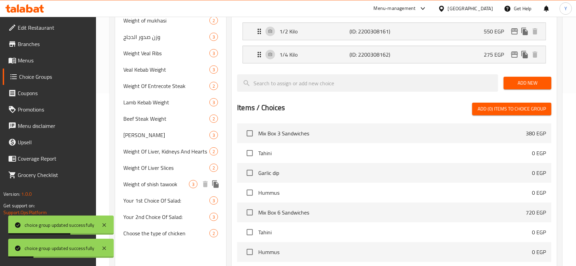
click at [154, 186] on span "Weight of shish tawook" at bounding box center [156, 184] width 66 height 8
type input "Weight of shish tawook"
type input "وزن الشيش طاووق"
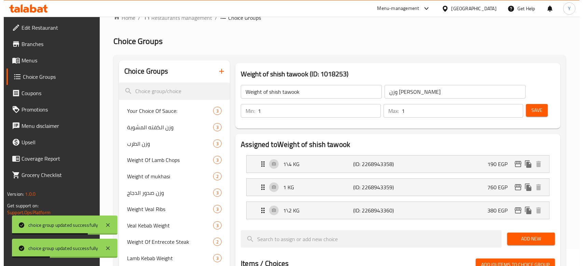
scroll to position [0, 0]
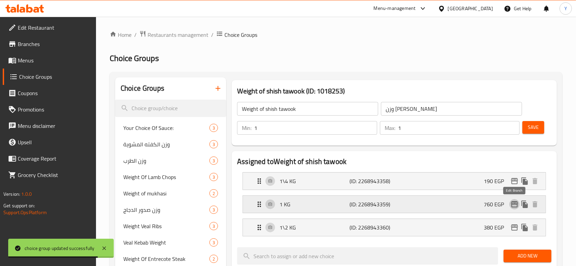
click at [514, 203] on icon "edit" at bounding box center [514, 204] width 7 height 6
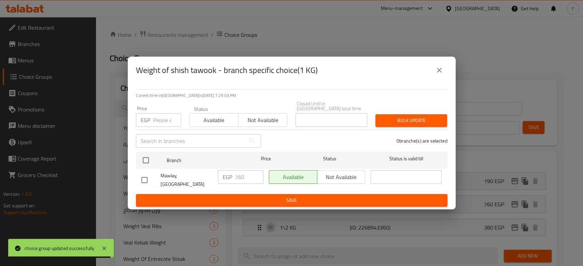
click at [435, 74] on icon "close" at bounding box center [439, 70] width 8 height 8
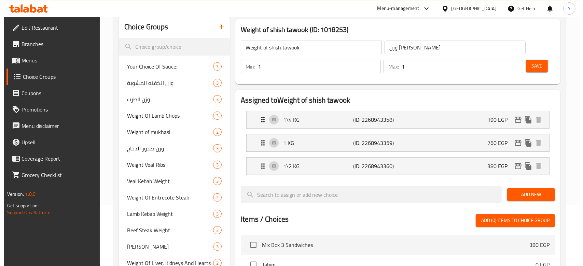
scroll to position [62, 0]
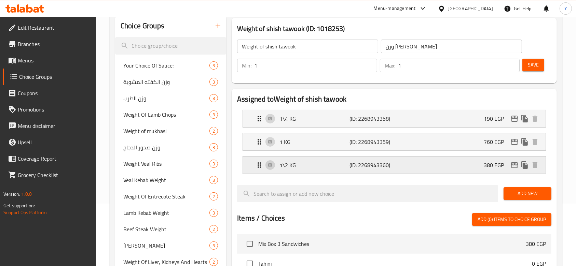
click at [513, 165] on icon "edit" at bounding box center [514, 165] width 7 height 6
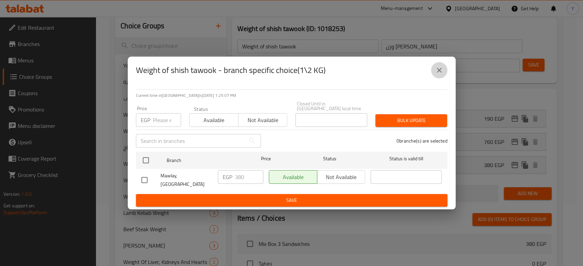
click at [439, 74] on icon "close" at bounding box center [439, 70] width 8 height 8
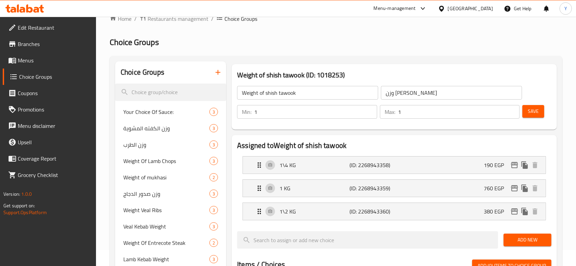
scroll to position [15, 0]
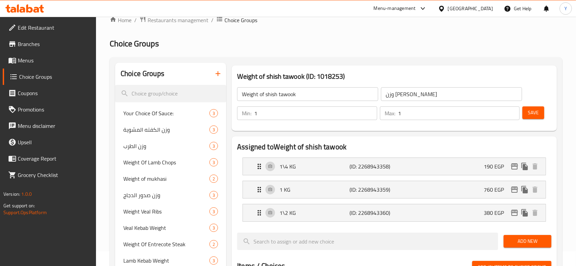
click at [532, 113] on span "Save" at bounding box center [533, 113] width 11 height 9
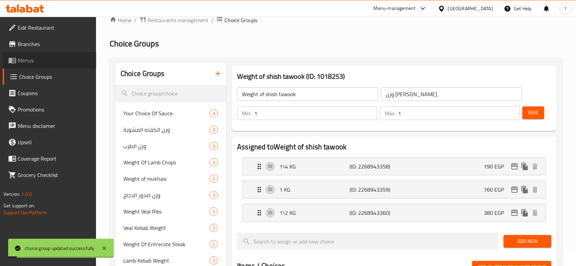
click at [27, 59] on span "Menus" at bounding box center [54, 60] width 73 height 8
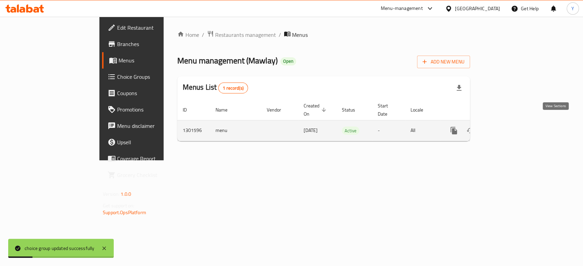
click at [507, 127] on icon "enhanced table" at bounding box center [503, 131] width 8 height 8
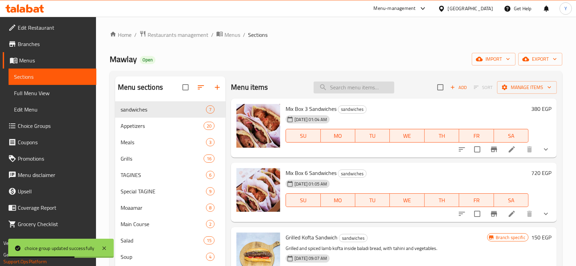
click at [352, 87] on input "search" at bounding box center [353, 88] width 81 height 12
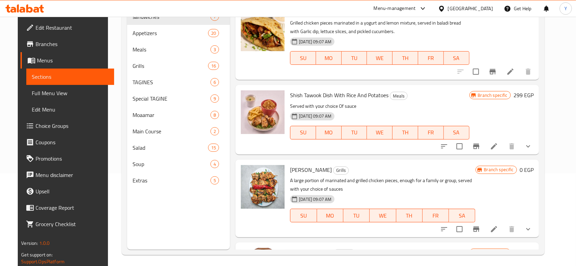
scroll to position [4, 0]
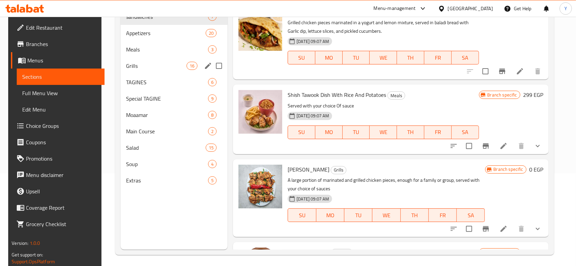
type input "shish"
click at [131, 67] on span "Grills" at bounding box center [156, 66] width 60 height 8
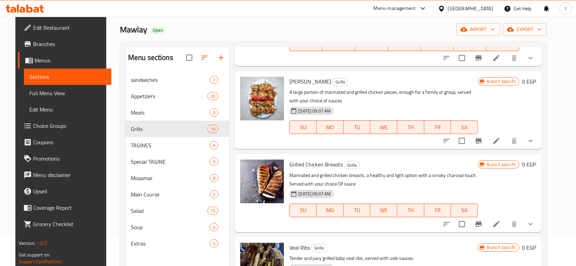
scroll to position [311, 0]
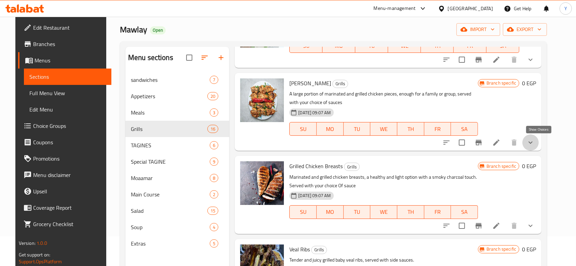
click at [534, 141] on icon "show more" at bounding box center [530, 143] width 8 height 8
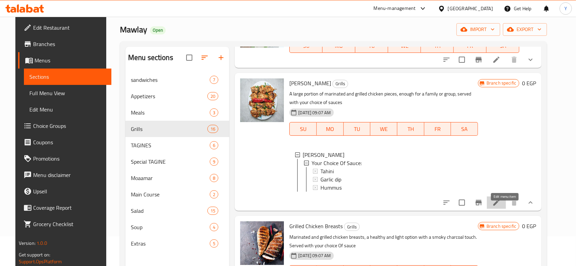
click at [500, 207] on icon at bounding box center [496, 203] width 8 height 8
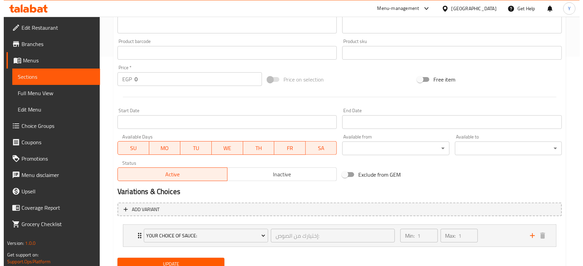
scroll to position [237, 0]
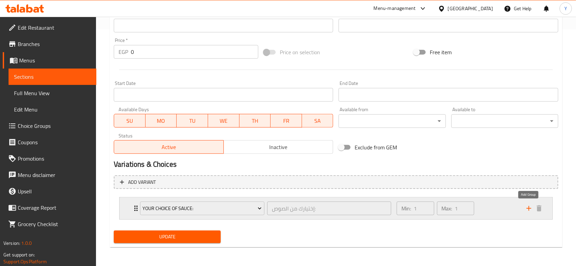
click at [529, 209] on icon "add" at bounding box center [529, 209] width 8 height 8
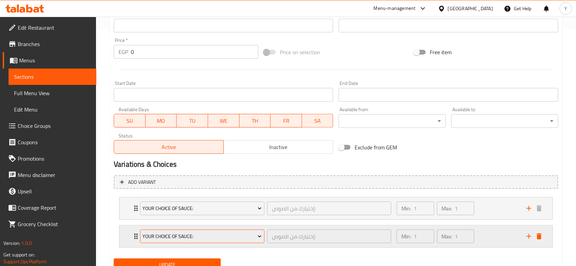
click at [201, 236] on span "Your Choice Of Sauce:" at bounding box center [201, 237] width 119 height 9
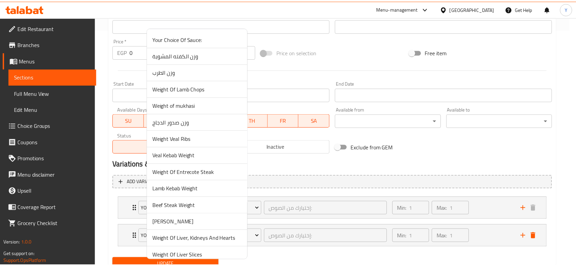
scroll to position [72, 0]
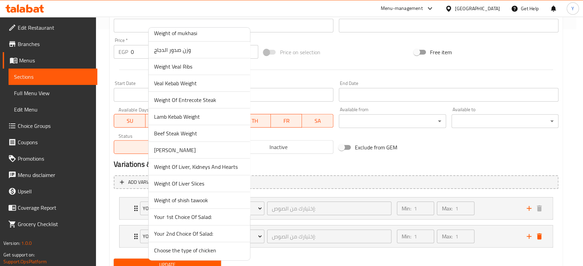
click at [202, 198] on span "Weight of shish tawook" at bounding box center [199, 200] width 90 height 8
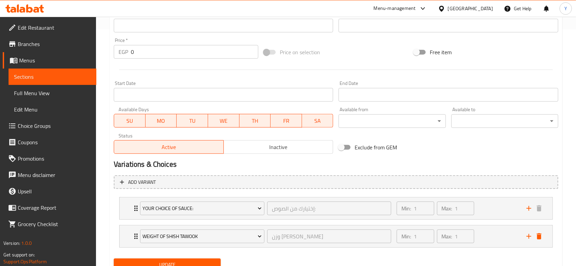
click at [173, 260] on button "Update" at bounding box center [167, 265] width 107 height 13
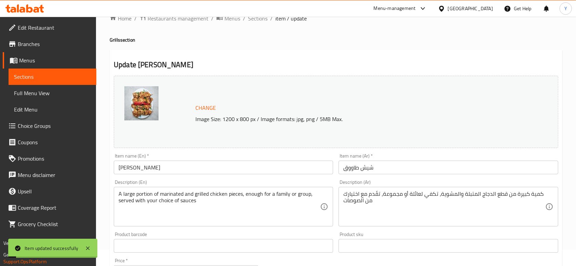
scroll to position [0, 0]
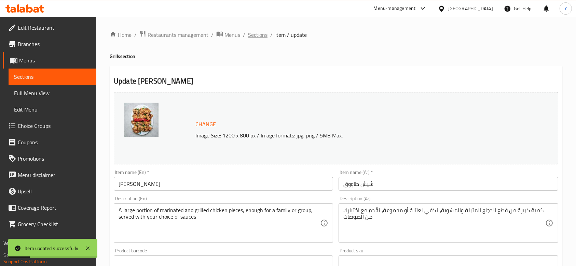
click at [261, 31] on span "Sections" at bounding box center [257, 35] width 19 height 8
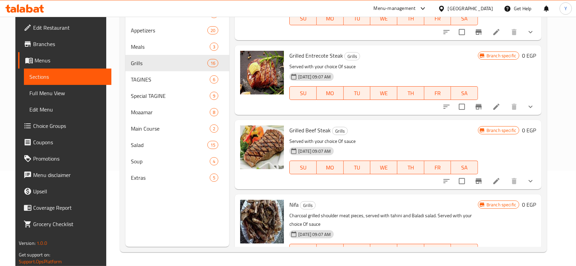
scroll to position [749, 0]
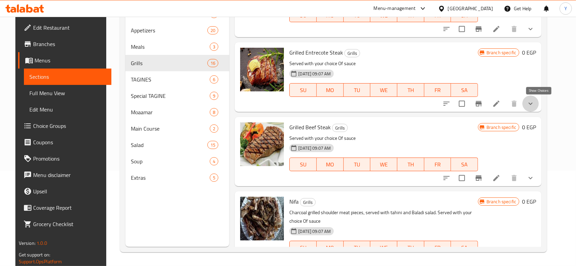
click at [534, 104] on icon "show more" at bounding box center [530, 104] width 8 height 8
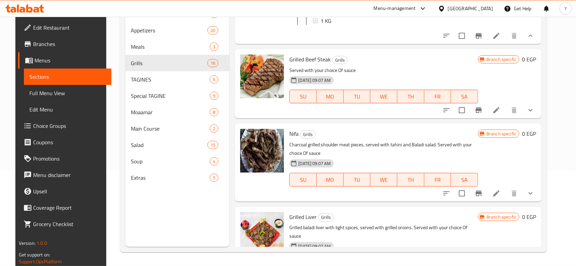
scroll to position [904, 0]
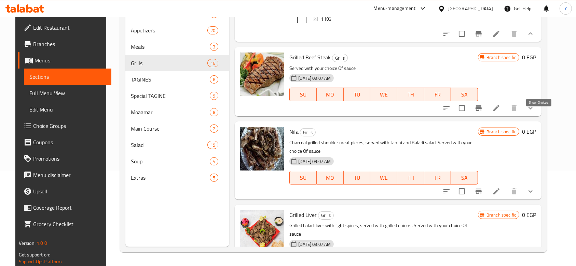
click at [534, 112] on icon "show more" at bounding box center [530, 108] width 8 height 8
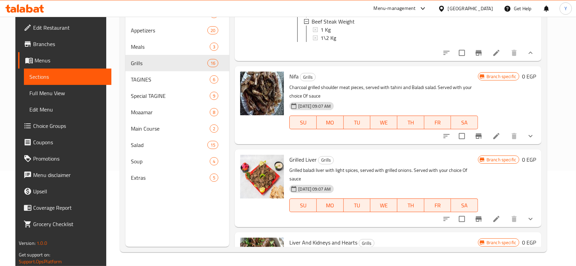
scroll to position [1051, 0]
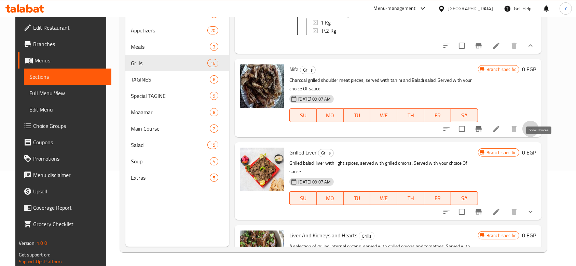
click at [534, 133] on icon "show more" at bounding box center [530, 129] width 8 height 8
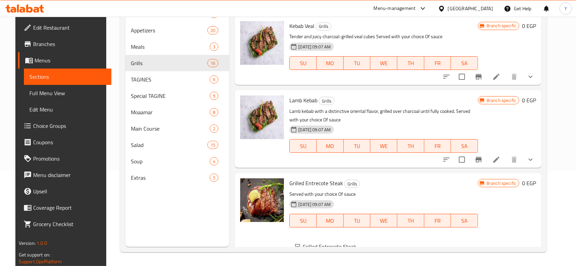
scroll to position [596, 0]
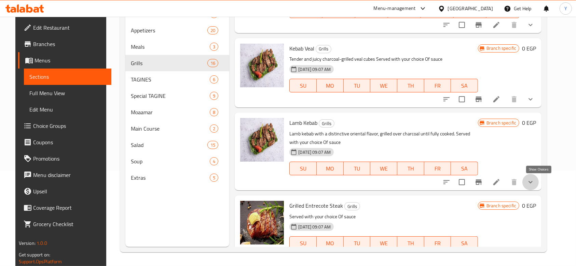
click at [534, 182] on icon "show more" at bounding box center [530, 182] width 8 height 8
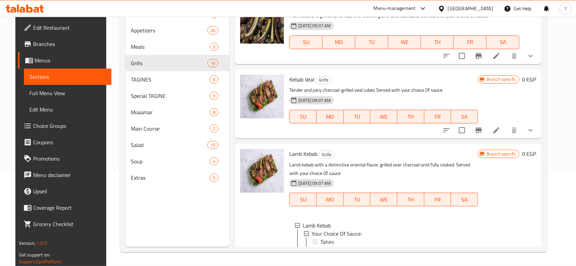
scroll to position [571, 0]
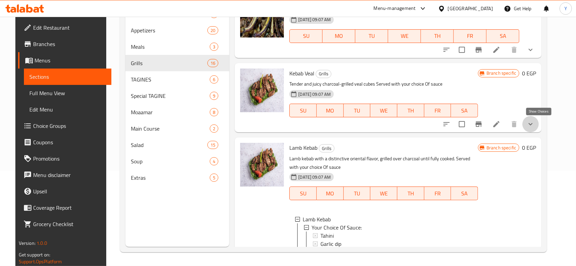
click at [534, 123] on icon "show more" at bounding box center [530, 124] width 8 height 8
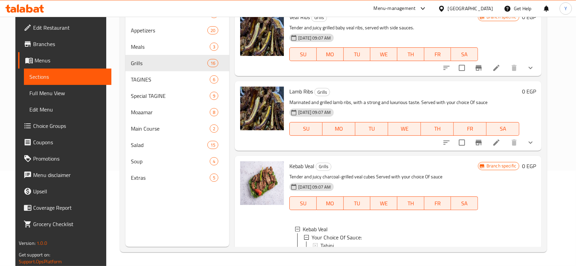
scroll to position [483, 0]
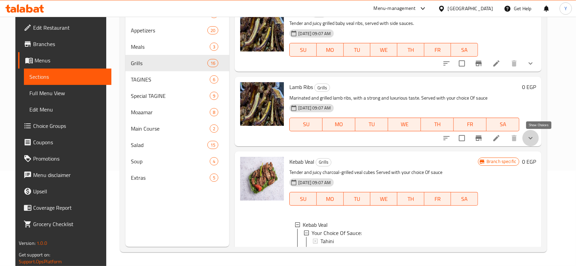
click at [532, 138] on icon "show more" at bounding box center [530, 138] width 4 height 2
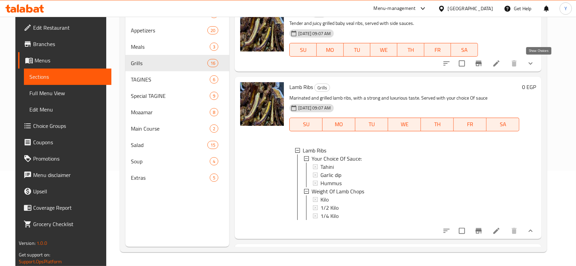
click at [532, 63] on icon "show more" at bounding box center [530, 63] width 4 height 2
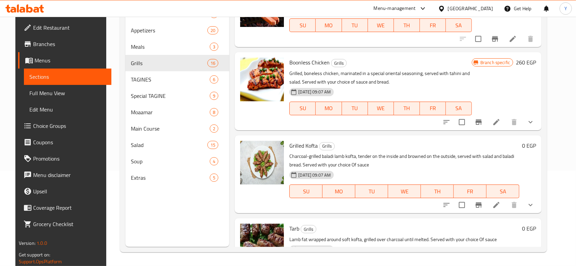
scroll to position [28, 0]
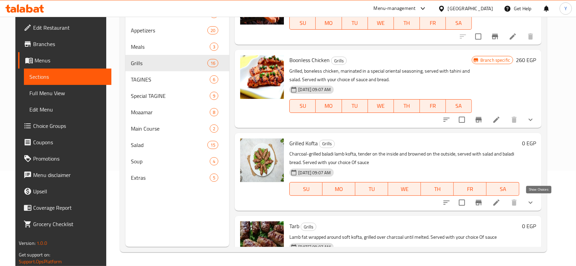
click at [532, 203] on icon "show more" at bounding box center [530, 203] width 4 height 2
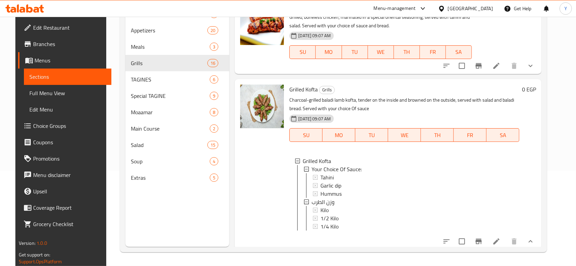
scroll to position [84, 0]
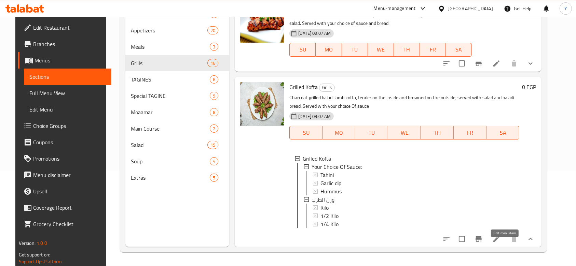
click at [500, 243] on icon at bounding box center [496, 239] width 8 height 8
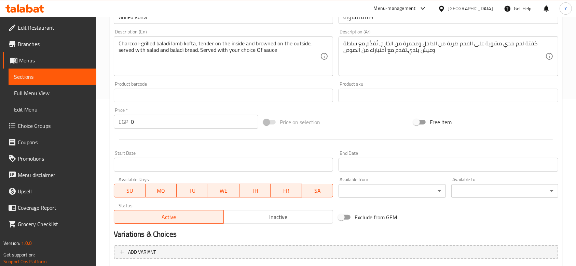
scroll to position [232, 0]
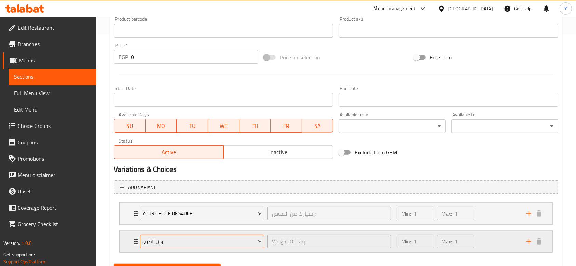
click at [208, 245] on span "وزن الطرب" at bounding box center [201, 242] width 119 height 9
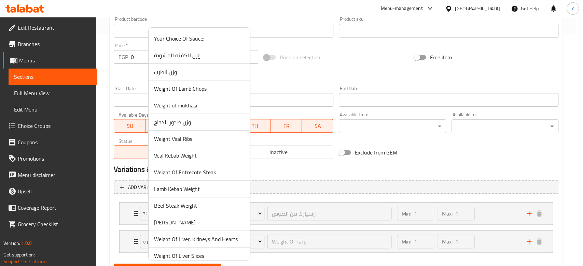
click at [180, 52] on span "وزن الكفته المشوية" at bounding box center [199, 55] width 90 height 8
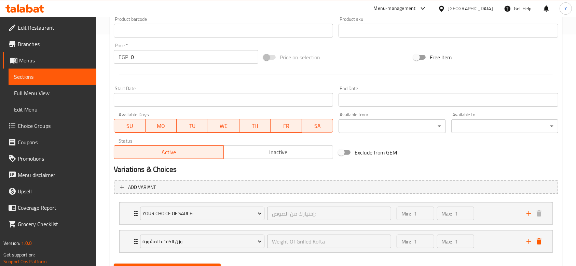
scroll to position [265, 0]
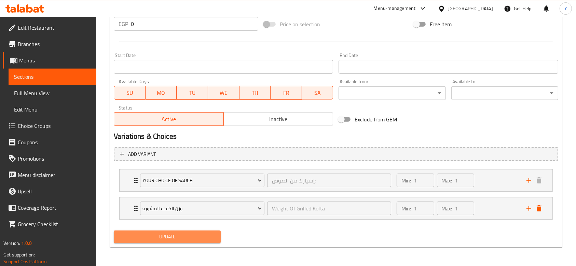
click at [173, 238] on span "Update" at bounding box center [167, 237] width 96 height 9
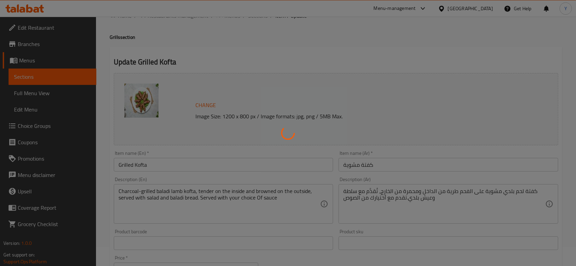
scroll to position [0, 0]
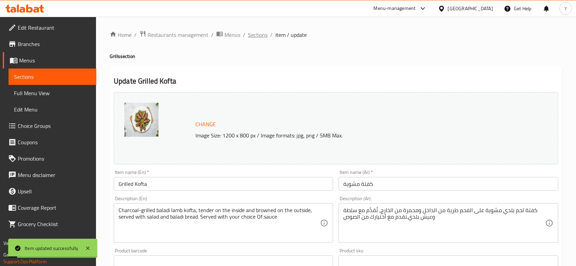
click at [257, 34] on span "Sections" at bounding box center [257, 35] width 19 height 8
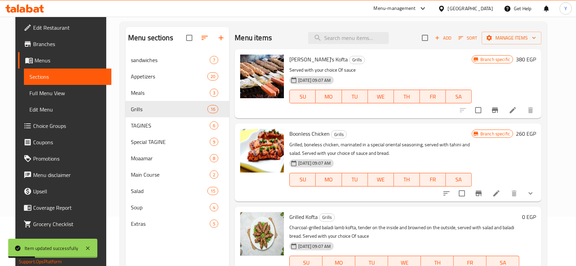
scroll to position [51, 0]
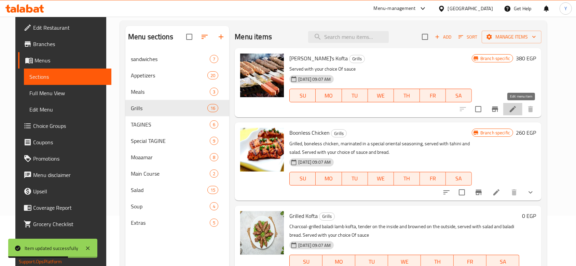
click at [517, 105] on icon at bounding box center [512, 109] width 8 height 8
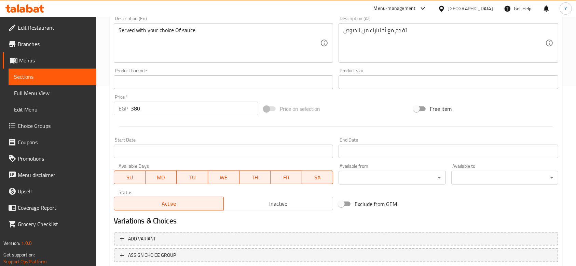
scroll to position [226, 0]
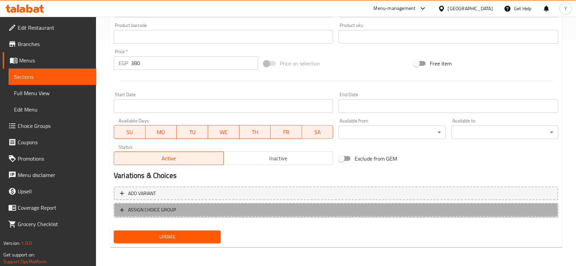
click at [154, 209] on span "ASSIGN CHOICE GROUP" at bounding box center [152, 210] width 48 height 9
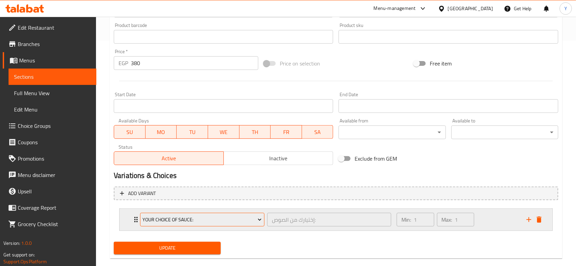
click at [218, 220] on span "Your Choice Of Sauce:" at bounding box center [201, 220] width 119 height 9
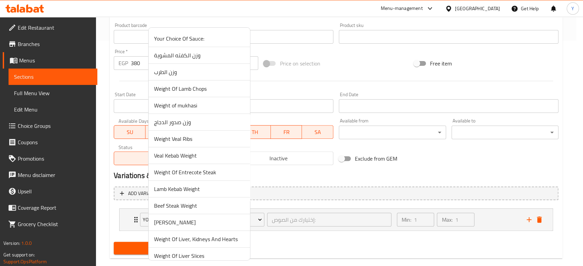
click at [311, 237] on div at bounding box center [291, 133] width 583 height 266
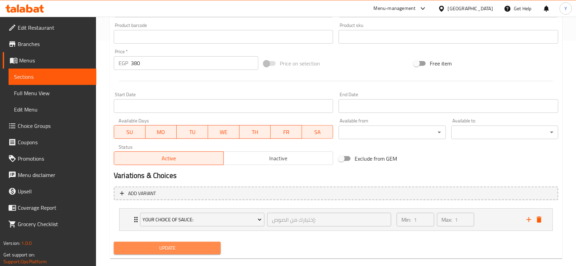
click at [161, 244] on span "Update" at bounding box center [167, 248] width 96 height 9
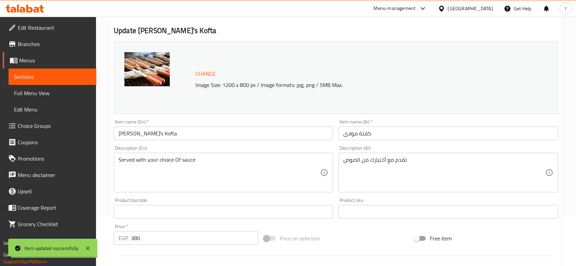
scroll to position [0, 0]
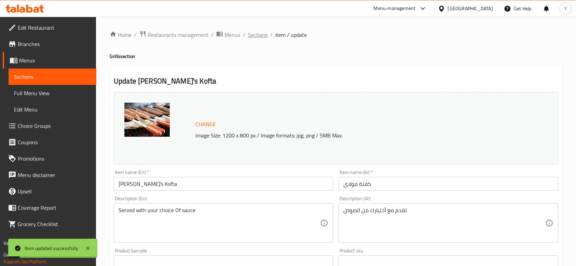
click at [260, 32] on span "Sections" at bounding box center [257, 35] width 19 height 8
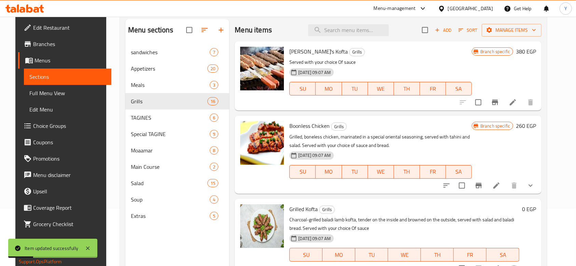
scroll to position [61, 0]
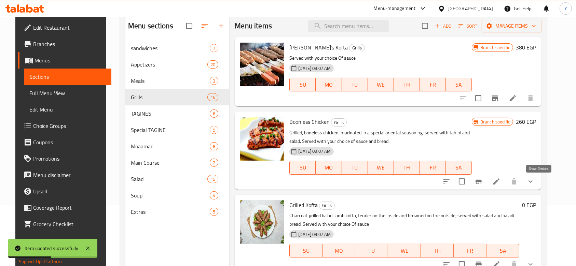
click at [534, 184] on icon "show more" at bounding box center [530, 182] width 8 height 8
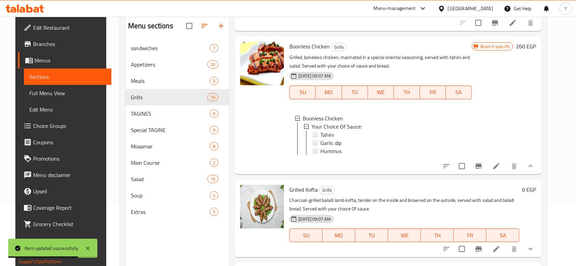
scroll to position [82, 0]
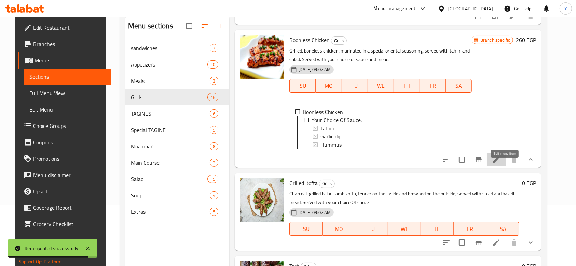
click at [500, 164] on icon at bounding box center [496, 160] width 8 height 8
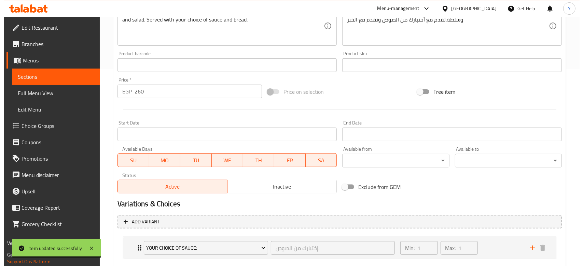
scroll to position [237, 0]
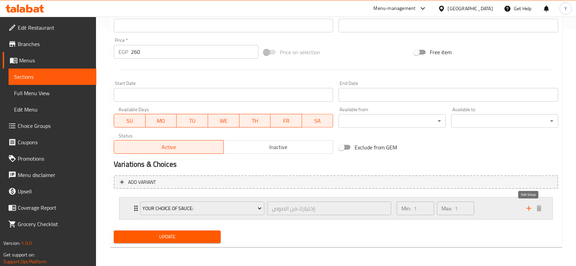
click at [527, 210] on icon "add" at bounding box center [529, 209] width 8 height 8
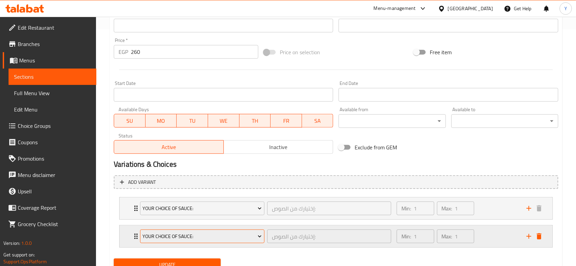
click at [214, 235] on span "Your Choice Of Sauce:" at bounding box center [201, 237] width 119 height 9
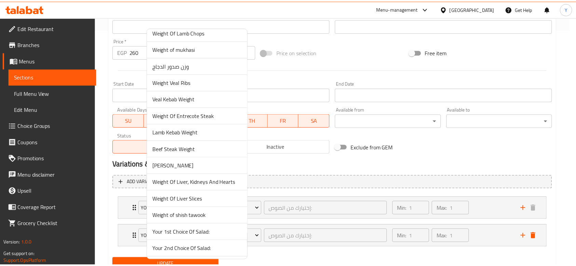
scroll to position [72, 0]
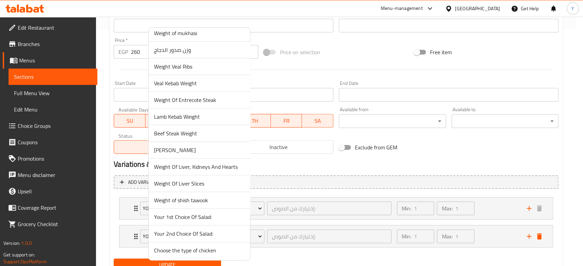
click at [571, 146] on div at bounding box center [291, 133] width 583 height 266
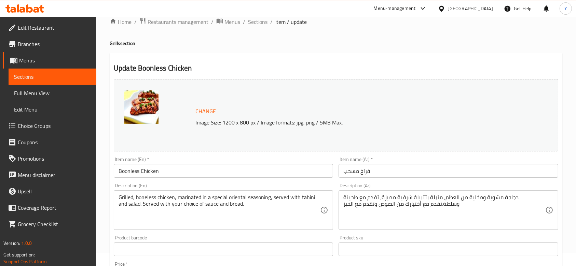
scroll to position [0, 0]
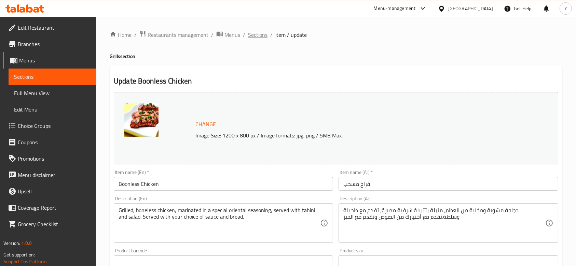
click at [259, 34] on span "Sections" at bounding box center [257, 35] width 19 height 8
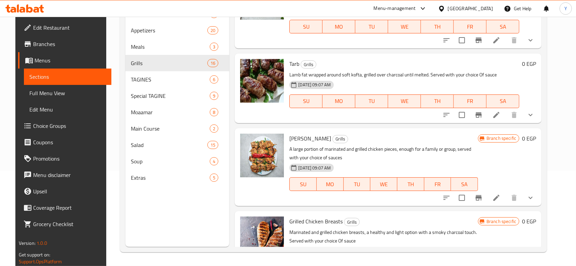
scroll to position [192, 0]
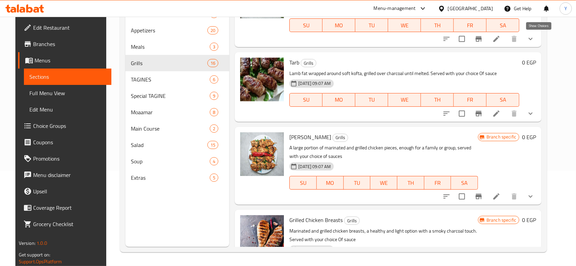
click at [534, 42] on icon "show more" at bounding box center [530, 39] width 8 height 8
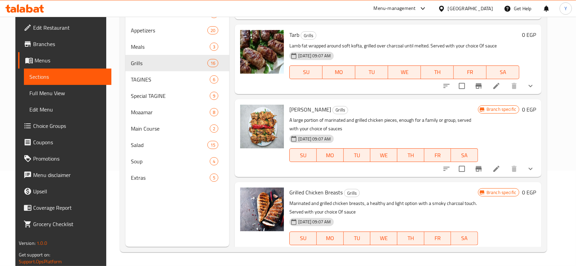
scroll to position [325, 0]
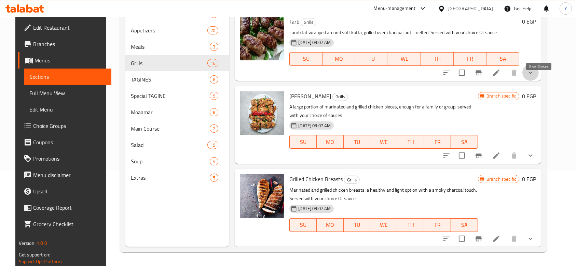
click at [534, 77] on icon "show more" at bounding box center [530, 73] width 8 height 8
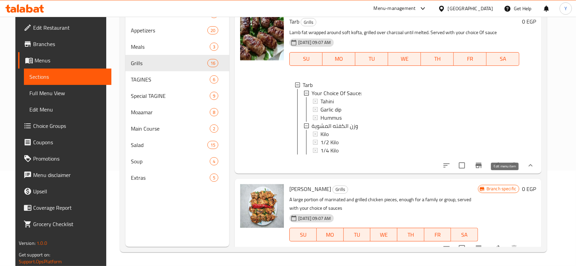
click at [500, 170] on icon at bounding box center [496, 166] width 8 height 8
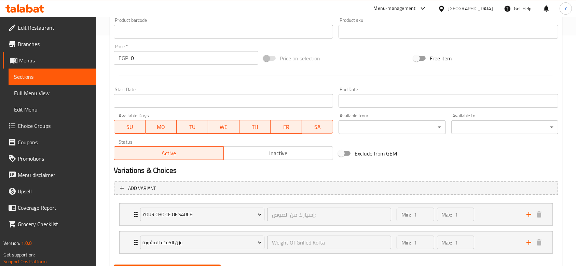
scroll to position [265, 0]
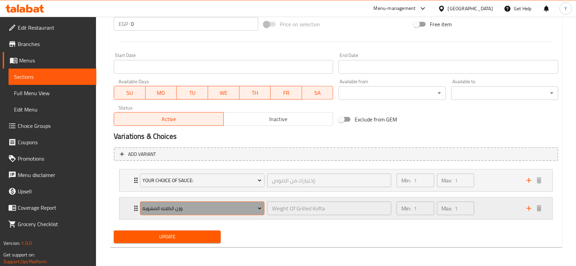
click at [218, 208] on span "وزن الكفته المشوية" at bounding box center [201, 209] width 119 height 9
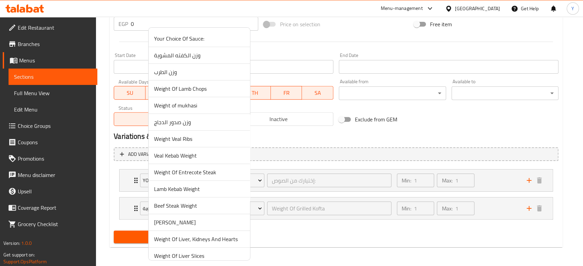
click at [177, 74] on span "وزن الطرب" at bounding box center [199, 72] width 90 height 8
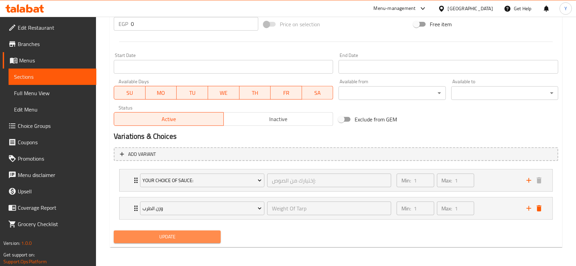
click at [165, 240] on span "Update" at bounding box center [167, 237] width 96 height 9
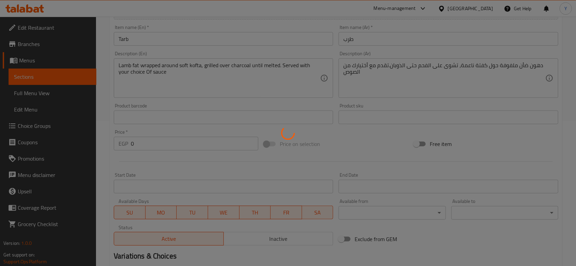
scroll to position [0, 0]
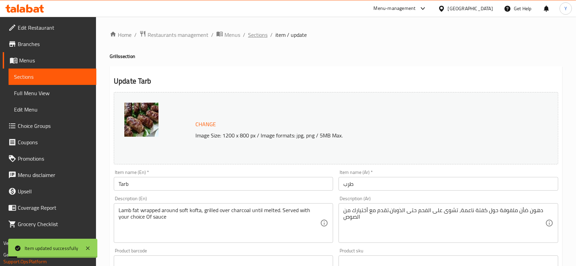
click at [262, 35] on span "Sections" at bounding box center [257, 35] width 19 height 8
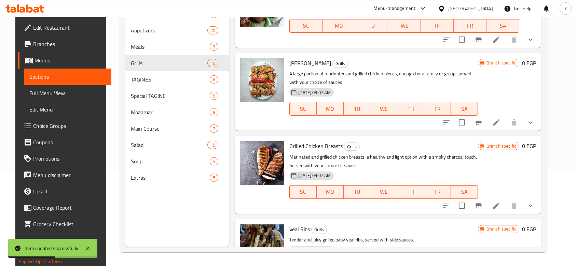
scroll to position [264, 0]
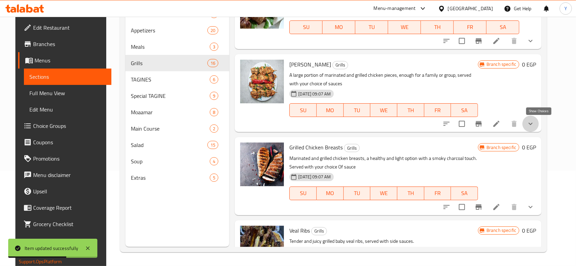
click at [534, 122] on icon "show more" at bounding box center [530, 124] width 8 height 8
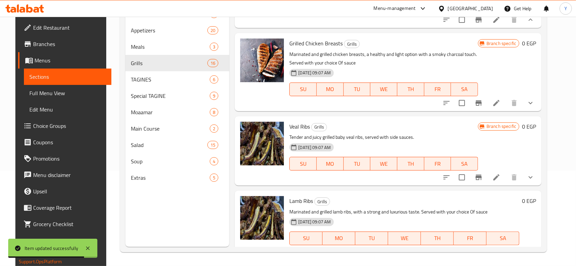
scroll to position [466, 0]
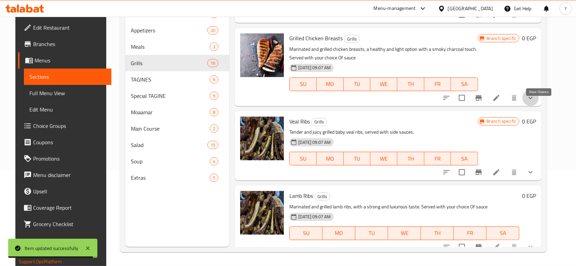
click at [534, 102] on icon "show more" at bounding box center [530, 98] width 8 height 8
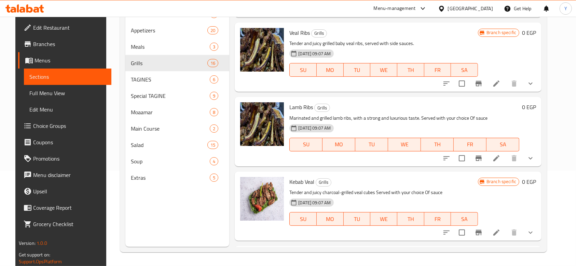
scroll to position [612, 0]
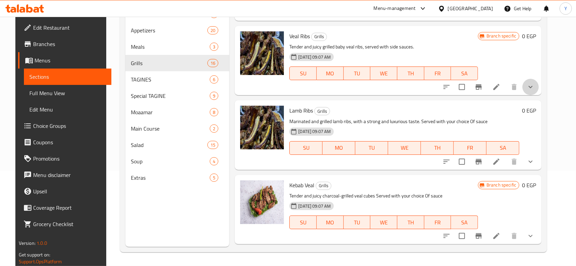
click at [539, 95] on button "show more" at bounding box center [530, 87] width 16 height 16
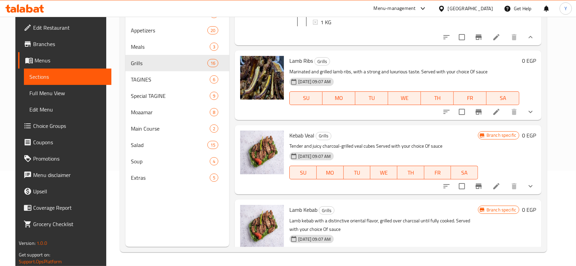
scroll to position [777, 0]
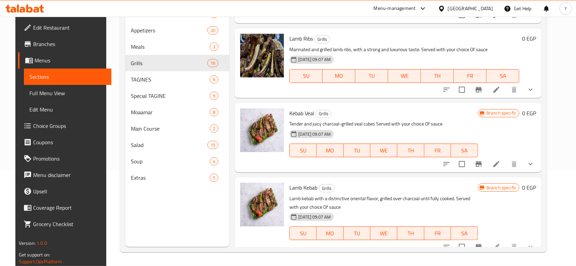
click at [539, 98] on button "show more" at bounding box center [530, 90] width 16 height 16
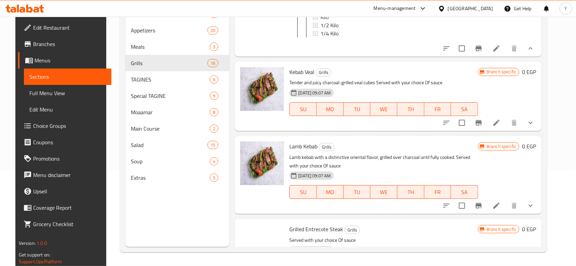
scroll to position [927, 0]
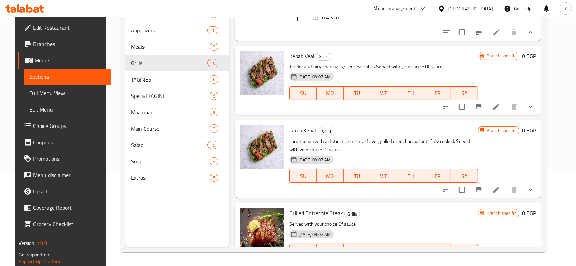
click at [539, 115] on button "show more" at bounding box center [530, 107] width 16 height 16
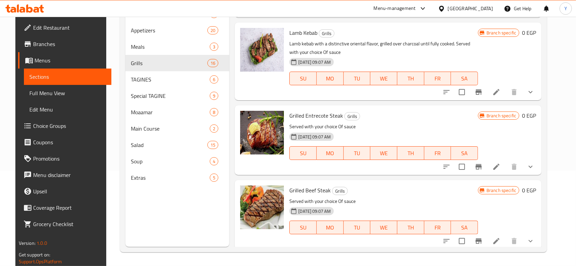
scroll to position [1118, 0]
click at [534, 96] on icon "show more" at bounding box center [530, 92] width 8 height 8
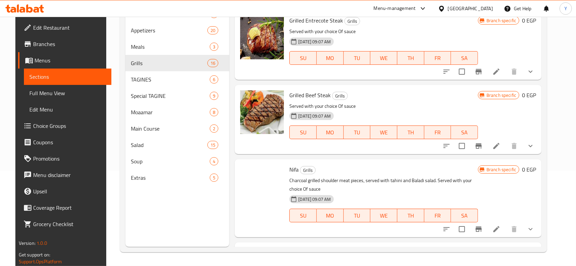
scroll to position [1322, 0]
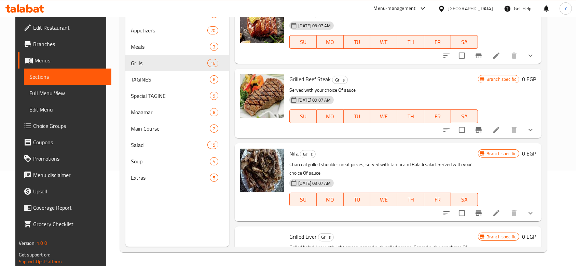
click at [539, 64] on button "show more" at bounding box center [530, 55] width 16 height 16
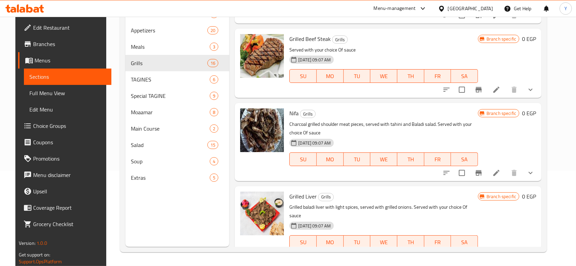
scroll to position [1445, 0]
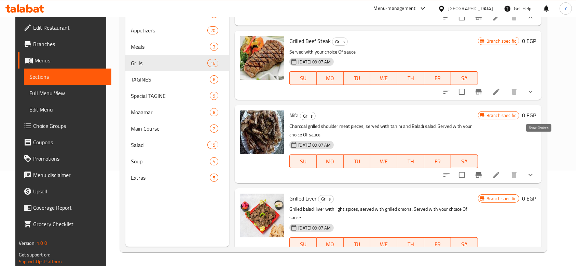
click at [534, 96] on icon "show more" at bounding box center [530, 92] width 8 height 8
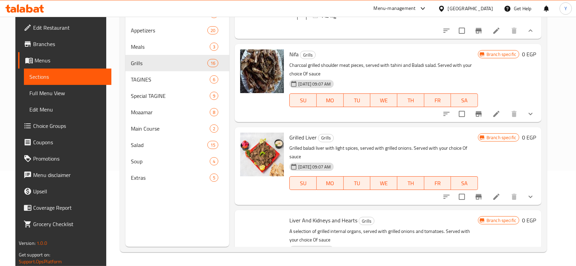
scroll to position [1588, 0]
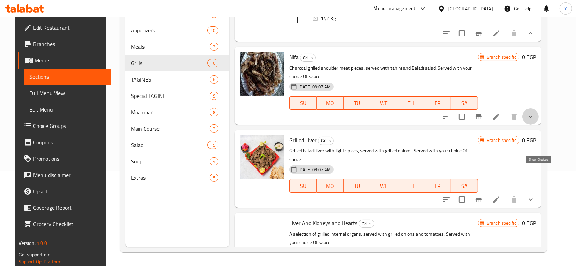
click at [534, 121] on icon "show more" at bounding box center [530, 117] width 8 height 8
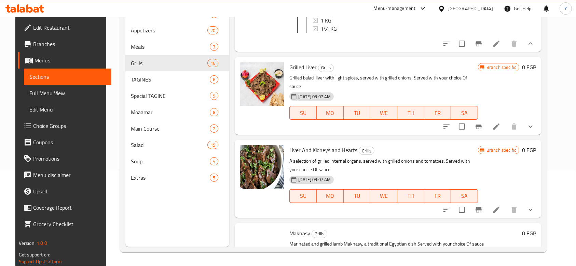
scroll to position [1783, 0]
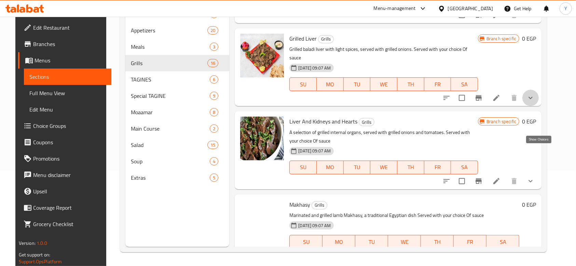
click at [534, 102] on icon "show more" at bounding box center [530, 98] width 8 height 8
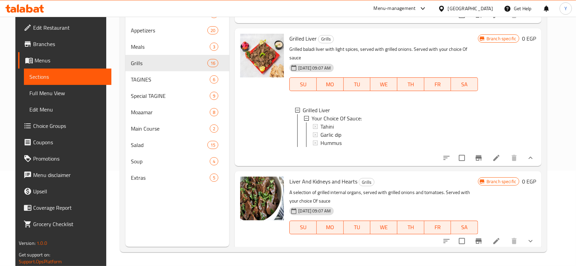
scroll to position [1816, 0]
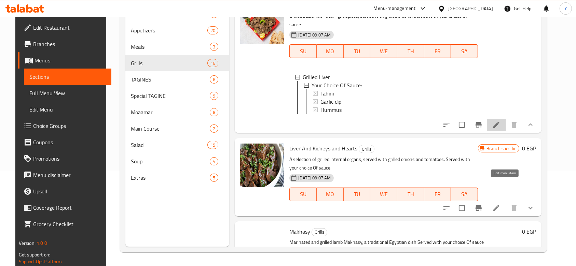
click at [500, 129] on icon at bounding box center [496, 125] width 8 height 8
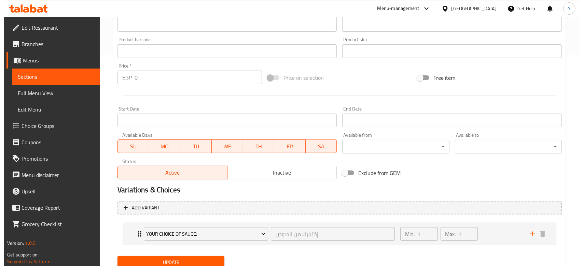
scroll to position [237, 0]
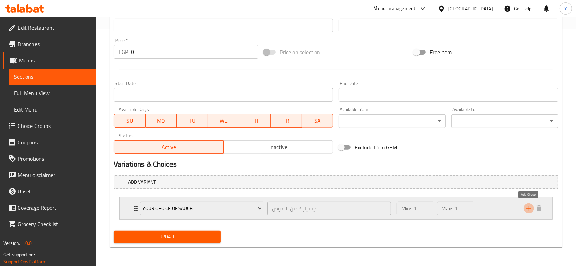
drag, startPoint x: 530, startPoint y: 206, endPoint x: 527, endPoint y: 210, distance: 4.9
click at [527, 210] on icon "add" at bounding box center [529, 209] width 8 height 8
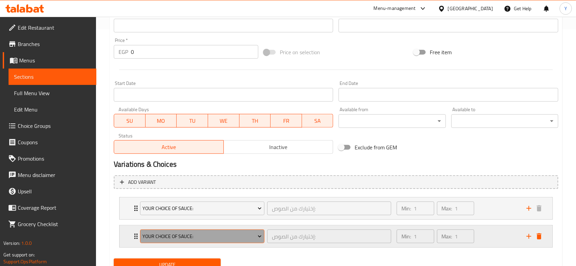
click at [223, 236] on span "Your Choice Of Sauce:" at bounding box center [201, 237] width 119 height 9
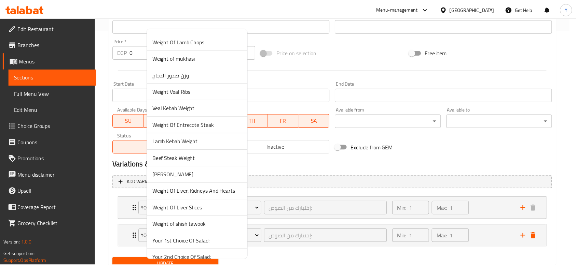
scroll to position [72, 0]
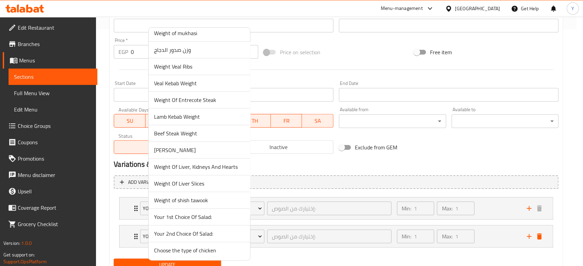
click at [211, 184] on span "Weight Of Liver Slices" at bounding box center [199, 184] width 90 height 8
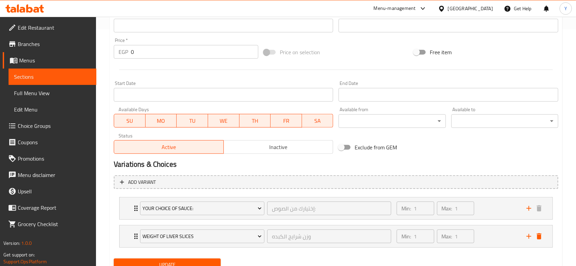
click at [179, 262] on span "Update" at bounding box center [167, 265] width 96 height 9
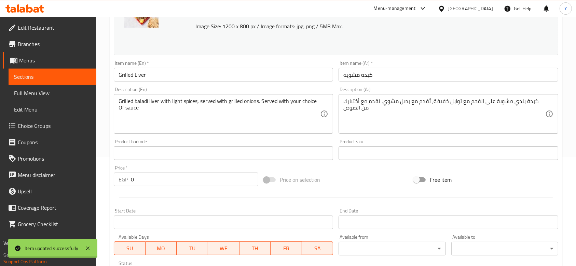
scroll to position [0, 0]
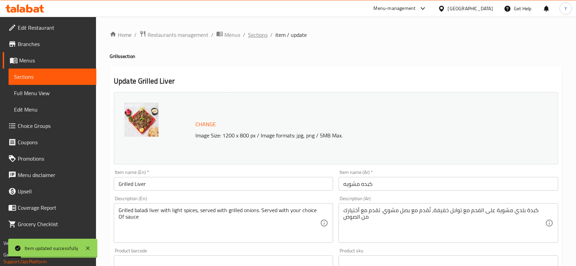
click at [253, 36] on span "Sections" at bounding box center [257, 35] width 19 height 8
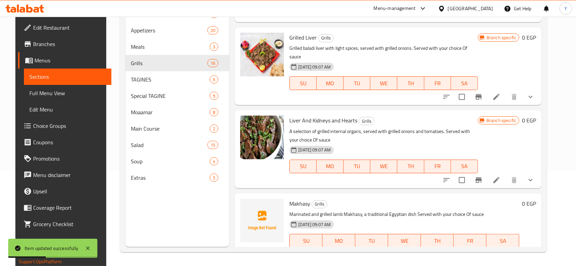
scroll to position [1004, 0]
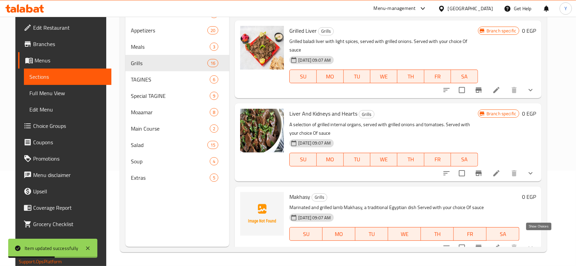
click at [534, 244] on icon "show more" at bounding box center [530, 248] width 8 height 8
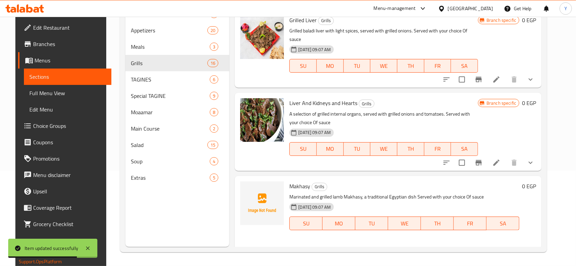
scroll to position [1008, 0]
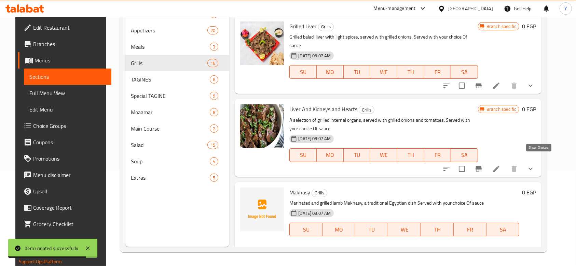
click at [534, 165] on icon "show more" at bounding box center [530, 169] width 8 height 8
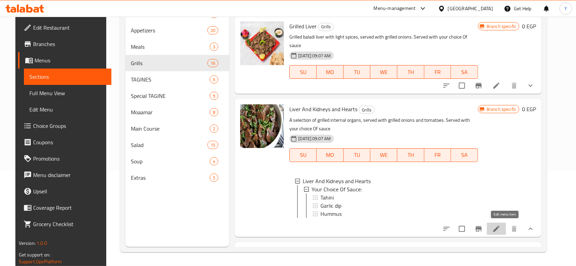
click at [500, 225] on icon at bounding box center [496, 229] width 8 height 8
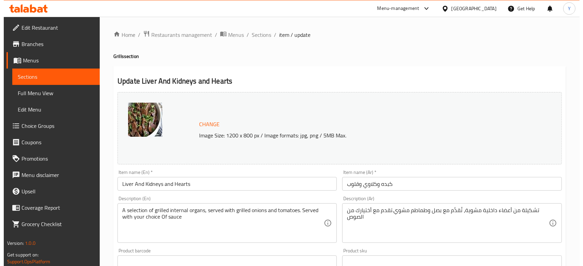
scroll to position [237, 0]
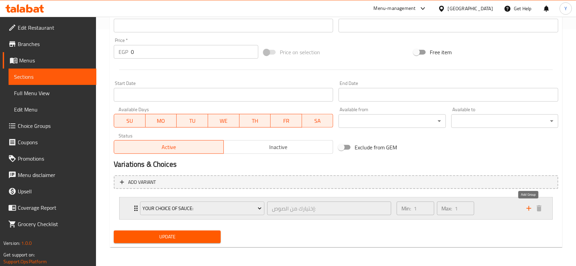
click at [528, 208] on icon "add" at bounding box center [529, 209] width 8 height 8
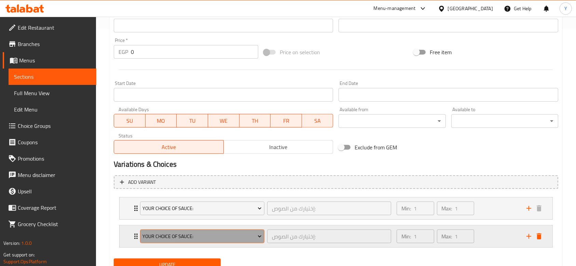
click at [215, 240] on span "Your Choice Of Sauce:" at bounding box center [201, 237] width 119 height 9
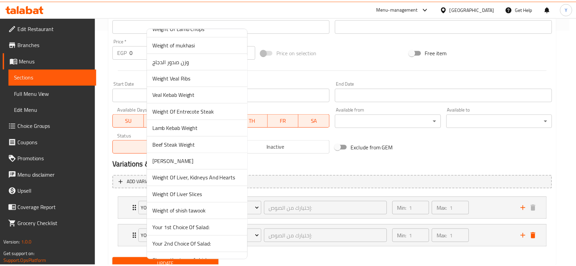
scroll to position [72, 0]
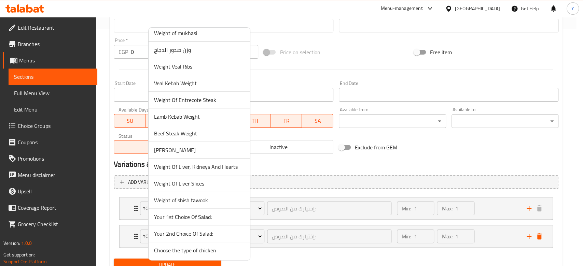
click at [195, 166] on span "Weight Of Liver, Kidneys And Hearts" at bounding box center [199, 167] width 90 height 8
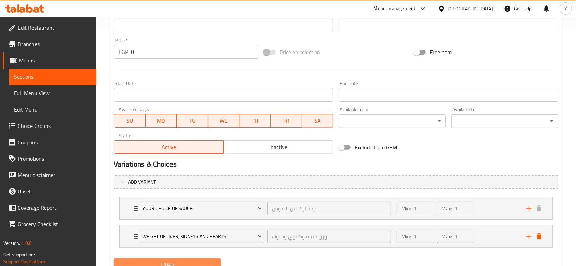
click at [177, 260] on button "Update" at bounding box center [167, 265] width 107 height 13
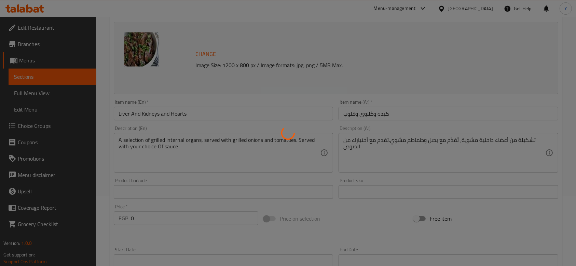
scroll to position [0, 0]
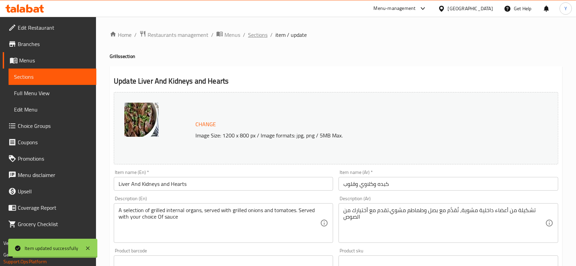
click at [258, 35] on span "Sections" at bounding box center [257, 35] width 19 height 8
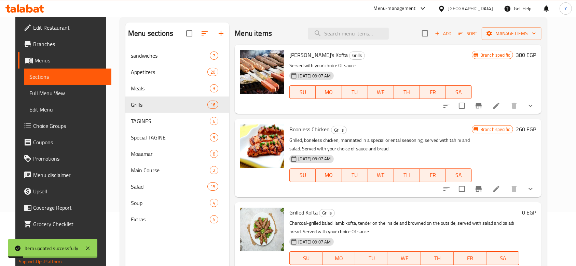
scroll to position [55, 0]
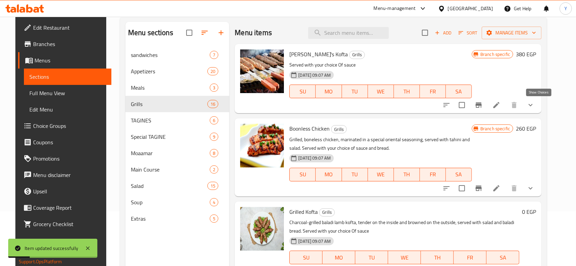
click at [534, 107] on icon "show more" at bounding box center [530, 105] width 8 height 8
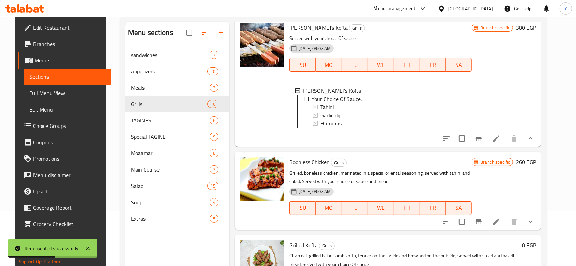
scroll to position [31, 0]
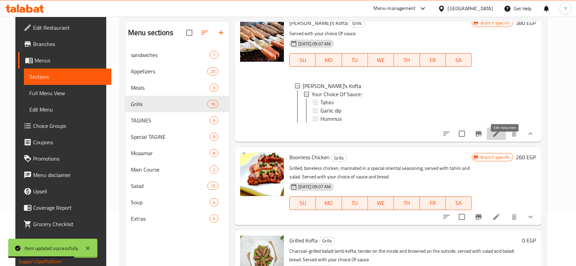
click at [500, 138] on icon at bounding box center [496, 134] width 8 height 8
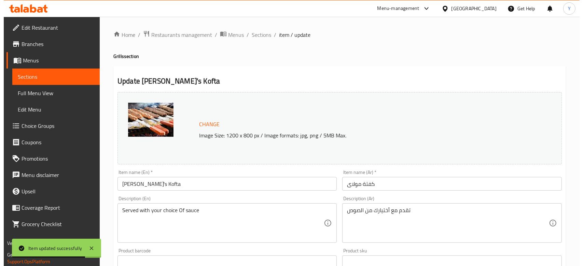
scroll to position [237, 0]
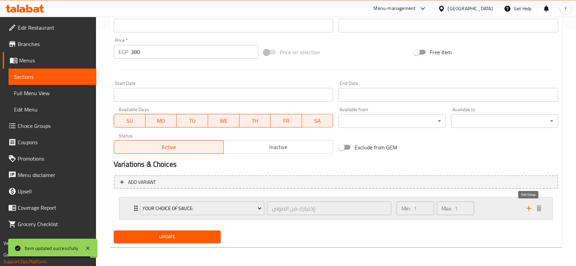
click at [529, 211] on icon "add" at bounding box center [528, 208] width 5 height 5
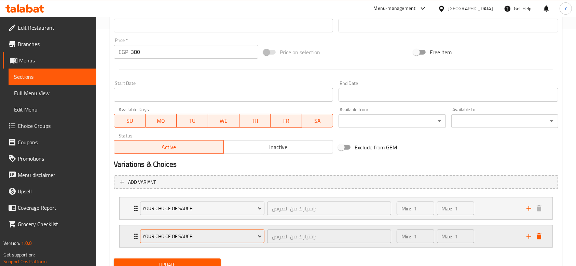
click at [204, 240] on span "Your Choice Of Sauce:" at bounding box center [201, 237] width 119 height 9
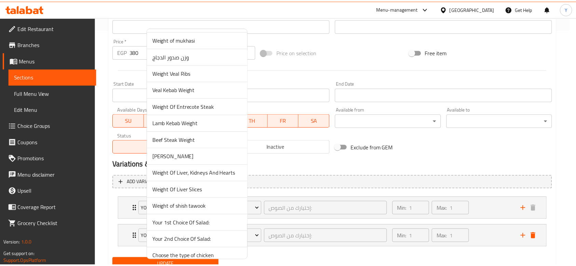
scroll to position [72, 0]
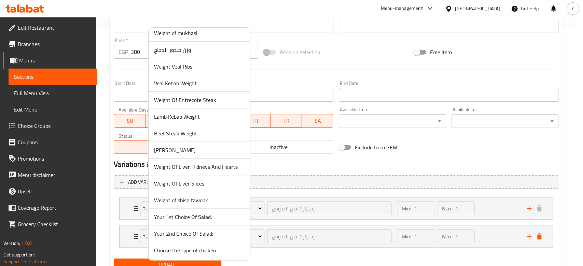
click at [401, 244] on div at bounding box center [291, 133] width 583 height 266
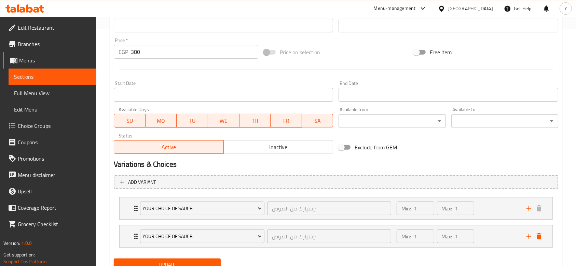
scroll to position [0, 0]
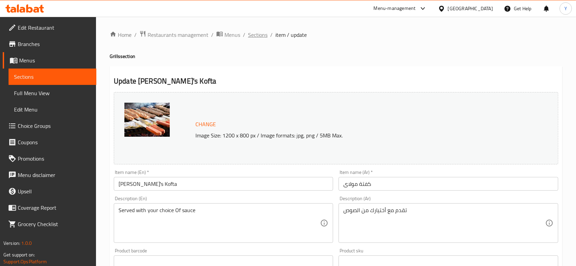
click at [253, 36] on span "Sections" at bounding box center [257, 35] width 19 height 8
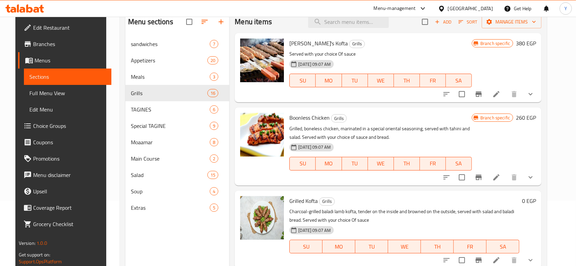
scroll to position [70, 0]
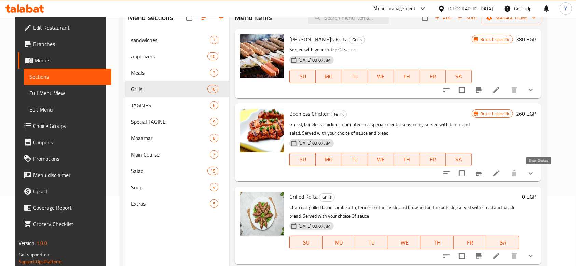
click at [532, 173] on icon "show more" at bounding box center [530, 173] width 4 height 2
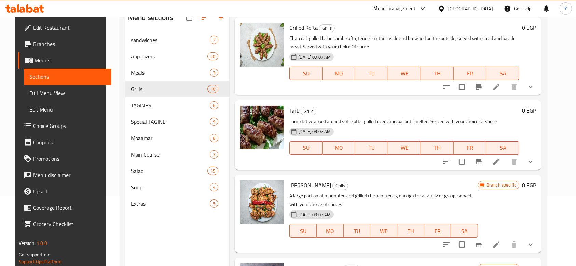
scroll to position [228, 0]
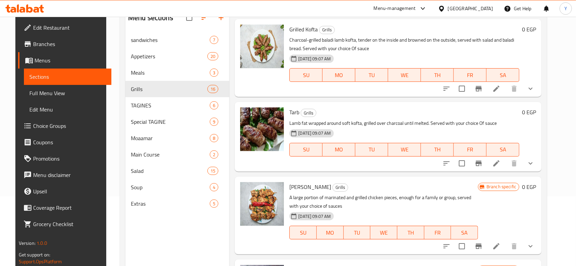
click at [539, 93] on button "show more" at bounding box center [530, 89] width 16 height 16
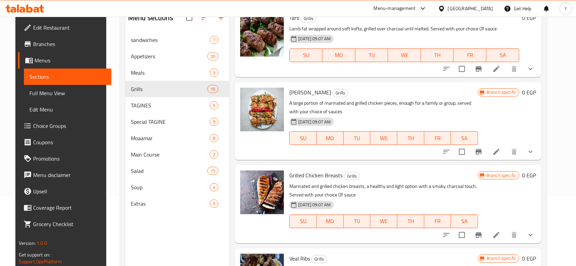
scroll to position [419, 0]
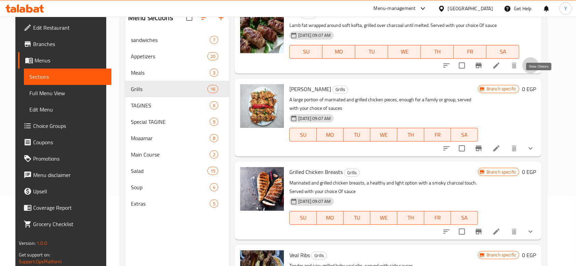
click at [534, 70] on icon "show more" at bounding box center [530, 65] width 8 height 8
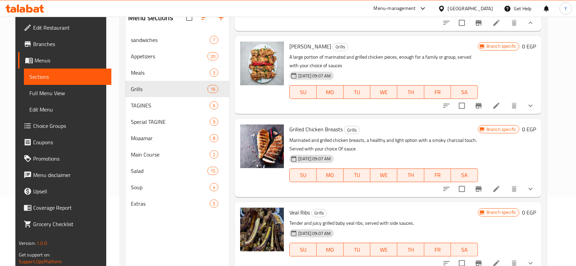
scroll to position [567, 0]
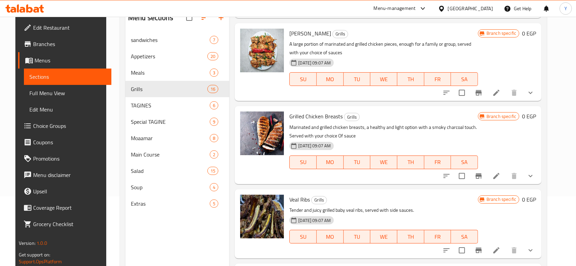
click at [532, 94] on icon "show more" at bounding box center [530, 93] width 4 height 2
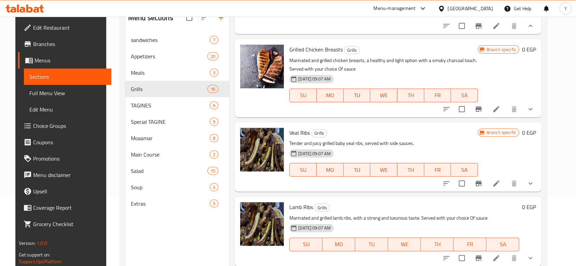
scroll to position [755, 0]
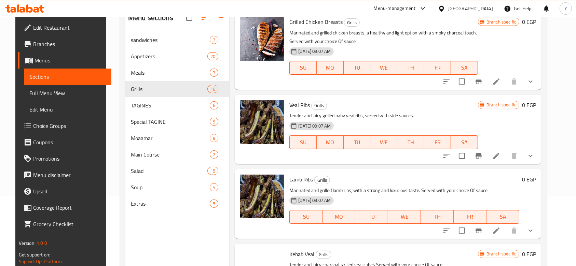
click at [534, 86] on icon "show more" at bounding box center [530, 82] width 8 height 8
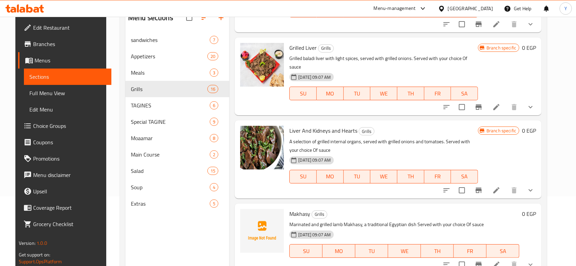
scroll to position [96, 0]
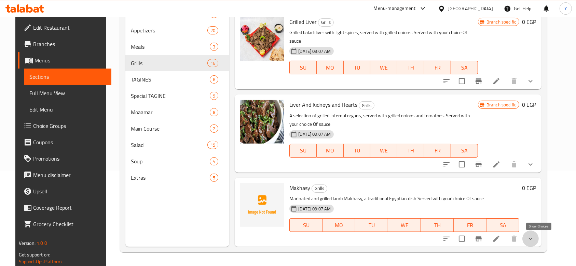
click at [534, 235] on icon "show more" at bounding box center [530, 239] width 8 height 8
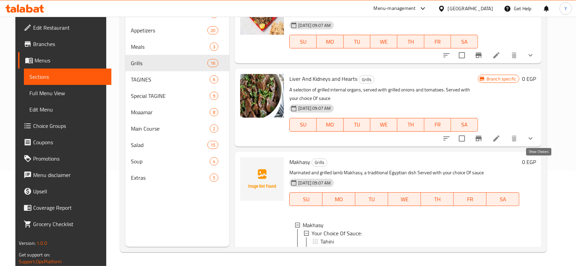
click at [534, 143] on icon "show more" at bounding box center [530, 139] width 8 height 8
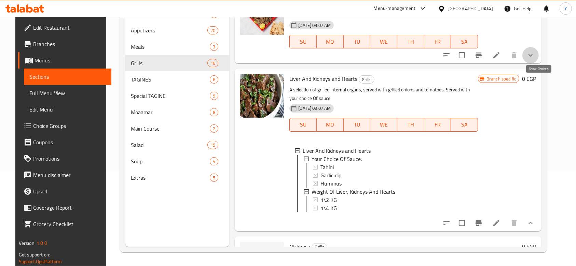
click at [534, 59] on icon "show more" at bounding box center [530, 55] width 8 height 8
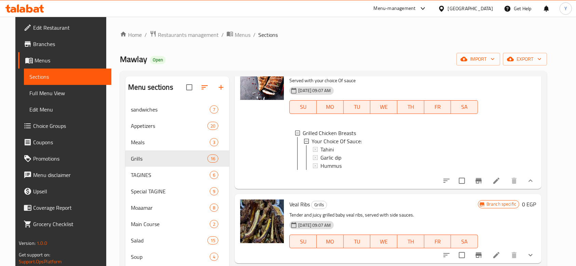
scroll to position [783, 0]
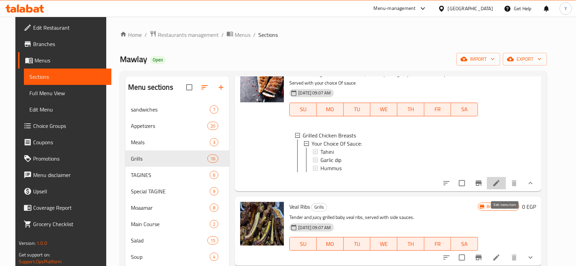
click at [499, 186] on icon at bounding box center [496, 183] width 6 height 6
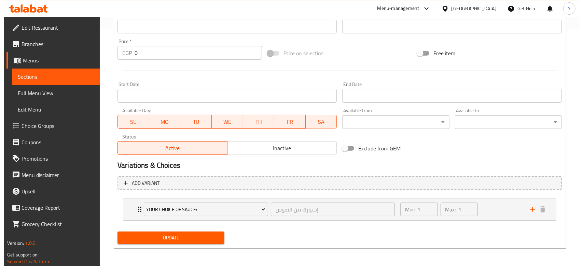
scroll to position [237, 0]
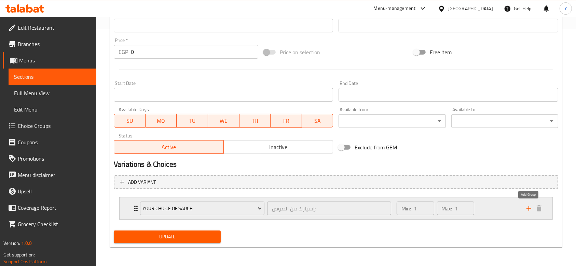
click at [529, 208] on icon "add" at bounding box center [528, 208] width 5 height 5
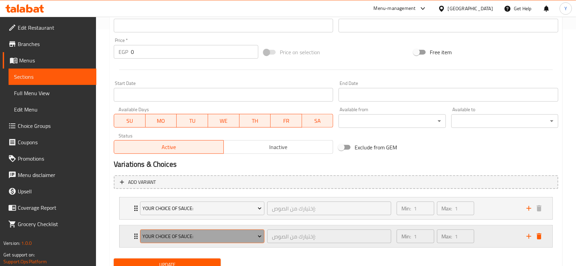
click at [217, 240] on span "Your Choice Of Sauce:" at bounding box center [201, 237] width 119 height 9
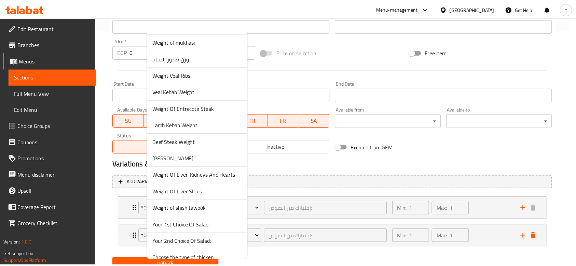
scroll to position [72, 0]
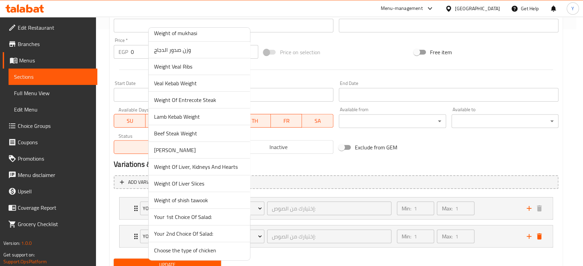
click at [193, 251] on span "Choose the type of chicken" at bounding box center [199, 251] width 90 height 8
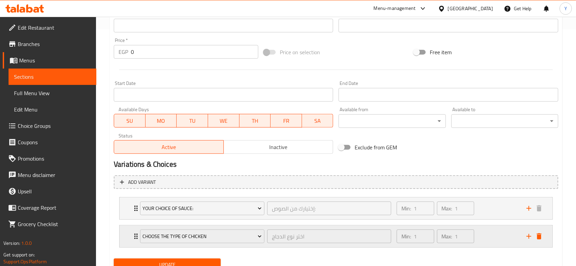
click at [489, 230] on div "Min: 1 ​ Max: 1 ​" at bounding box center [457, 237] width 130 height 22
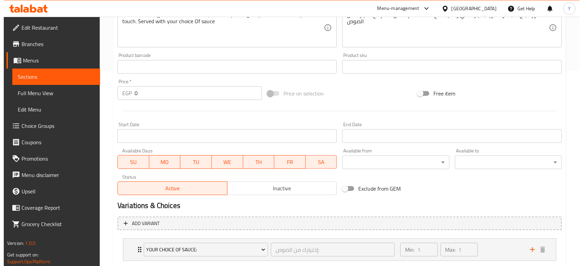
scroll to position [325, 0]
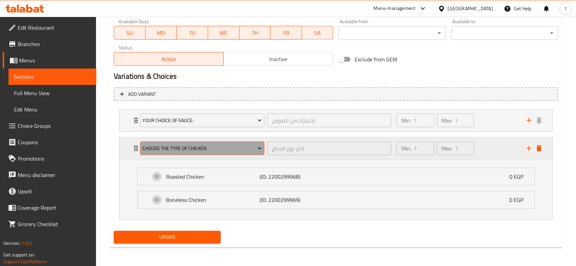
click at [212, 146] on span "Choose the type of chicken" at bounding box center [201, 148] width 119 height 9
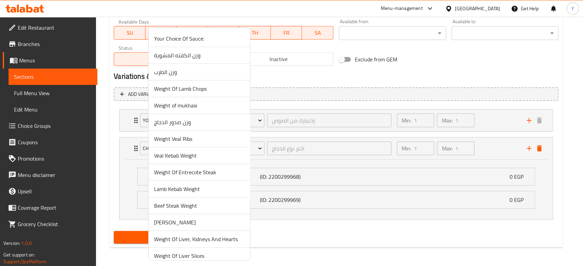
click at [198, 125] on span "وزن صدور الدجاج" at bounding box center [199, 122] width 90 height 8
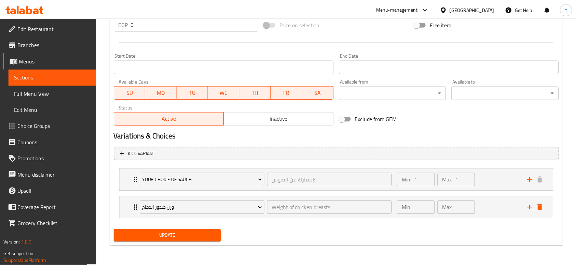
scroll to position [265, 0]
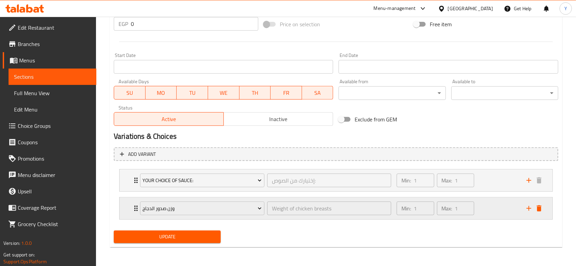
click at [493, 209] on div "Min: 1 ​ Max: 1 ​" at bounding box center [457, 209] width 130 height 22
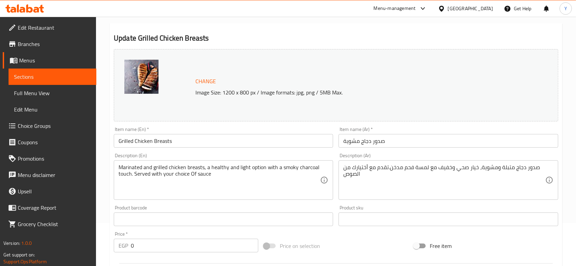
scroll to position [0, 0]
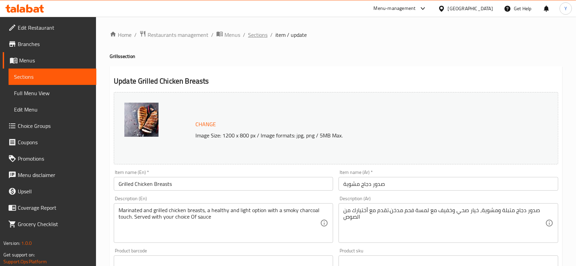
click at [256, 34] on span "Sections" at bounding box center [257, 35] width 19 height 8
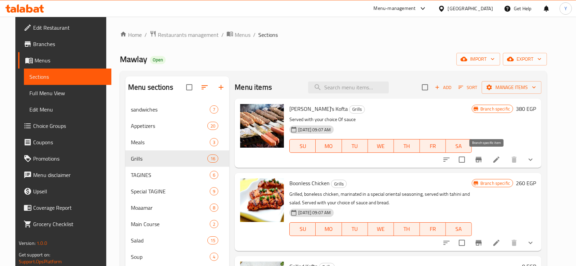
click at [481, 157] on icon "Branch-specific-item" at bounding box center [478, 159] width 6 height 5
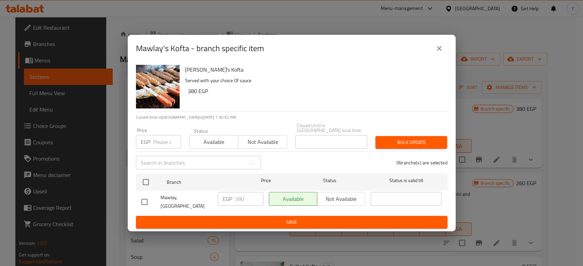
click at [440, 51] on icon "close" at bounding box center [439, 48] width 5 height 5
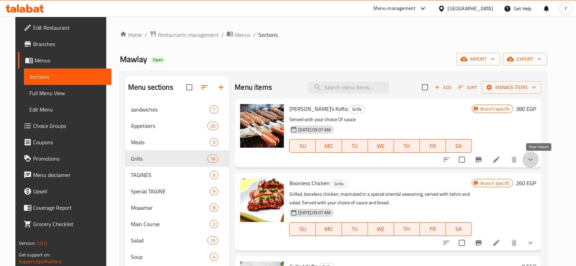
click at [534, 157] on icon "show more" at bounding box center [530, 160] width 8 height 8
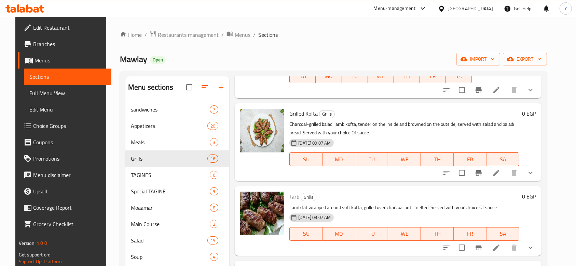
scroll to position [210, 0]
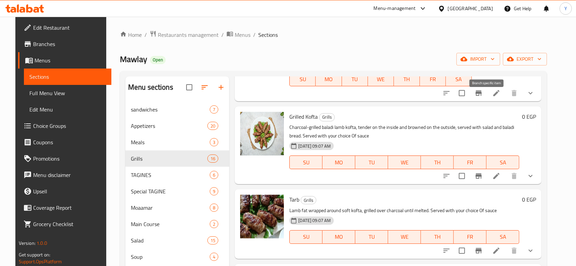
click at [481, 96] on icon "Branch-specific-item" at bounding box center [478, 92] width 6 height 5
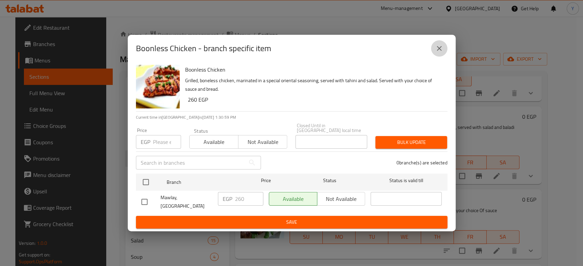
click at [439, 51] on icon "close" at bounding box center [439, 48] width 5 height 5
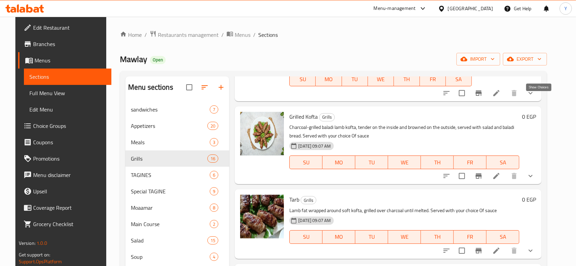
click at [534, 97] on icon "show more" at bounding box center [530, 93] width 8 height 8
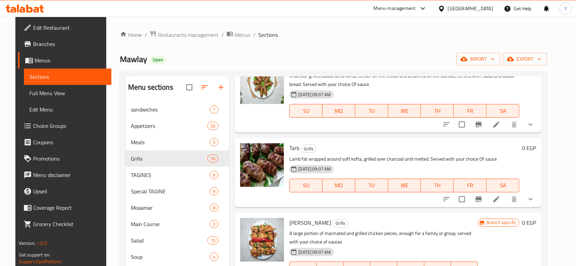
scroll to position [323, 0]
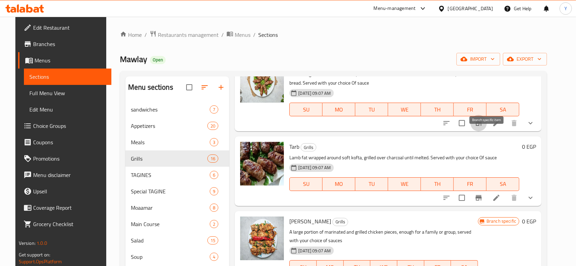
click at [481, 126] on icon "Branch-specific-item" at bounding box center [478, 123] width 6 height 5
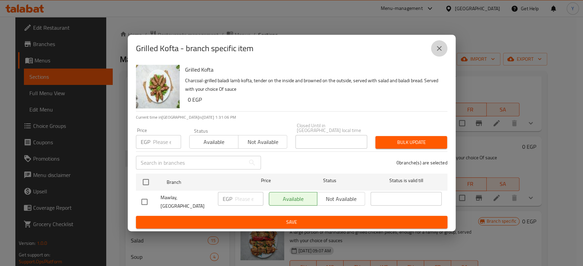
click at [439, 51] on icon "close" at bounding box center [439, 48] width 5 height 5
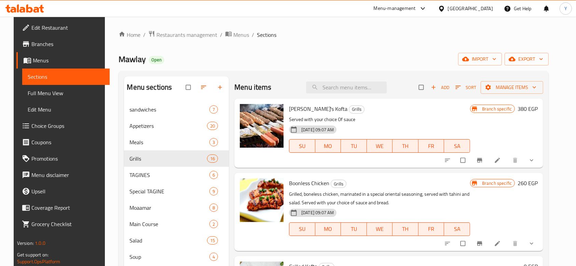
click at [56, 30] on span "Edit Restaurant" at bounding box center [67, 28] width 73 height 8
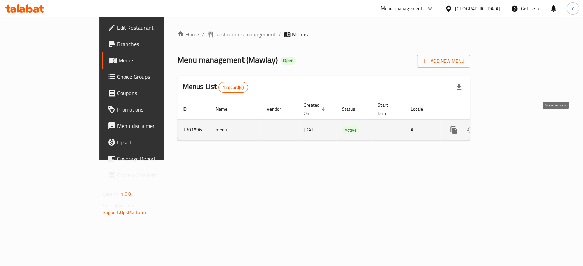
click at [507, 126] on icon "enhanced table" at bounding box center [503, 130] width 8 height 8
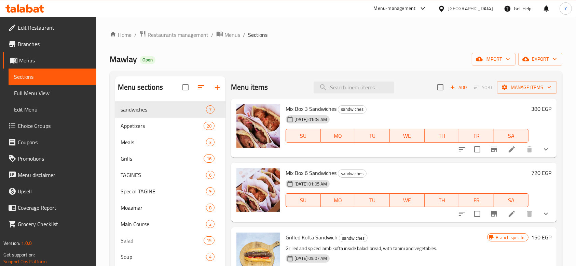
click at [165, 153] on div "Grills 16" at bounding box center [170, 159] width 110 height 16
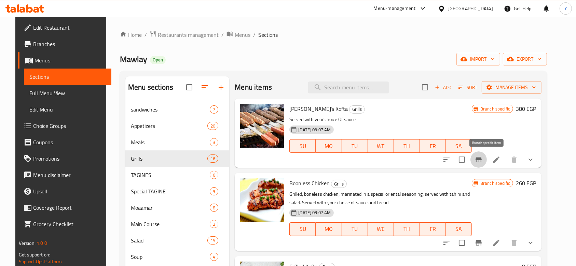
click at [481, 160] on icon "Branch-specific-item" at bounding box center [478, 159] width 6 height 5
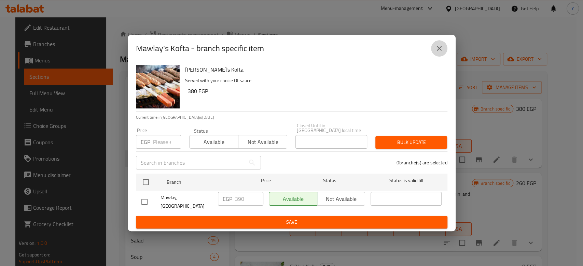
click at [442, 53] on icon "close" at bounding box center [439, 48] width 8 height 8
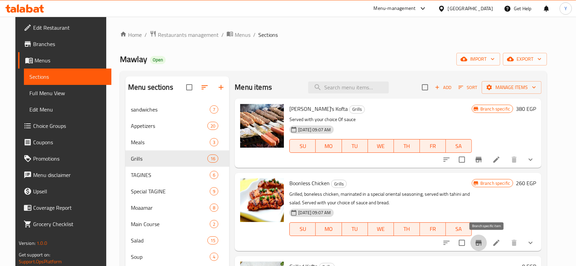
click at [483, 239] on icon "Branch-specific-item" at bounding box center [478, 243] width 8 height 8
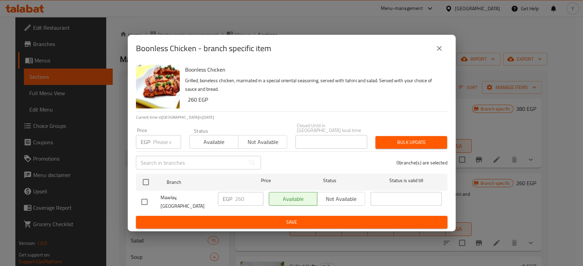
click at [443, 53] on icon "close" at bounding box center [439, 48] width 8 height 8
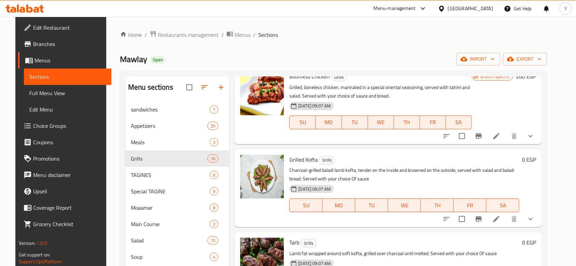
scroll to position [141, 0]
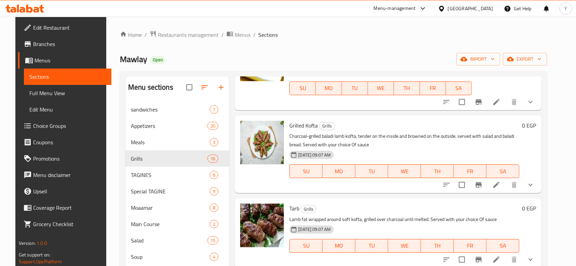
click at [483, 183] on icon "Branch-specific-item" at bounding box center [478, 185] width 8 height 8
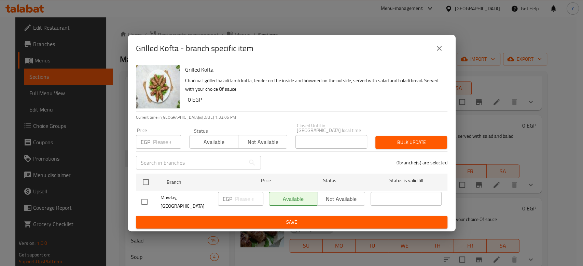
click at [439, 53] on icon "close" at bounding box center [439, 48] width 8 height 8
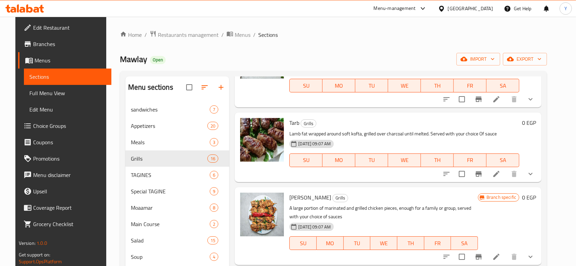
scroll to position [245, 0]
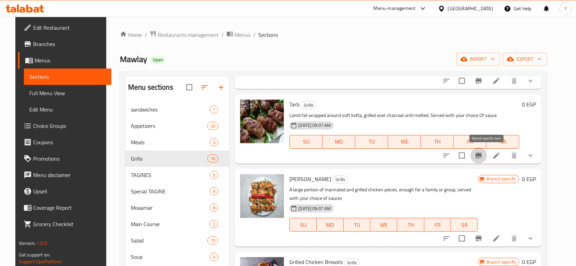
click at [481, 154] on icon "Branch-specific-item" at bounding box center [478, 155] width 6 height 5
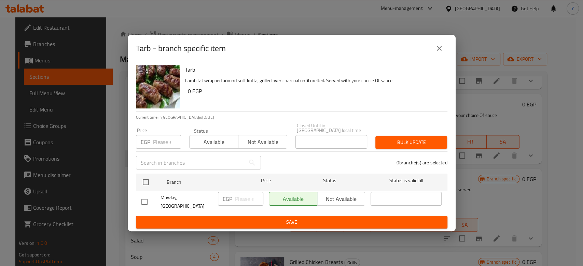
click at [439, 51] on icon "close" at bounding box center [439, 48] width 8 height 8
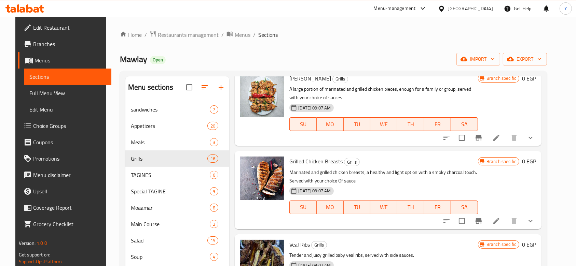
scroll to position [348, 0]
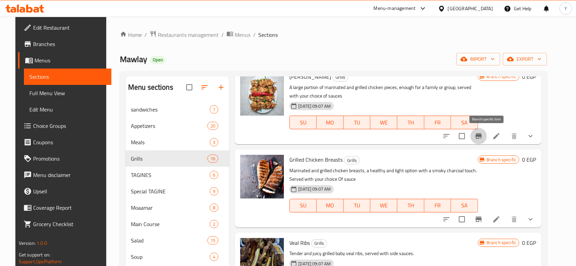
click at [481, 135] on icon "Branch-specific-item" at bounding box center [478, 136] width 6 height 5
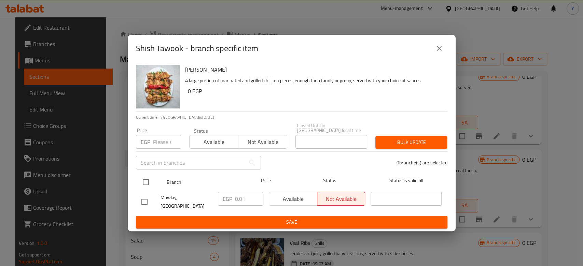
click at [145, 181] on input "checkbox" at bounding box center [146, 182] width 14 height 14
checkbox input "true"
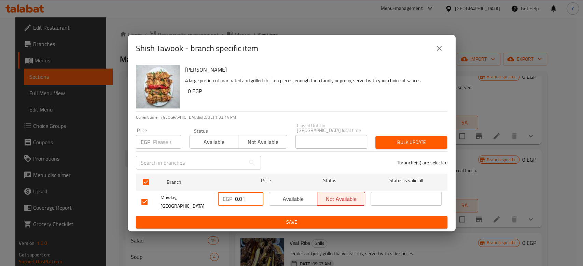
click at [244, 201] on input "0.01" at bounding box center [249, 199] width 28 height 14
type input "0"
click at [290, 201] on span "Available" at bounding box center [293, 199] width 43 height 10
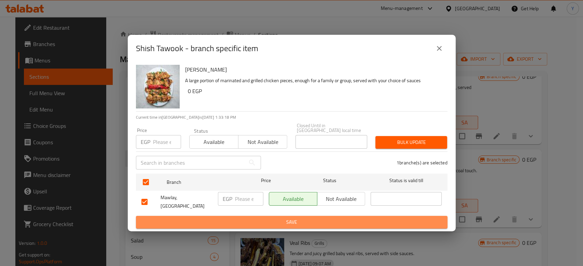
click at [310, 218] on span "Save" at bounding box center [291, 222] width 300 height 9
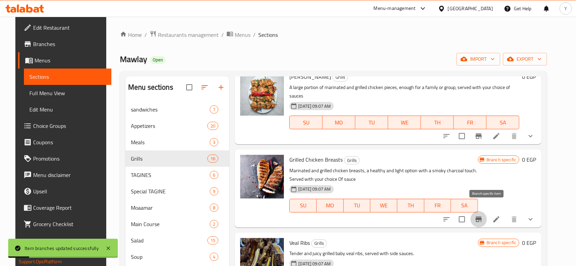
click at [483, 215] on icon "Branch-specific-item" at bounding box center [478, 219] width 8 height 8
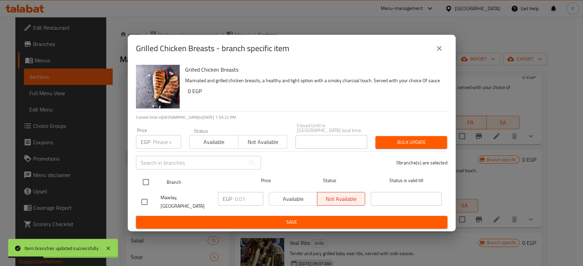
click at [145, 185] on input "checkbox" at bounding box center [146, 182] width 14 height 14
checkbox input "true"
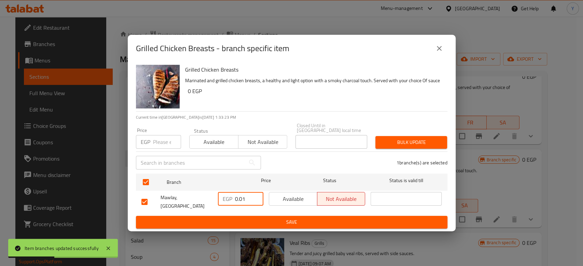
click at [241, 199] on input "0.01" at bounding box center [249, 199] width 28 height 14
click at [306, 199] on span "Available" at bounding box center [293, 199] width 43 height 10
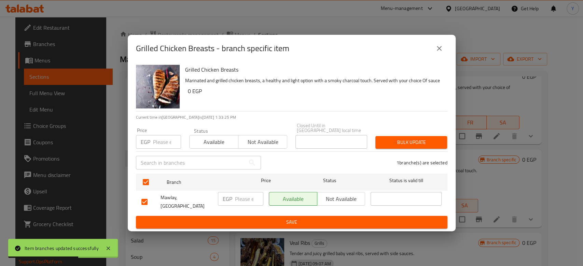
click at [298, 223] on button "Save" at bounding box center [291, 222] width 311 height 13
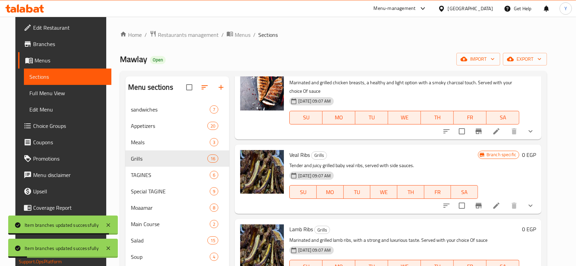
scroll to position [474, 0]
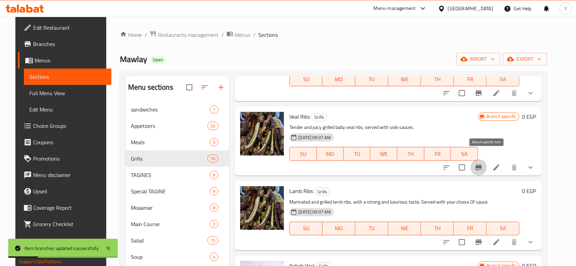
click at [481, 159] on button "Branch-specific-item" at bounding box center [478, 167] width 16 height 16
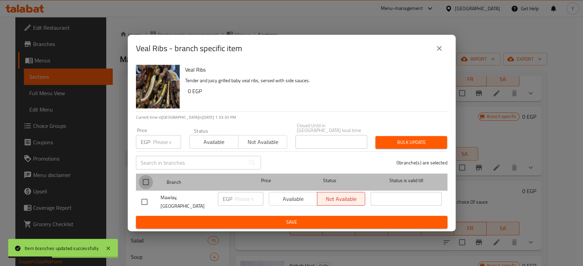
click at [143, 182] on input "checkbox" at bounding box center [146, 182] width 14 height 14
checkbox input "true"
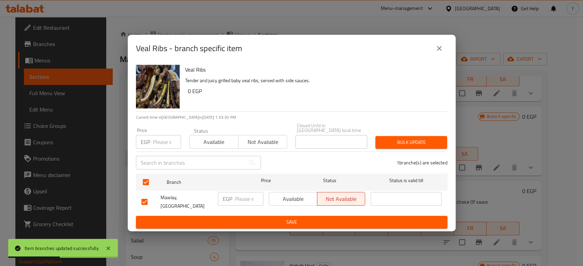
click at [298, 198] on span "Available" at bounding box center [293, 199] width 43 height 10
click at [312, 218] on span "Save" at bounding box center [291, 222] width 300 height 9
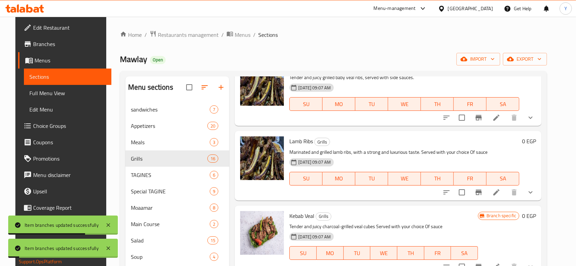
scroll to position [542, 0]
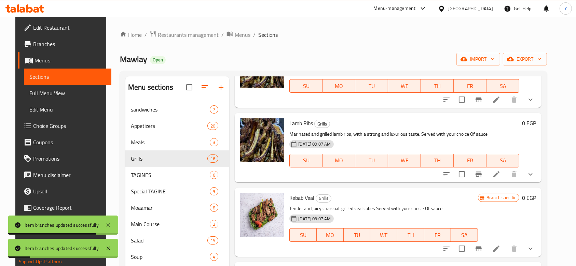
click at [483, 170] on icon "Branch-specific-item" at bounding box center [478, 174] width 8 height 8
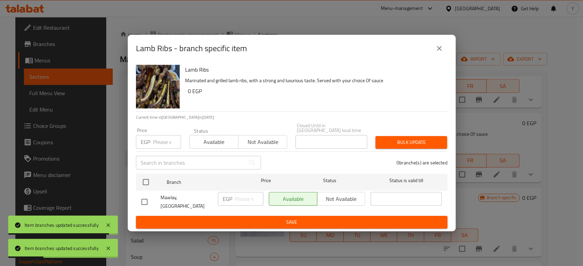
click at [441, 48] on button "close" at bounding box center [439, 48] width 16 height 16
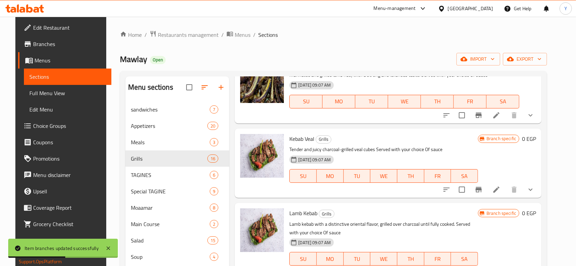
scroll to position [631, 0]
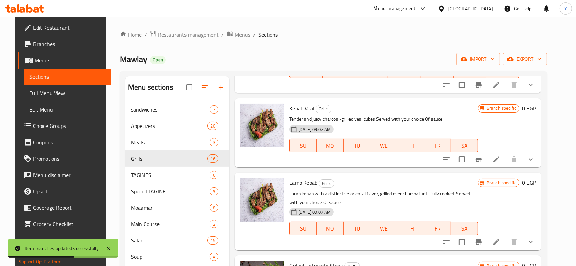
click at [481, 157] on icon "Branch-specific-item" at bounding box center [478, 159] width 6 height 5
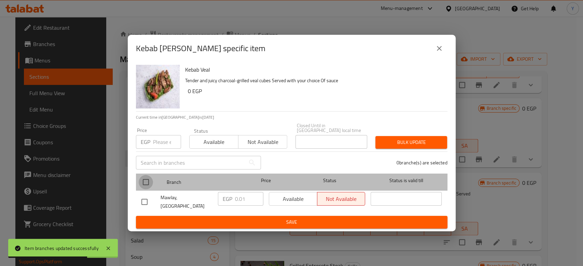
click at [146, 180] on input "checkbox" at bounding box center [146, 182] width 14 height 14
checkbox input "true"
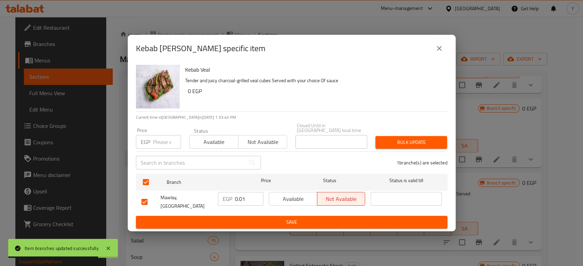
click at [239, 200] on input "0.01" at bounding box center [249, 199] width 28 height 14
click at [302, 200] on span "Available" at bounding box center [293, 199] width 43 height 10
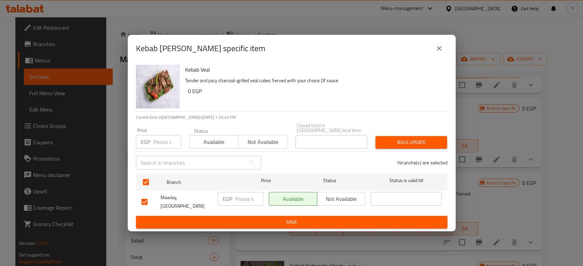
click at [302, 218] on span "Save" at bounding box center [291, 222] width 300 height 9
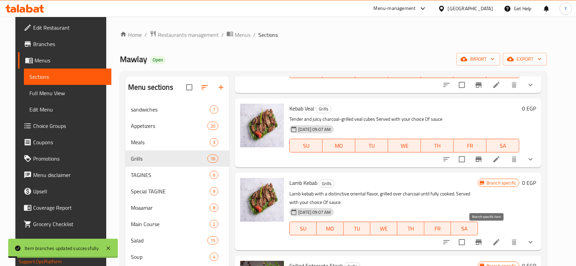
click at [481, 240] on icon "Branch-specific-item" at bounding box center [478, 242] width 6 height 5
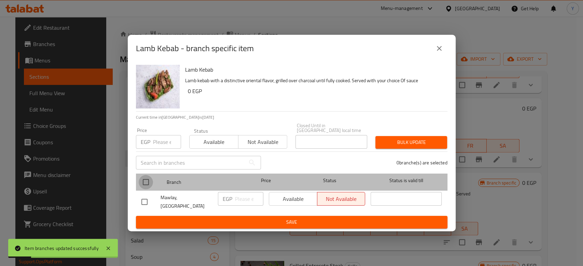
click at [148, 182] on input "checkbox" at bounding box center [146, 182] width 14 height 14
checkbox input "true"
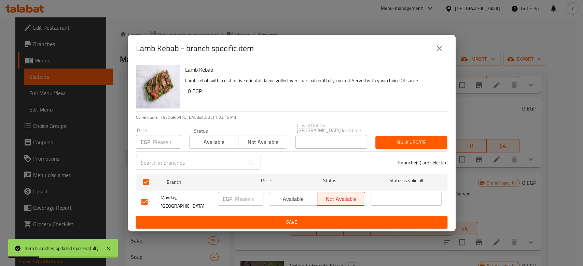
click at [298, 202] on span "Available" at bounding box center [293, 199] width 43 height 10
drag, startPoint x: 303, startPoint y: 217, endPoint x: 262, endPoint y: 215, distance: 41.7
click at [262, 218] on span "Save" at bounding box center [291, 222] width 300 height 9
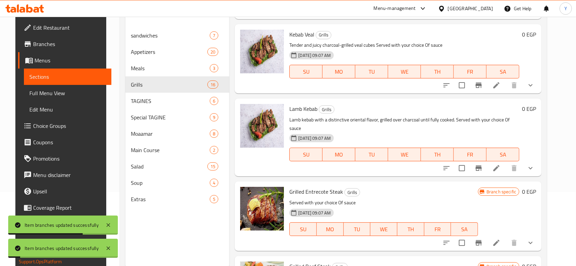
scroll to position [93, 0]
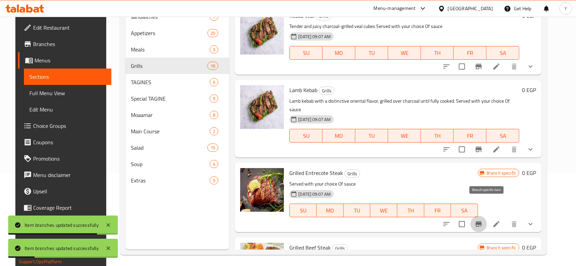
click at [481, 222] on icon "Branch-specific-item" at bounding box center [478, 224] width 6 height 5
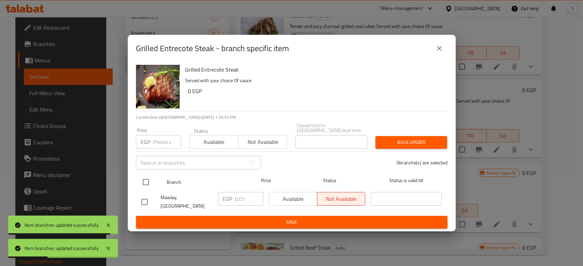
click at [143, 182] on input "checkbox" at bounding box center [146, 182] width 14 height 14
checkbox input "true"
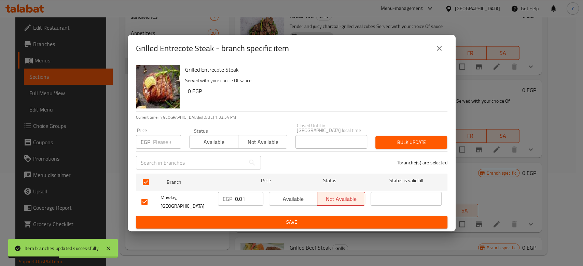
click at [235, 198] on input "0.01" at bounding box center [249, 199] width 28 height 14
click at [301, 199] on span "Available" at bounding box center [293, 199] width 43 height 10
click at [310, 218] on span "Save" at bounding box center [291, 222] width 300 height 9
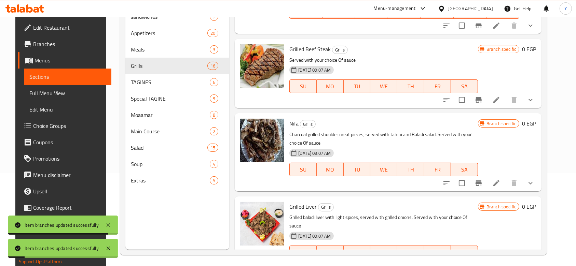
scroll to position [828, 0]
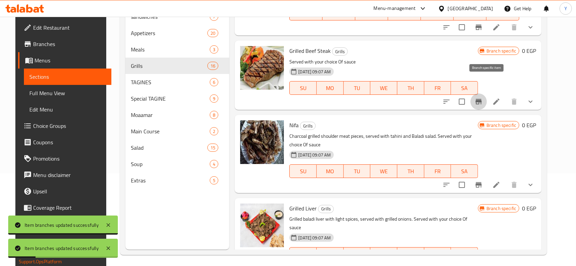
click at [483, 98] on icon "Branch-specific-item" at bounding box center [478, 102] width 8 height 8
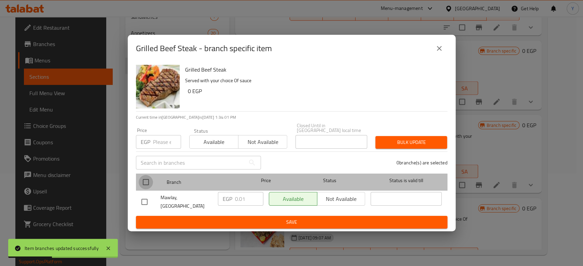
click at [150, 183] on input "checkbox" at bounding box center [146, 182] width 14 height 14
checkbox input "true"
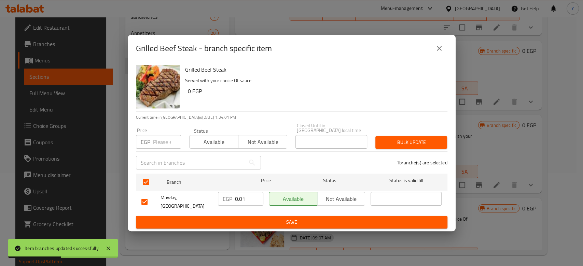
click at [235, 201] on input "0.01" at bounding box center [249, 199] width 28 height 14
click at [274, 218] on span "Save" at bounding box center [291, 222] width 300 height 9
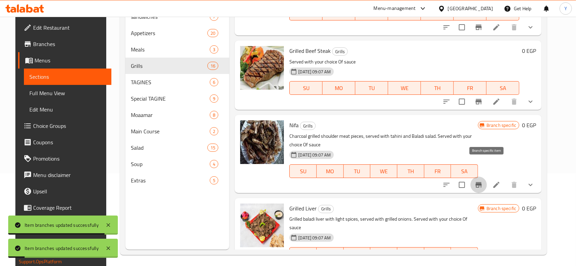
click at [483, 181] on icon "Branch-specific-item" at bounding box center [478, 185] width 8 height 8
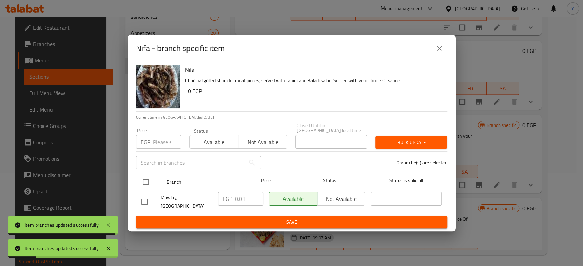
click at [145, 181] on input "checkbox" at bounding box center [146, 182] width 14 height 14
checkbox input "true"
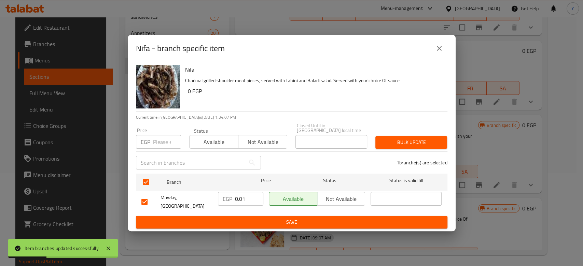
click at [239, 198] on input "0.01" at bounding box center [249, 199] width 28 height 14
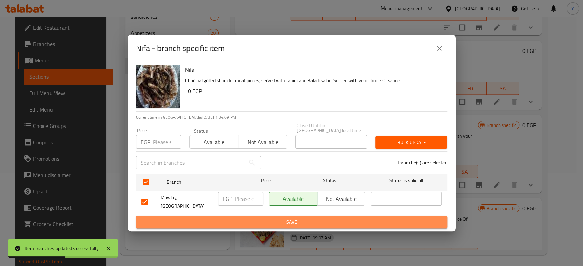
click at [284, 220] on span "Save" at bounding box center [291, 222] width 300 height 9
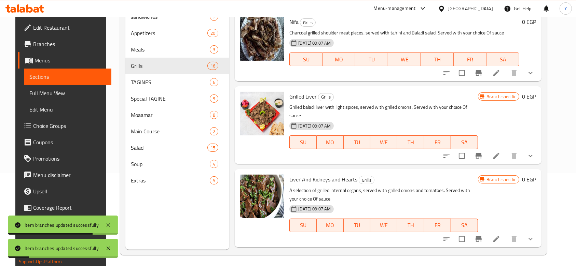
scroll to position [950, 0]
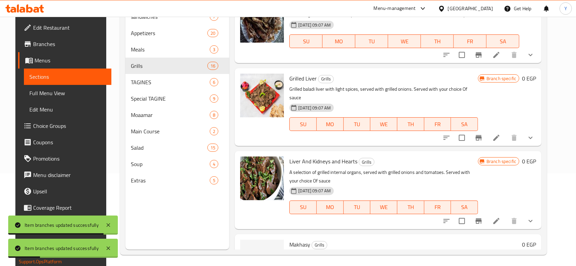
click at [481, 135] on icon "Branch-specific-item" at bounding box center [478, 137] width 6 height 5
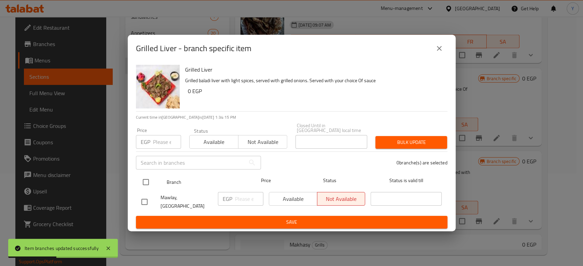
click at [145, 179] on input "checkbox" at bounding box center [146, 182] width 14 height 14
checkbox input "true"
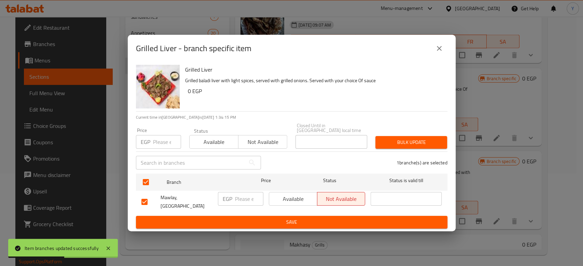
click at [298, 203] on span "Available" at bounding box center [293, 199] width 43 height 10
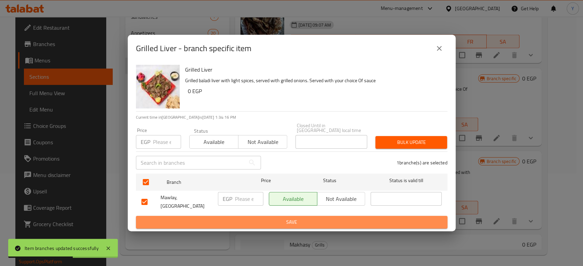
click at [299, 218] on span "Save" at bounding box center [291, 222] width 300 height 9
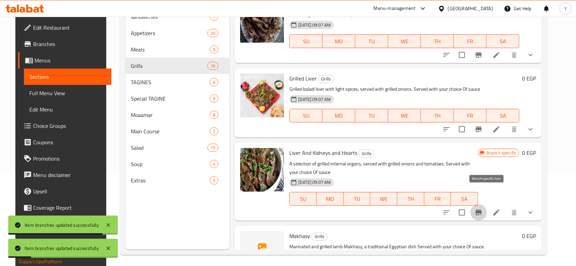
click at [483, 209] on icon "Branch-specific-item" at bounding box center [478, 213] width 8 height 8
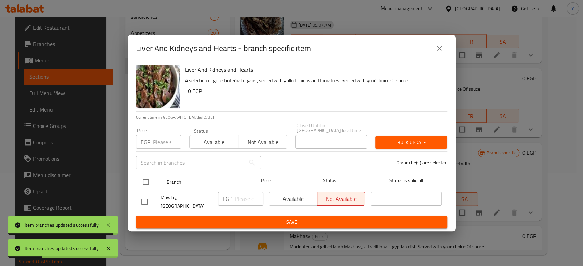
click at [150, 182] on input "checkbox" at bounding box center [146, 182] width 14 height 14
checkbox input "true"
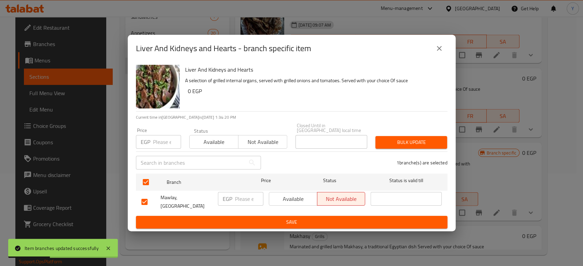
click at [298, 199] on span "Available" at bounding box center [293, 199] width 43 height 10
click at [305, 218] on span "Save" at bounding box center [291, 222] width 300 height 9
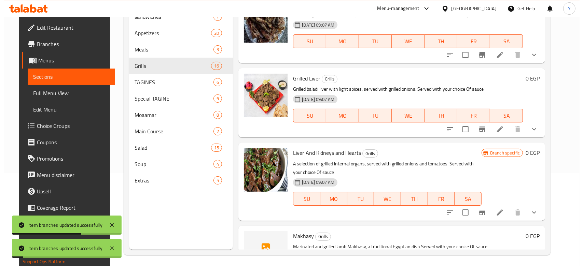
scroll to position [978, 0]
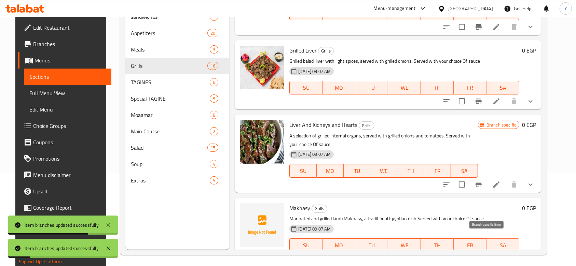
click at [481, 256] on icon "Branch-specific-item" at bounding box center [478, 258] width 6 height 5
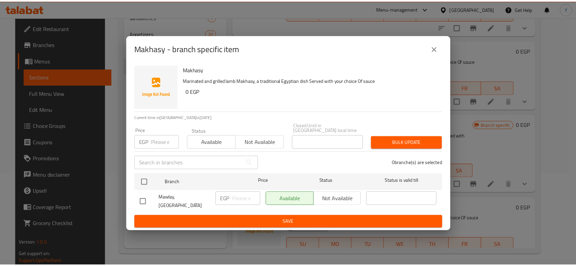
scroll to position [970, 0]
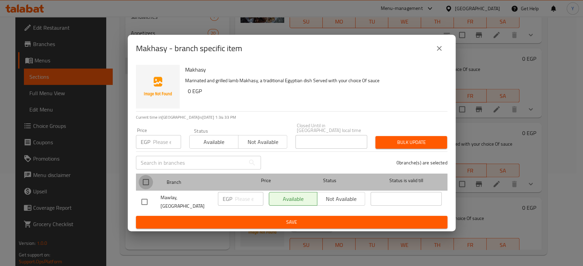
click at [145, 183] on input "checkbox" at bounding box center [146, 182] width 14 height 14
checkbox input "true"
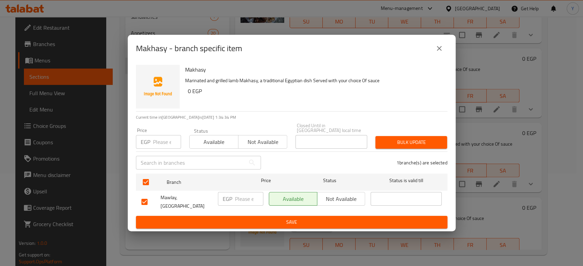
click at [282, 219] on span "Save" at bounding box center [291, 222] width 300 height 9
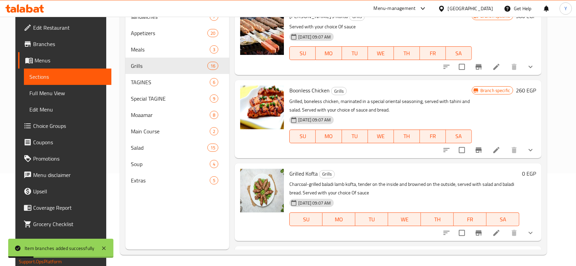
scroll to position [0, 0]
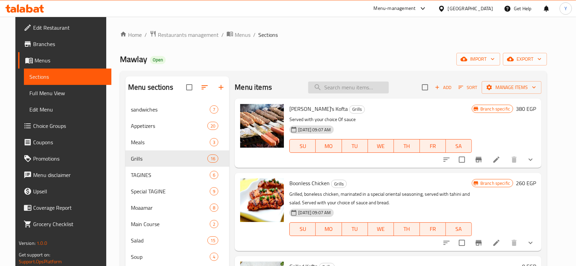
click at [346, 86] on input "search" at bounding box center [348, 88] width 81 height 12
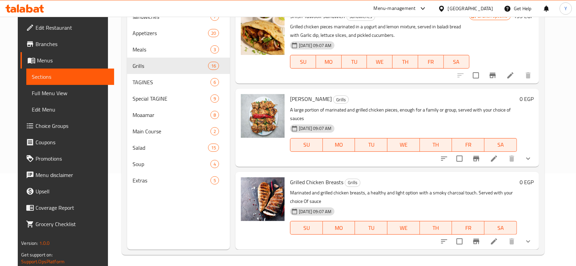
scroll to position [96, 0]
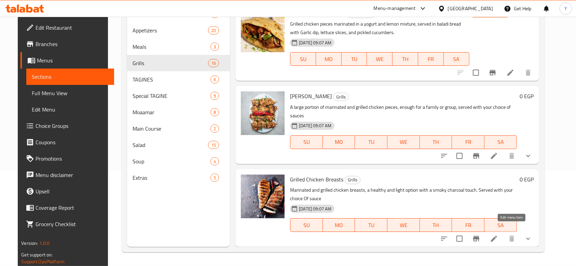
type input "grilled chick"
click at [497, 236] on icon at bounding box center [494, 239] width 6 height 6
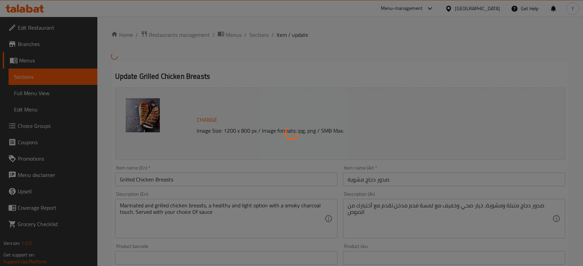
type input "إختيارك من الصوص:"
type input "1"
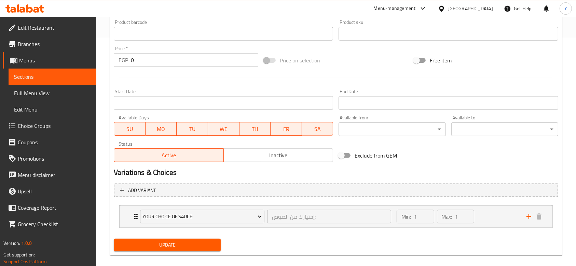
scroll to position [237, 0]
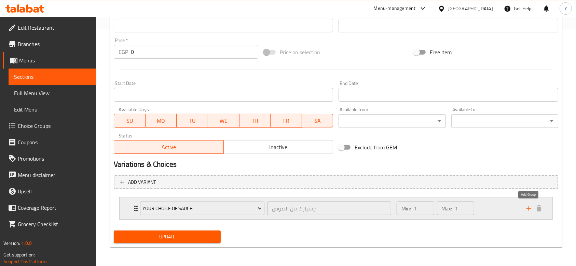
click at [526, 210] on icon "add" at bounding box center [529, 209] width 8 height 8
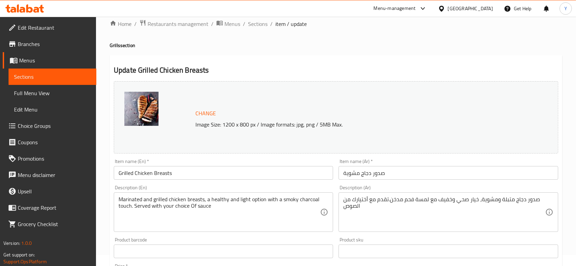
scroll to position [0, 0]
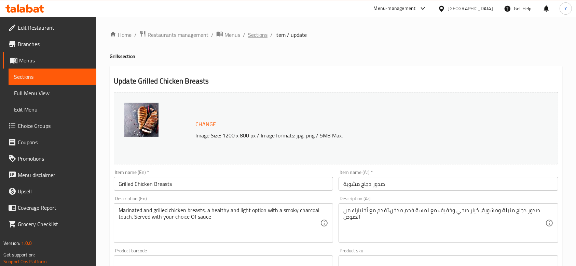
click at [257, 35] on span "Sections" at bounding box center [257, 35] width 19 height 8
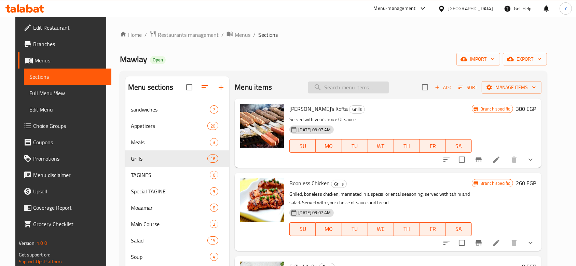
click at [357, 88] on input "search" at bounding box center [348, 88] width 81 height 12
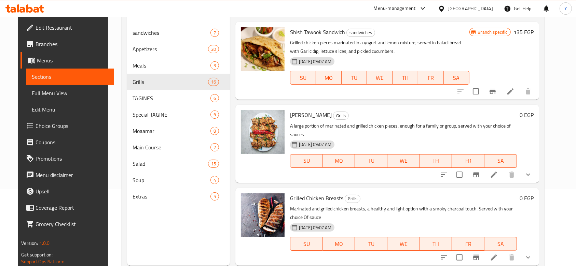
scroll to position [96, 0]
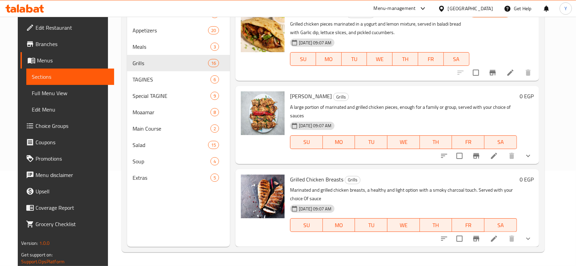
type input "grilled [DEMOGRAPHIC_DATA]"
click at [484, 231] on button "Branch-specific-item" at bounding box center [476, 239] width 16 height 16
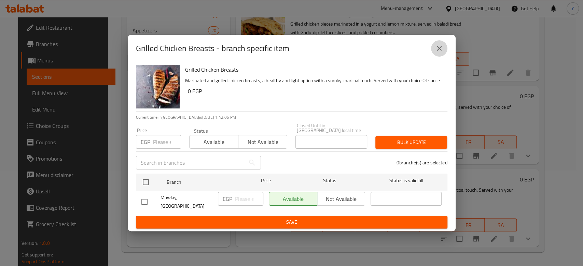
click at [435, 52] on icon "close" at bounding box center [439, 48] width 8 height 8
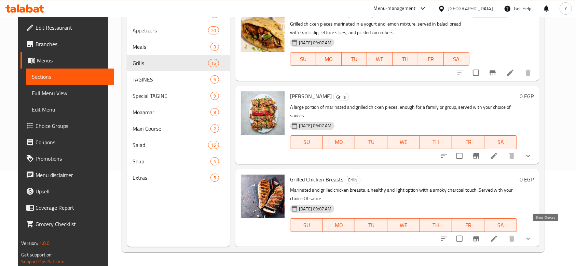
drag, startPoint x: 547, startPoint y: 231, endPoint x: 551, endPoint y: 234, distance: 4.6
click at [536, 234] on button "show more" at bounding box center [528, 239] width 16 height 16
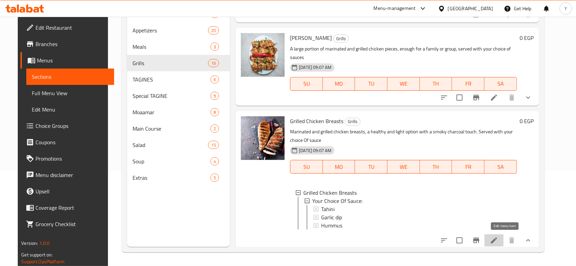
click at [497, 240] on icon at bounding box center [494, 241] width 6 height 6
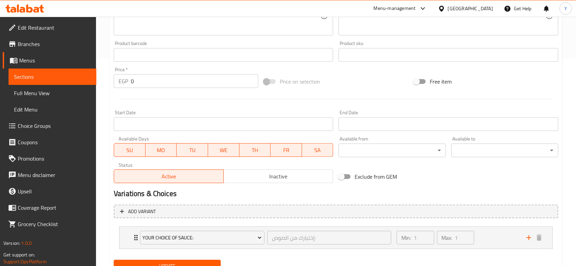
scroll to position [237, 0]
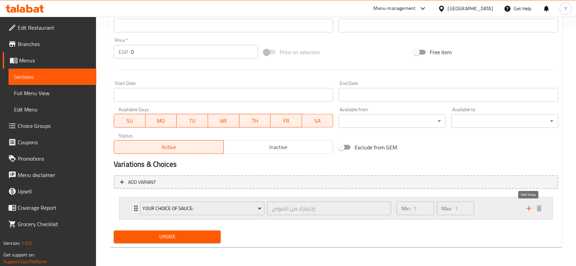
click at [526, 209] on icon "add" at bounding box center [529, 209] width 8 height 8
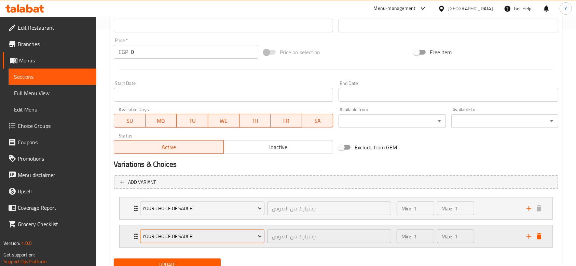
click at [197, 239] on span "Your Choice Of Sauce:" at bounding box center [201, 237] width 119 height 9
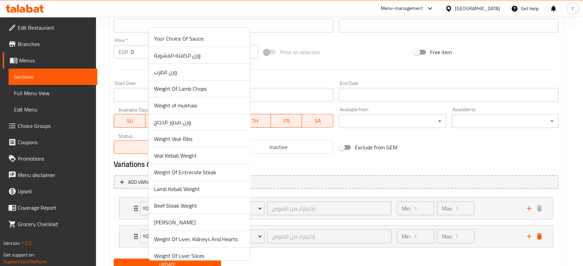
click at [200, 123] on span "وزن صدور الدجاج" at bounding box center [199, 122] width 90 height 8
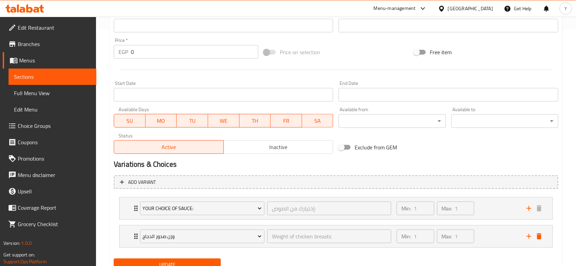
scroll to position [265, 0]
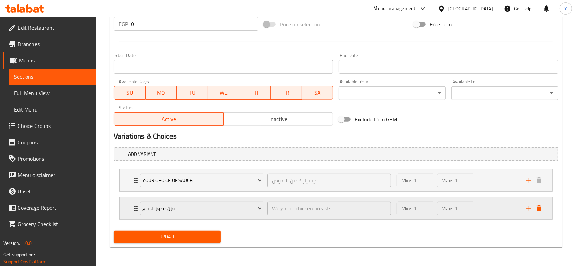
drag, startPoint x: 494, startPoint y: 215, endPoint x: 511, endPoint y: 206, distance: 19.1
click at [511, 206] on div "Min: 1 ​ Max: 1 ​" at bounding box center [457, 209] width 130 height 22
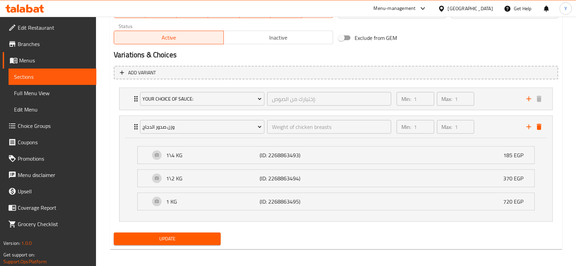
scroll to position [348, 0]
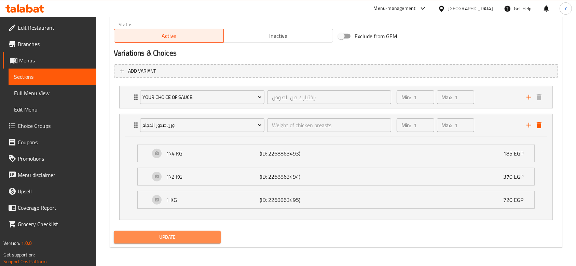
click at [190, 236] on span "Update" at bounding box center [167, 237] width 96 height 9
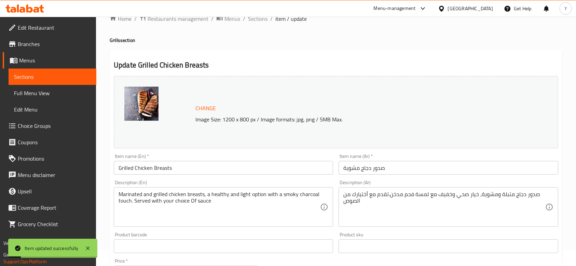
scroll to position [0, 0]
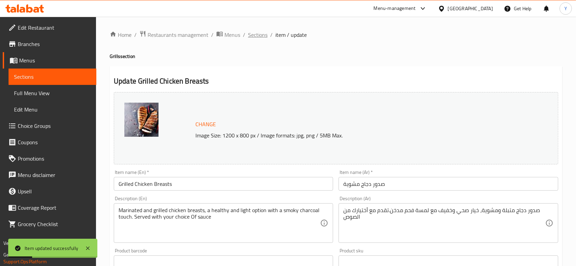
click at [261, 36] on span "Sections" at bounding box center [257, 35] width 19 height 8
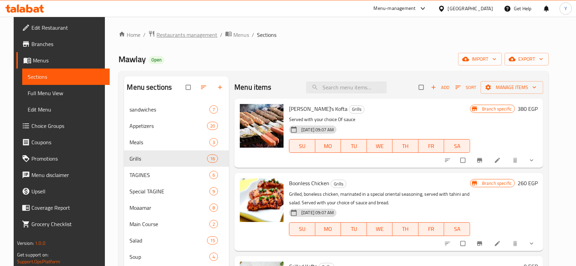
click at [192, 35] on span "Restaurants management" at bounding box center [186, 35] width 61 height 8
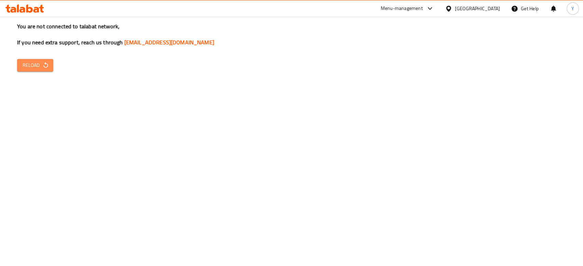
click at [37, 64] on span "Reload" at bounding box center [35, 65] width 25 height 9
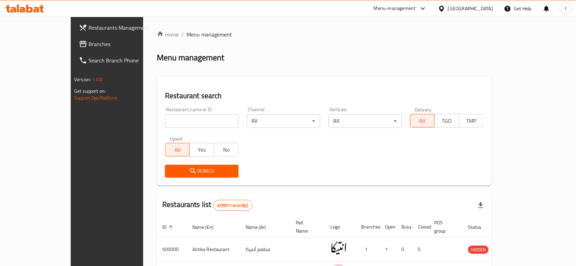
click at [88, 46] on span "Branches" at bounding box center [124, 44] width 73 height 8
